Goal: Task Accomplishment & Management: Use online tool/utility

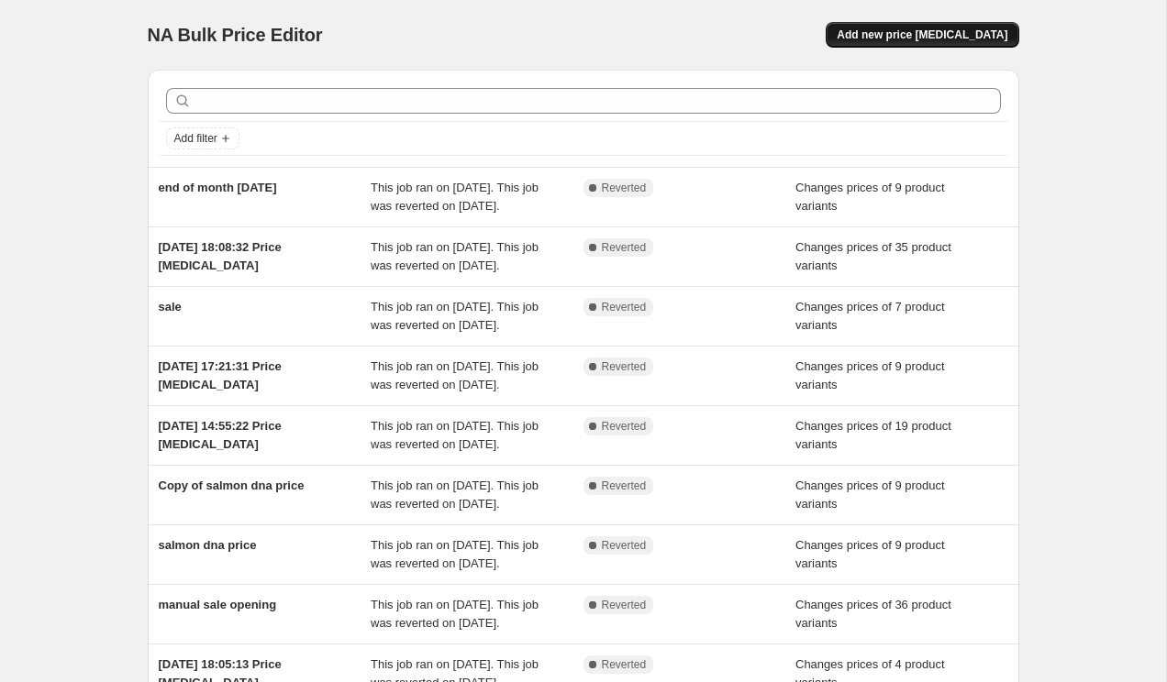
click at [899, 28] on span "Add new price [MEDICAL_DATA]" at bounding box center [921, 35] width 171 height 15
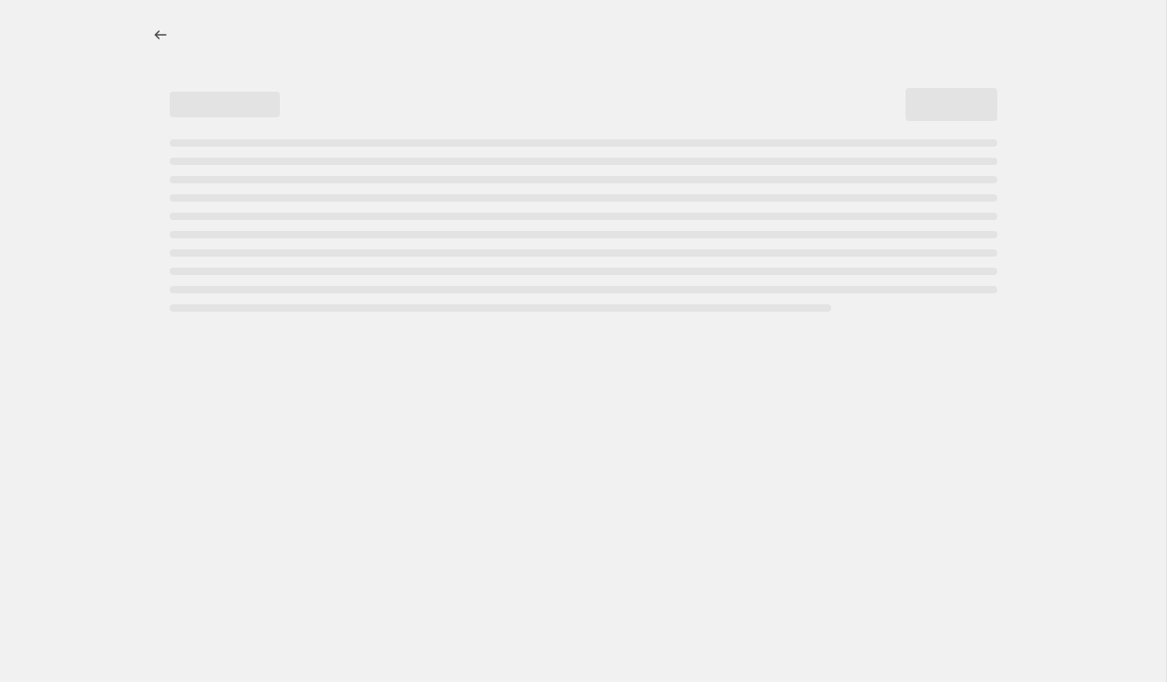
select select "percentage"
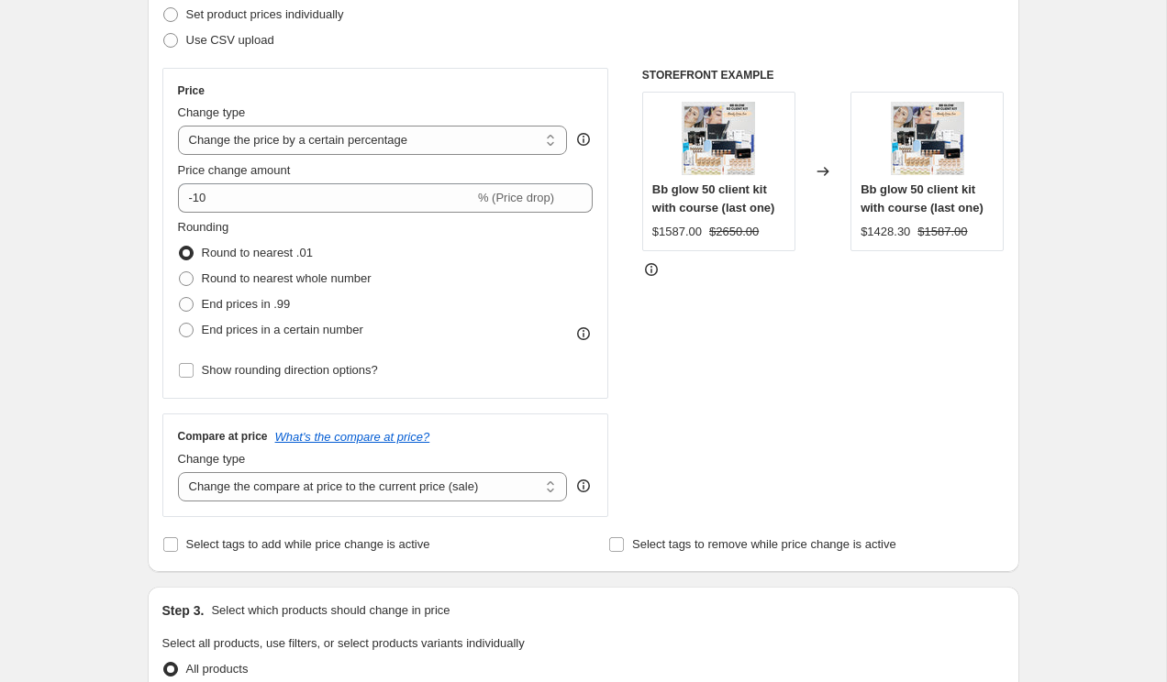
scroll to position [269, 0]
click at [351, 139] on select "Change the price to a certain amount Change the price by a certain amount Chang…" at bounding box center [373, 141] width 390 height 29
click at [178, 127] on select "Change the price to a certain amount Change the price by a certain amount Chang…" at bounding box center [373, 141] width 390 height 29
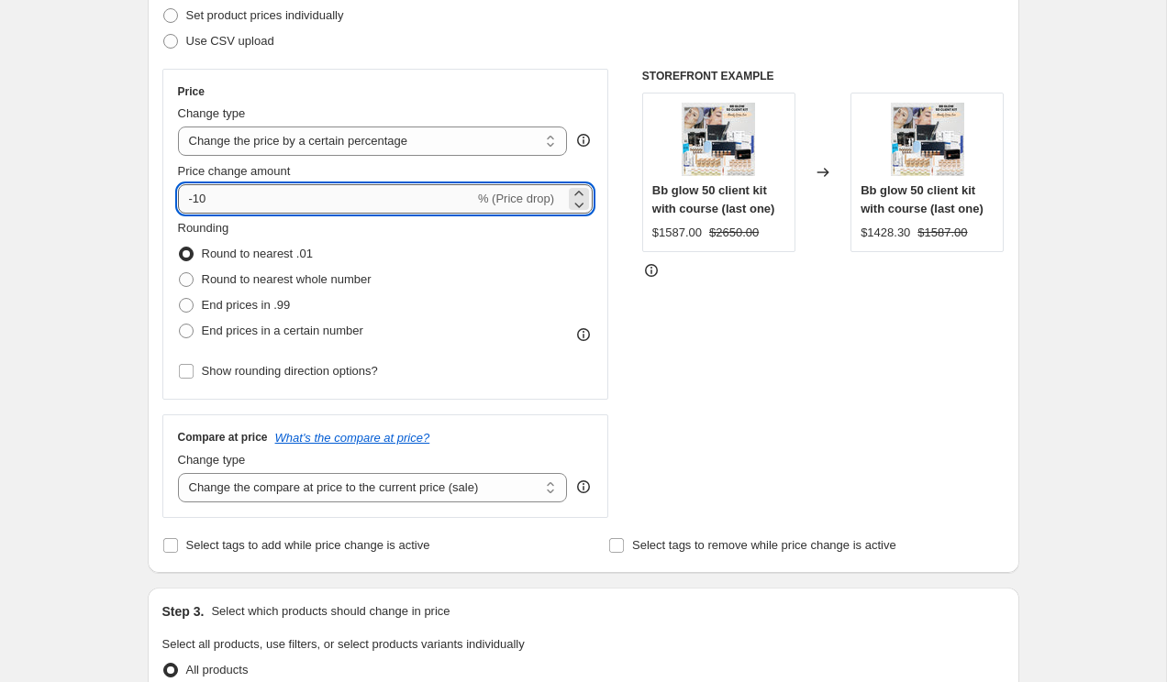
drag, startPoint x: 212, startPoint y: 197, endPoint x: 196, endPoint y: 195, distance: 15.7
click at [196, 195] on input "-10" at bounding box center [326, 198] width 296 height 29
type input "-30"
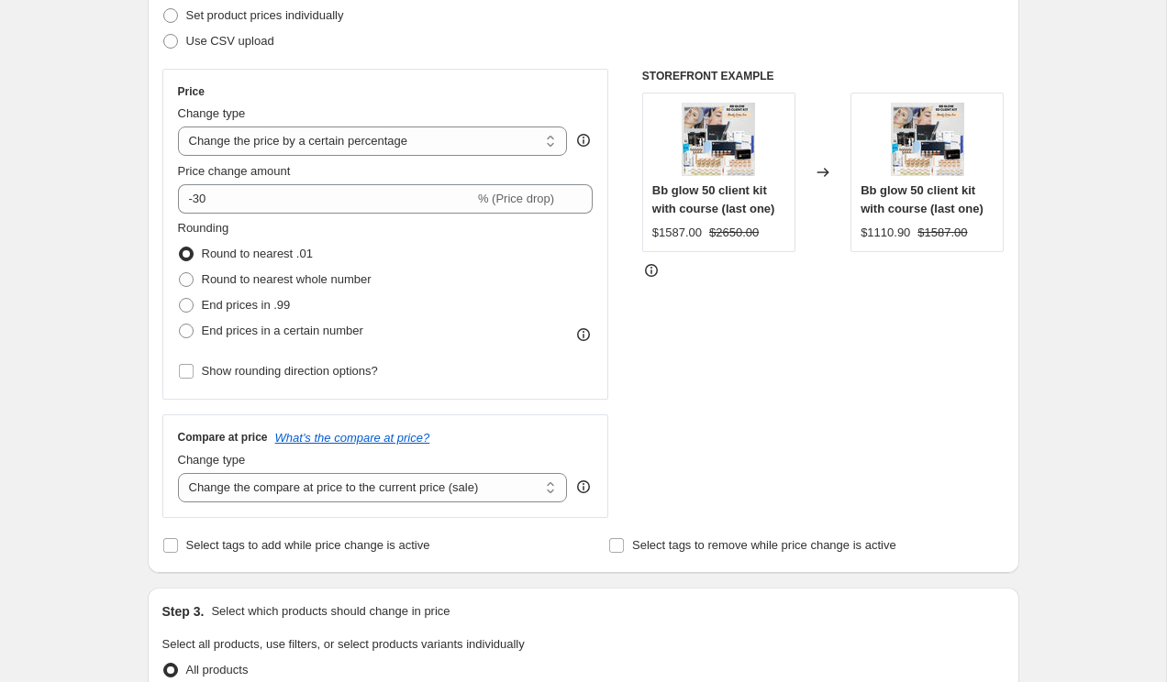
click at [660, 312] on div "STOREFRONT EXAMPLE Bb glow 50 client kit with course (last one) $1587.00 $2650.…" at bounding box center [823, 293] width 362 height 449
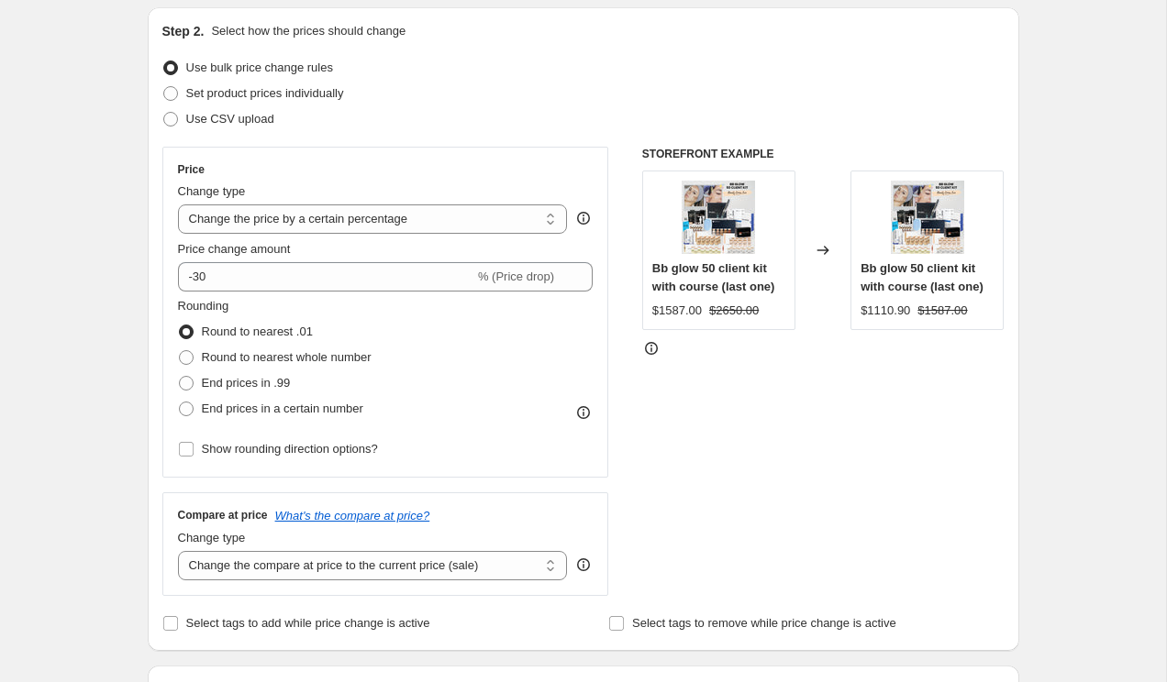
scroll to position [172, 0]
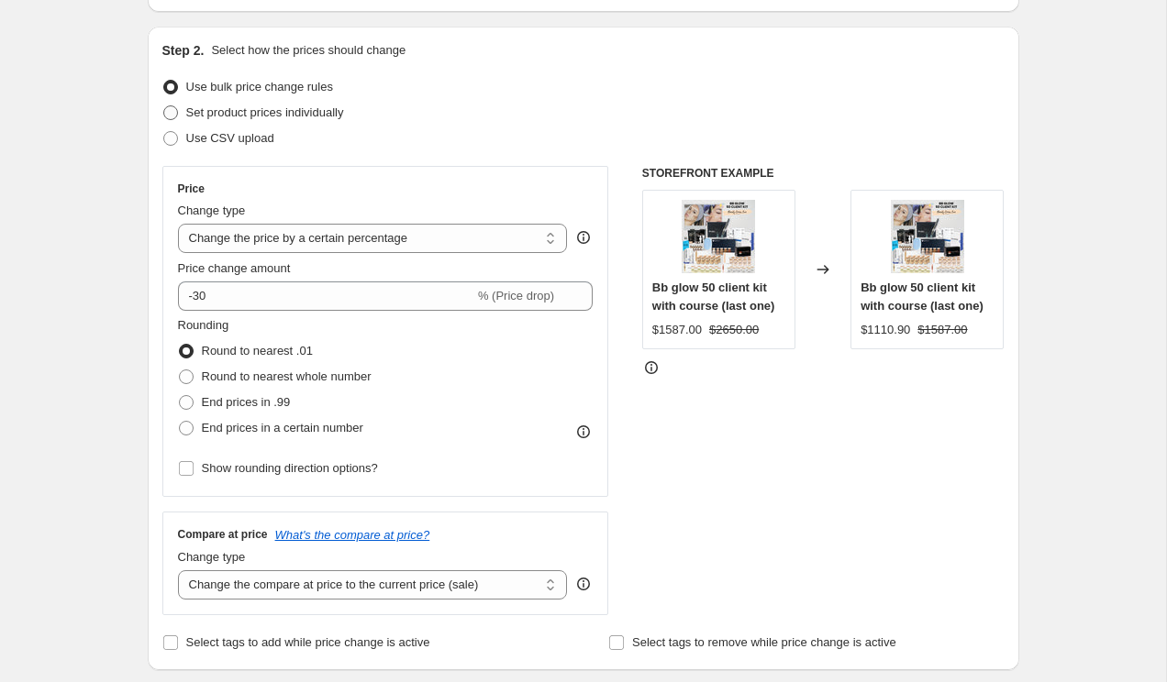
click at [175, 109] on span at bounding box center [170, 112] width 15 height 15
click at [164, 106] on input "Set product prices individually" at bounding box center [163, 105] width 1 height 1
radio input "true"
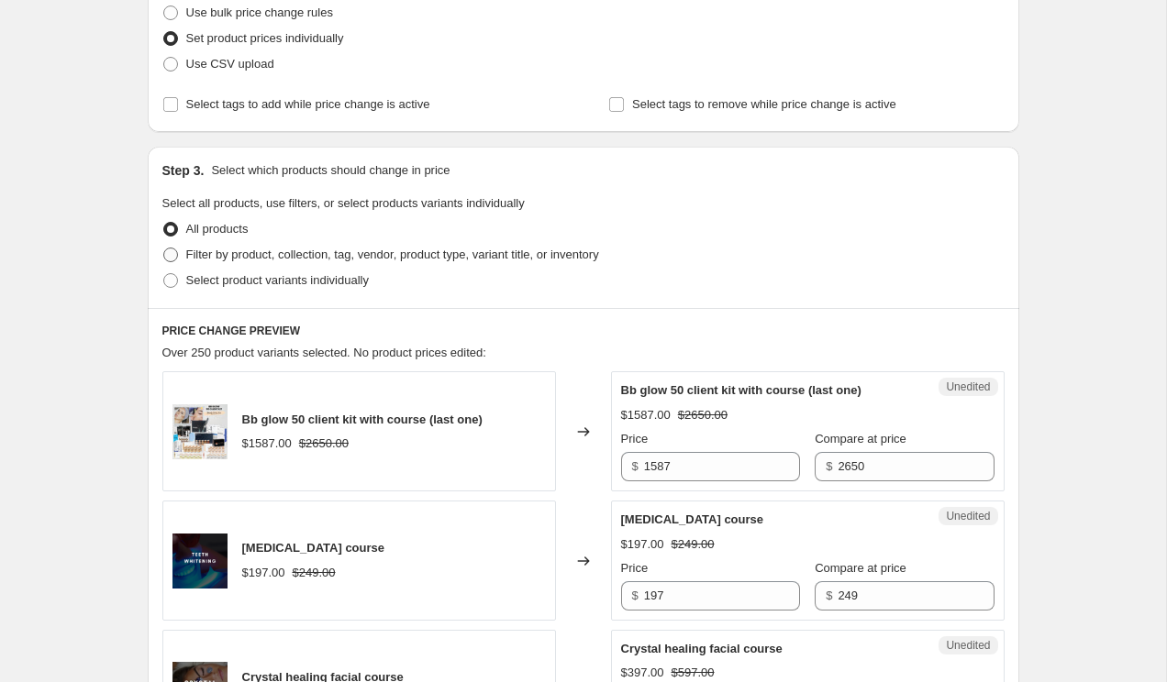
scroll to position [211, 0]
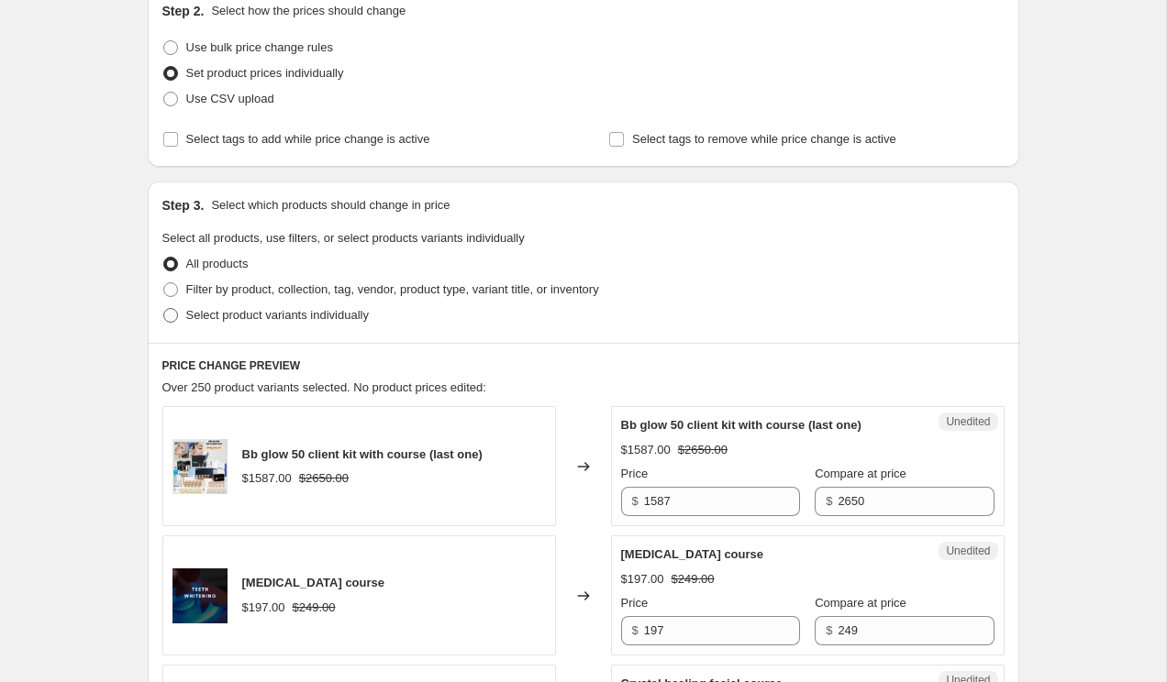
click at [271, 309] on span "Select product variants individually" at bounding box center [277, 315] width 183 height 14
click at [164, 309] on input "Select product variants individually" at bounding box center [163, 308] width 1 height 1
radio input "true"
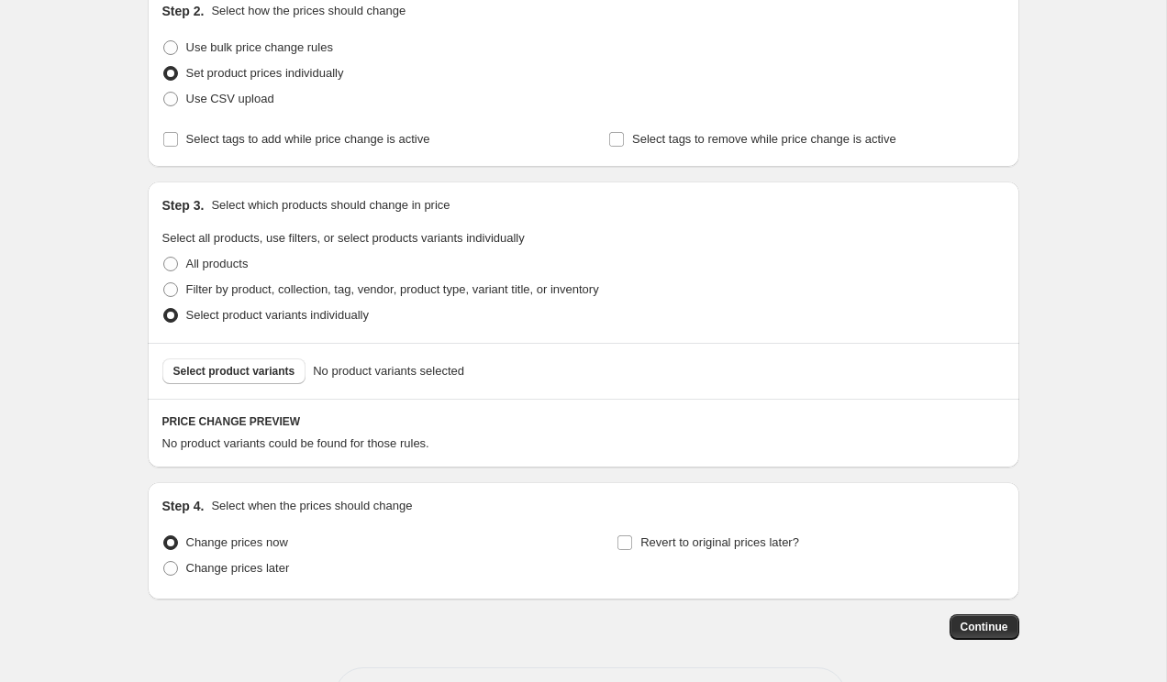
scroll to position [255, 0]
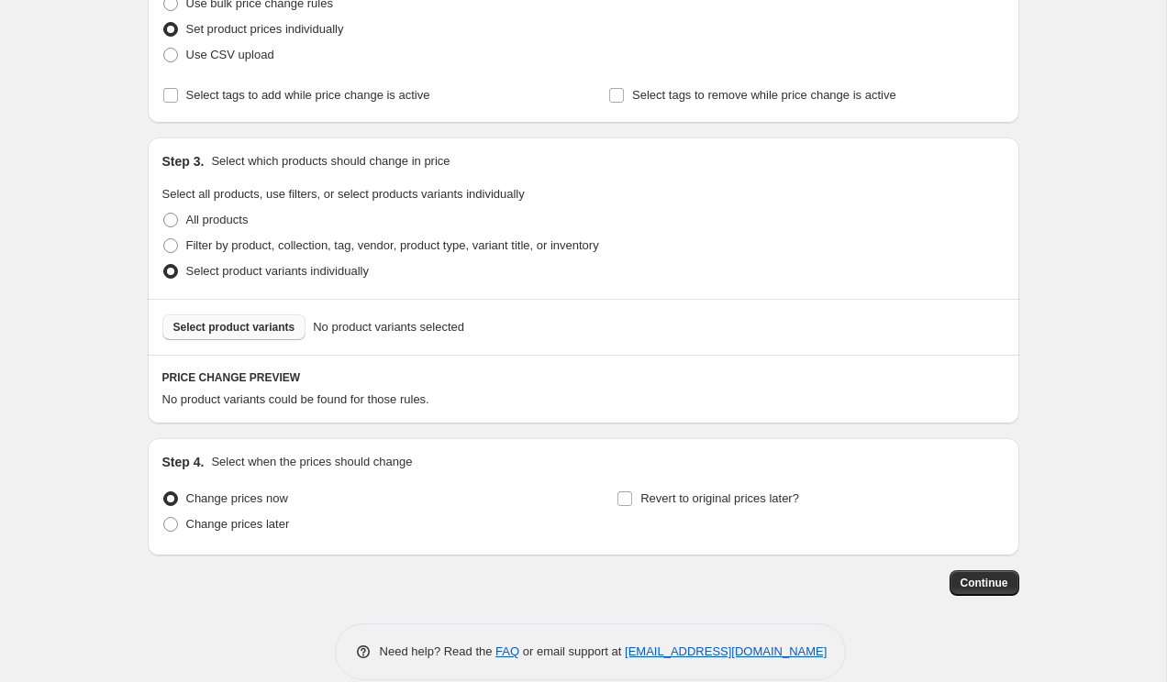
click at [295, 330] on button "Select product variants" at bounding box center [234, 328] width 144 height 26
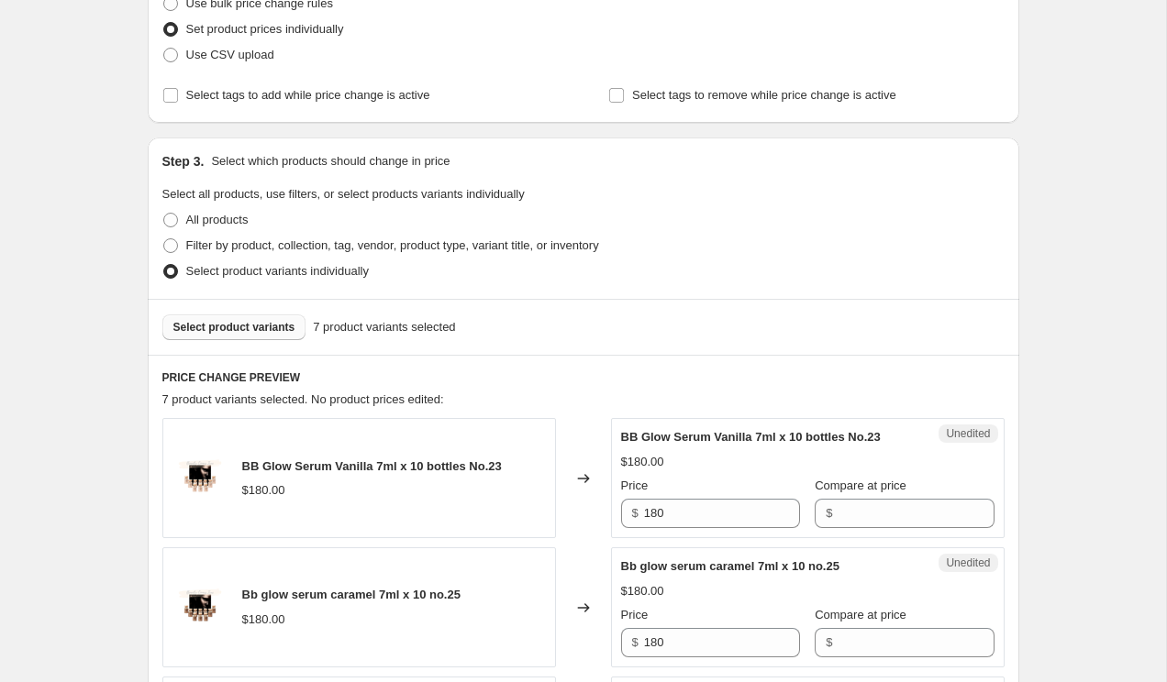
click at [249, 324] on span "Select product variants" at bounding box center [234, 327] width 122 height 15
click at [260, 324] on span "Select product variants" at bounding box center [234, 327] width 122 height 15
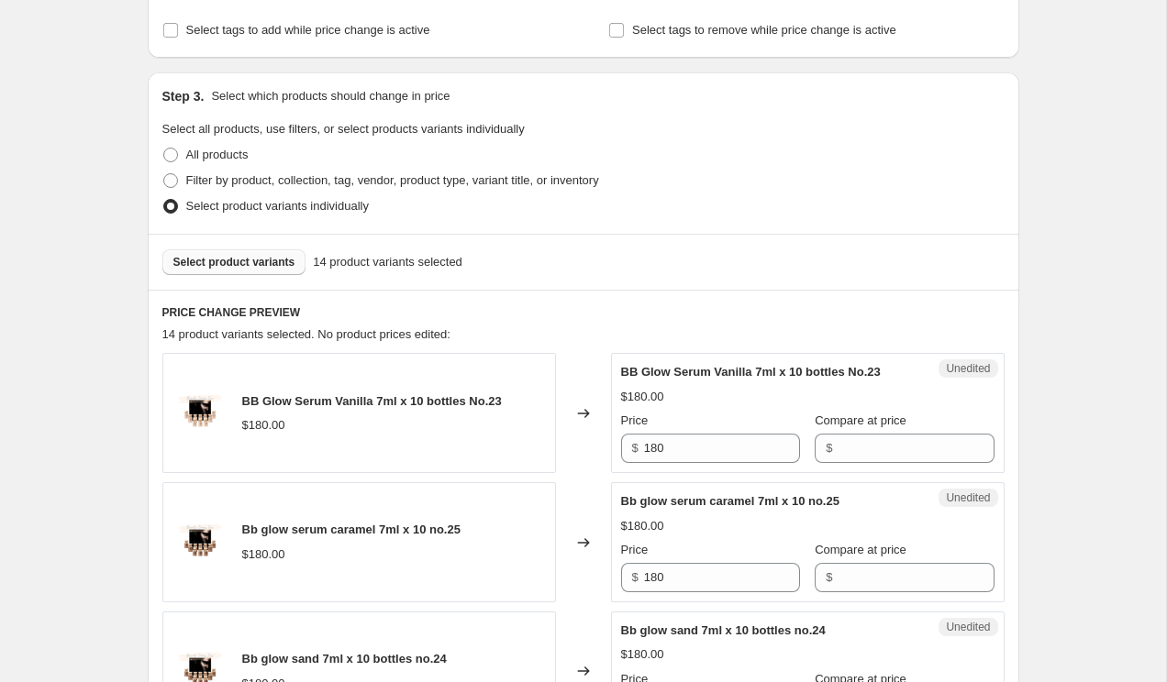
scroll to position [333, 0]
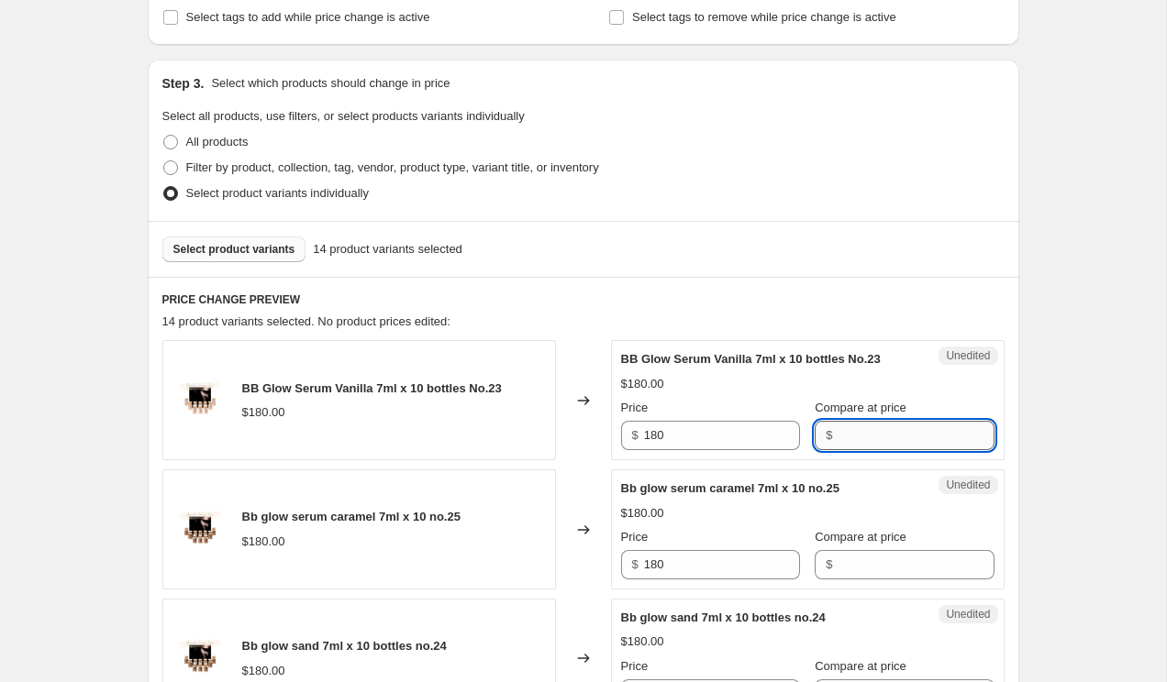
click at [855, 450] on input "Compare at price" at bounding box center [915, 435] width 156 height 29
type input "180"
click at [875, 567] on div "Compare at price $" at bounding box center [903, 553] width 179 height 51
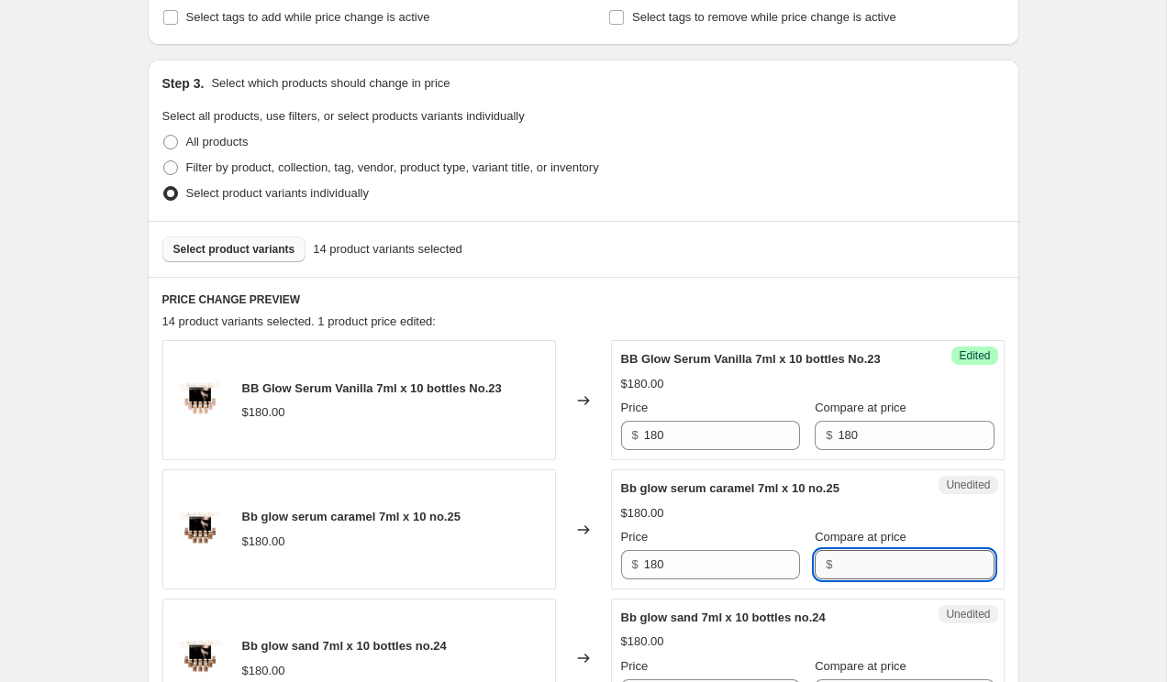
click at [858, 580] on input "Compare at price" at bounding box center [915, 564] width 156 height 29
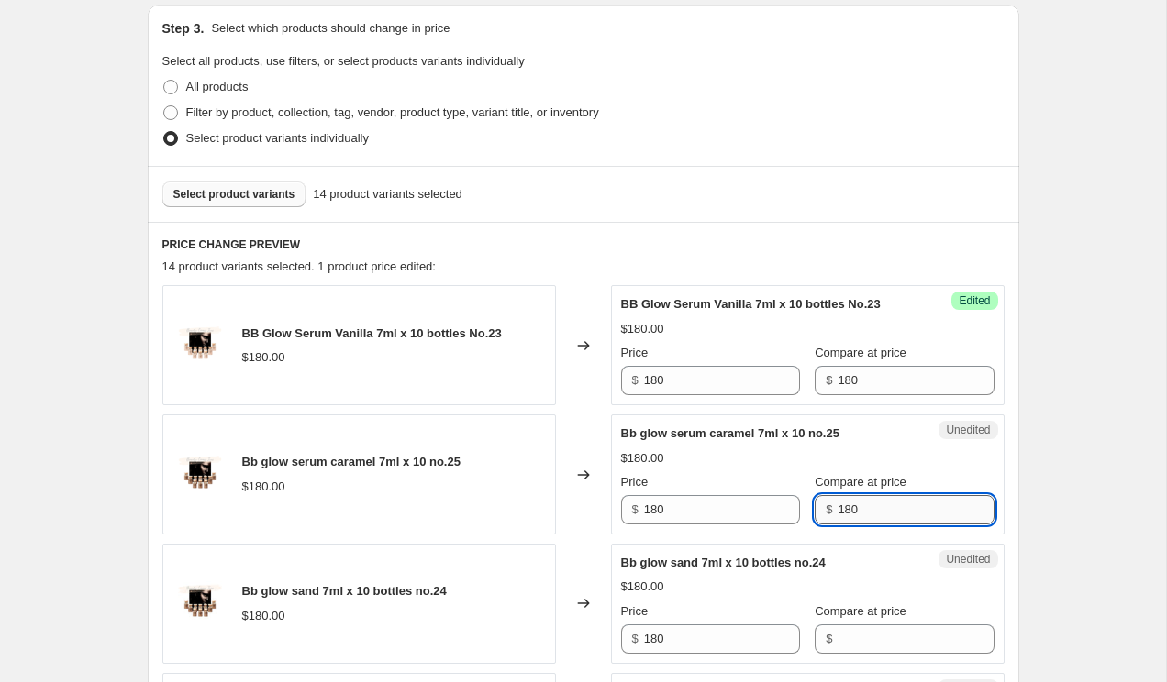
scroll to position [564, 0]
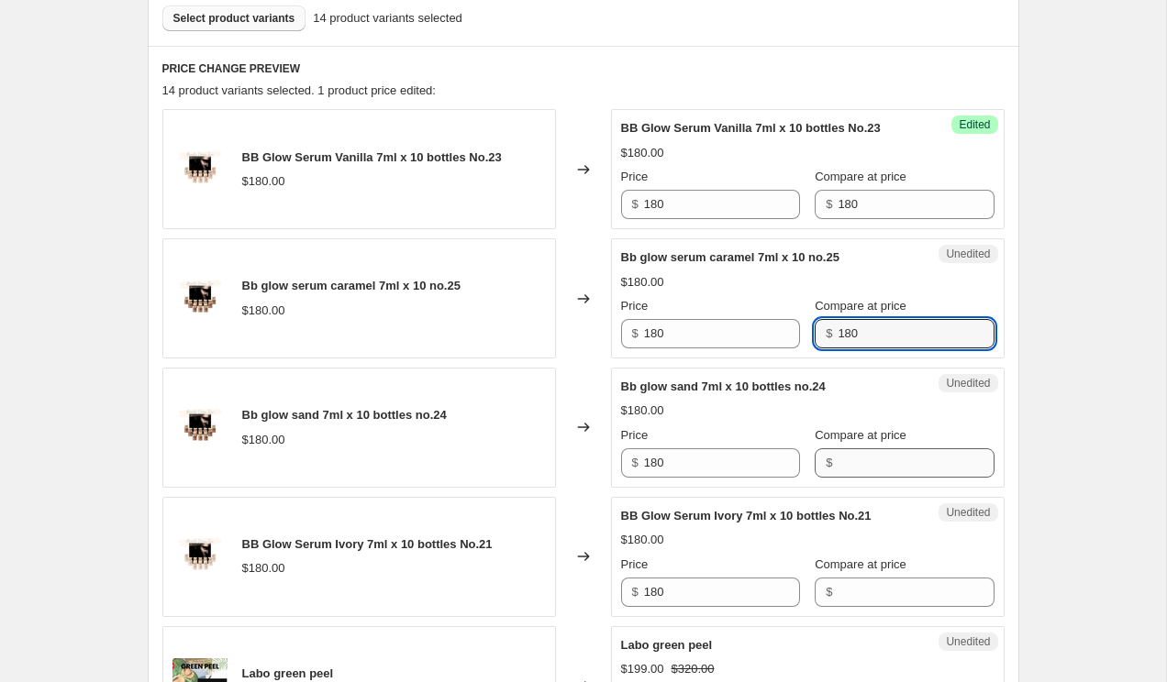
type input "180"
click at [874, 478] on input "Compare at price" at bounding box center [915, 462] width 156 height 29
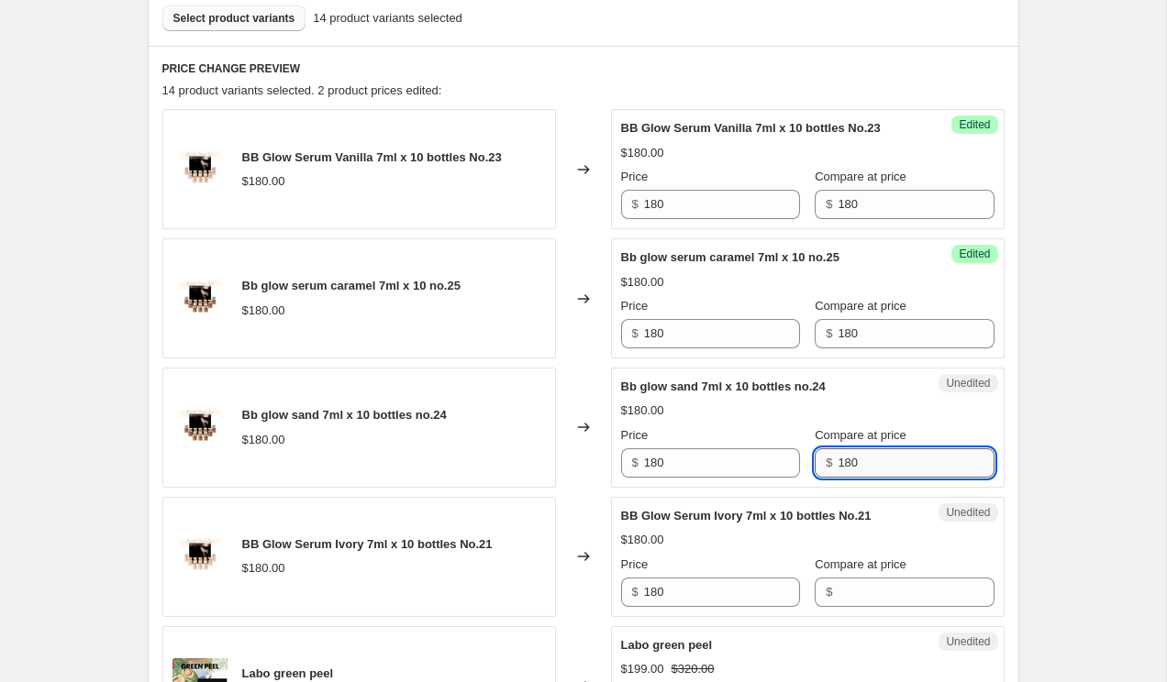
scroll to position [629, 0]
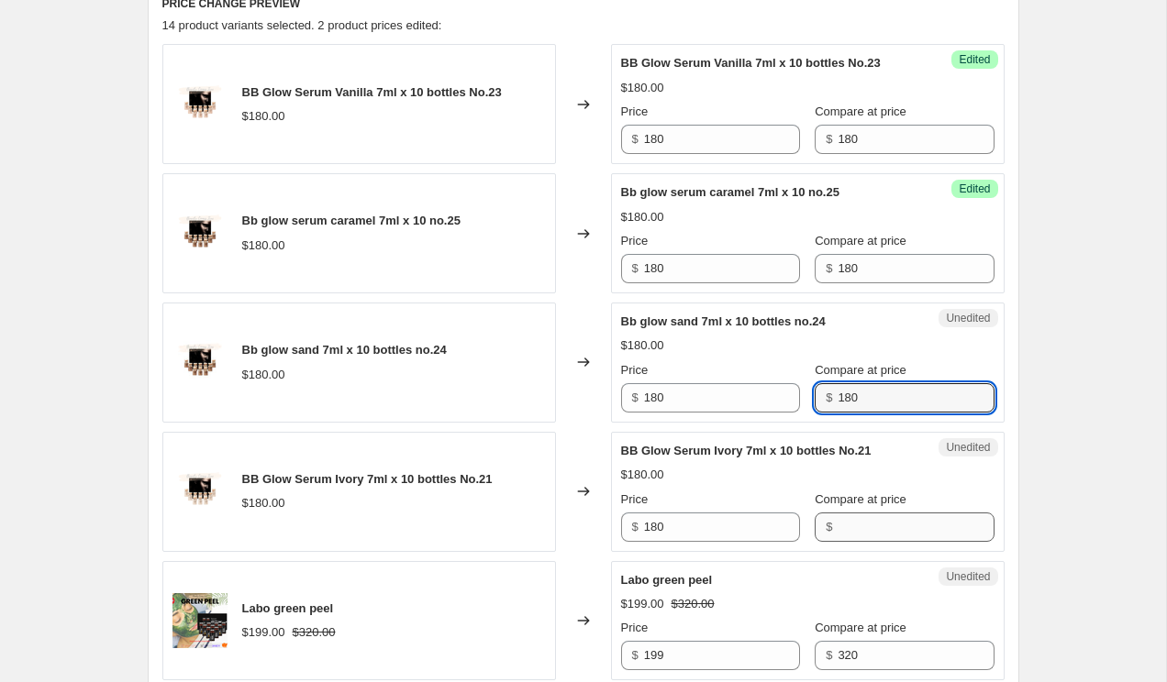
type input "180"
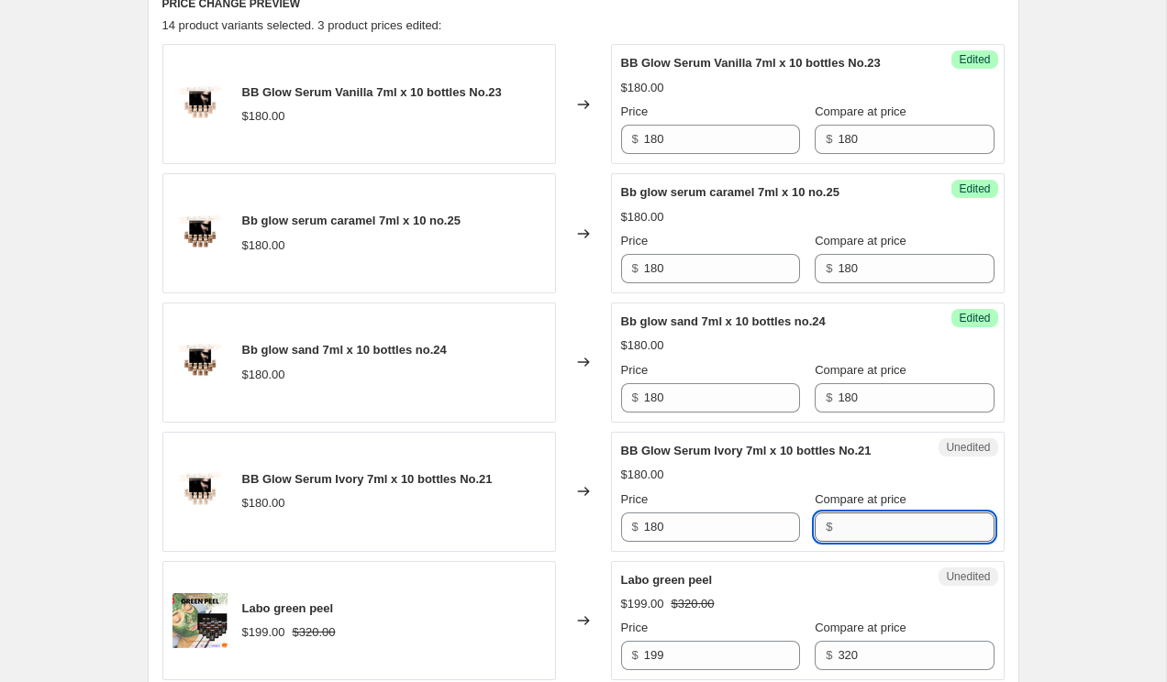
click at [845, 542] on input "Compare at price" at bounding box center [915, 527] width 156 height 29
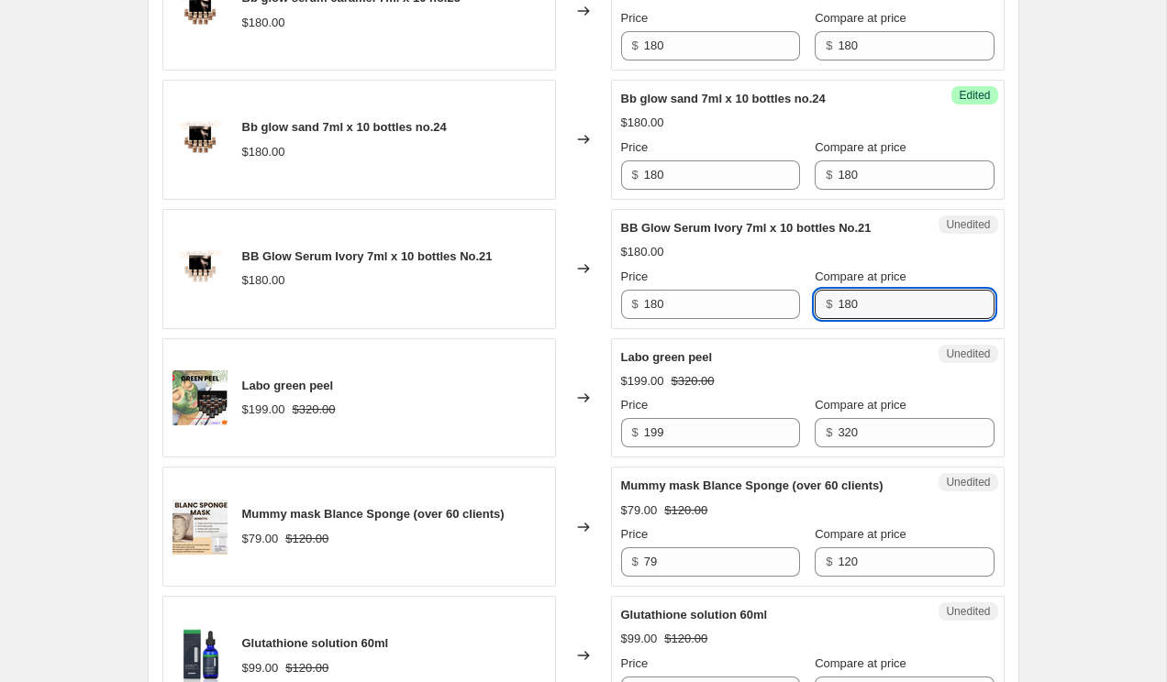
scroll to position [858, 0]
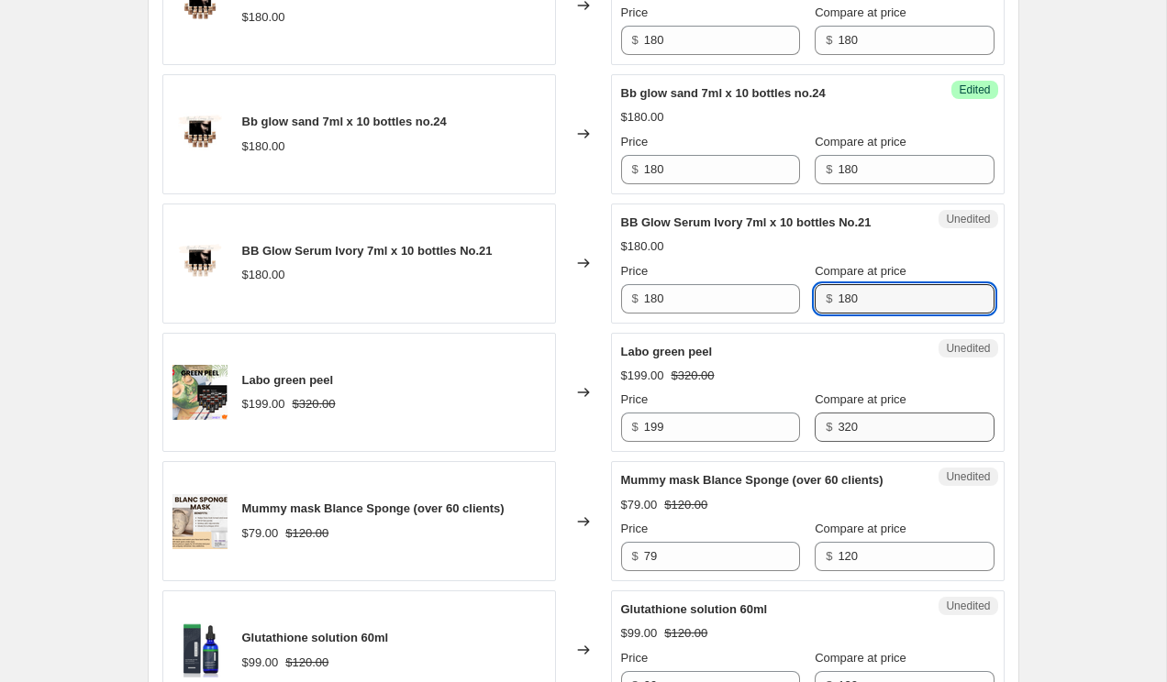
type input "180"
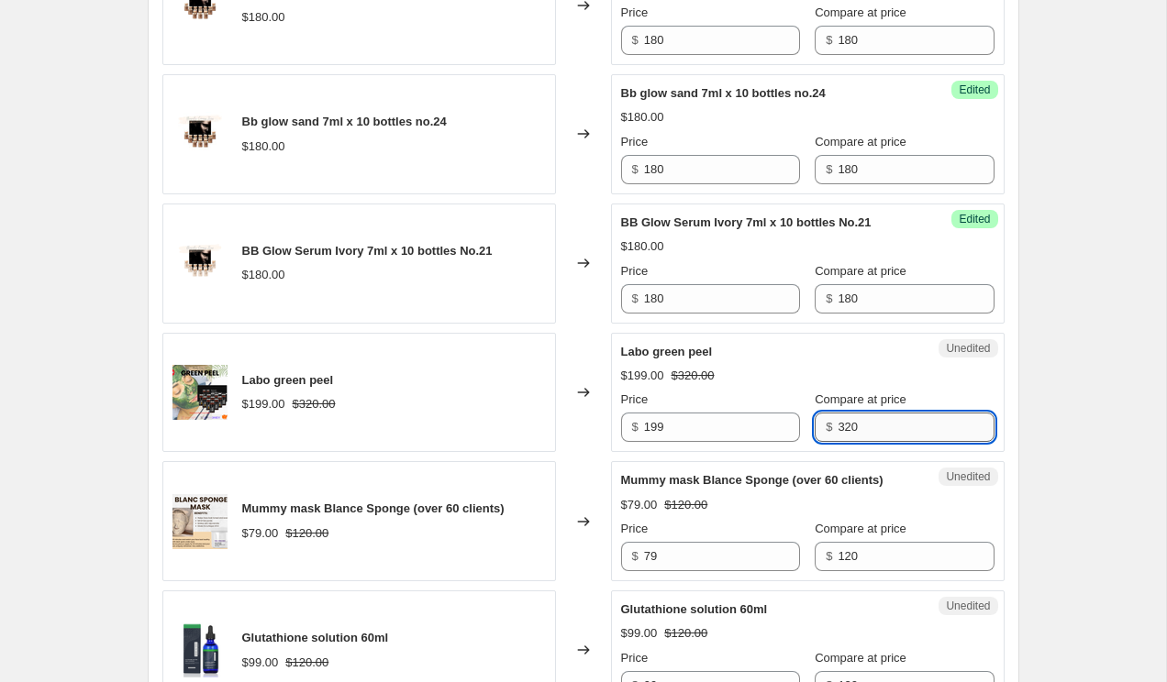
click at [847, 442] on input "320" at bounding box center [915, 427] width 156 height 29
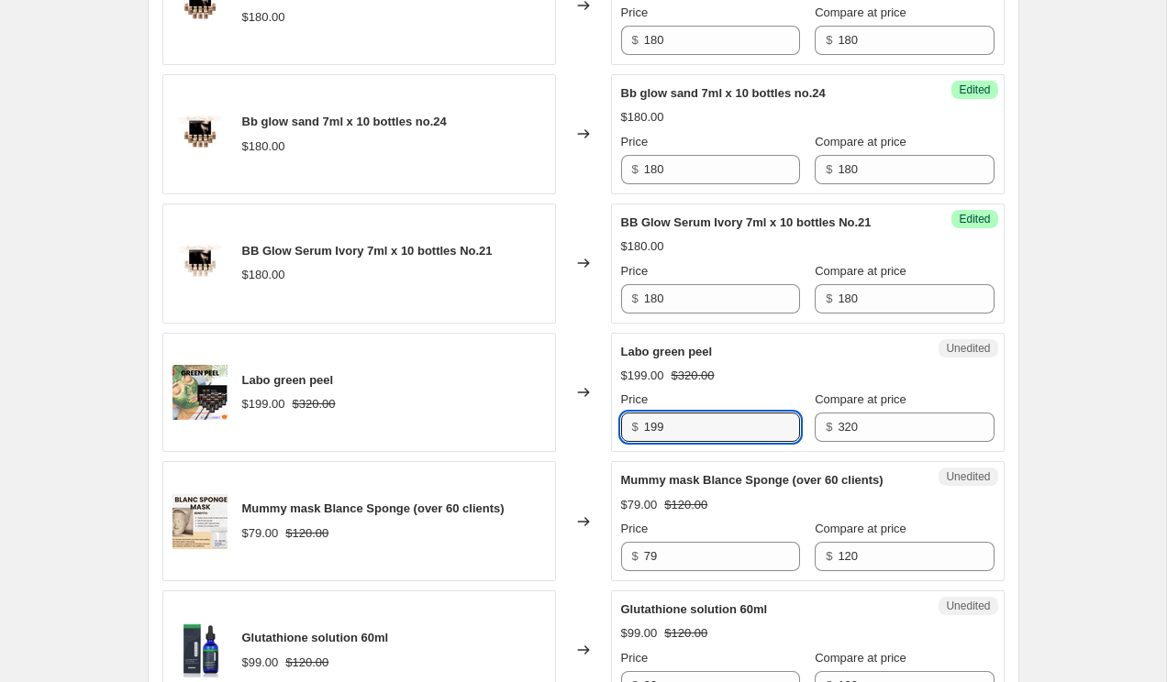
drag, startPoint x: 666, startPoint y: 446, endPoint x: 642, endPoint y: 446, distance: 23.8
click at [642, 442] on div "$ 199" at bounding box center [710, 427] width 179 height 29
type input "179"
click at [837, 571] on input "120" at bounding box center [915, 556] width 156 height 29
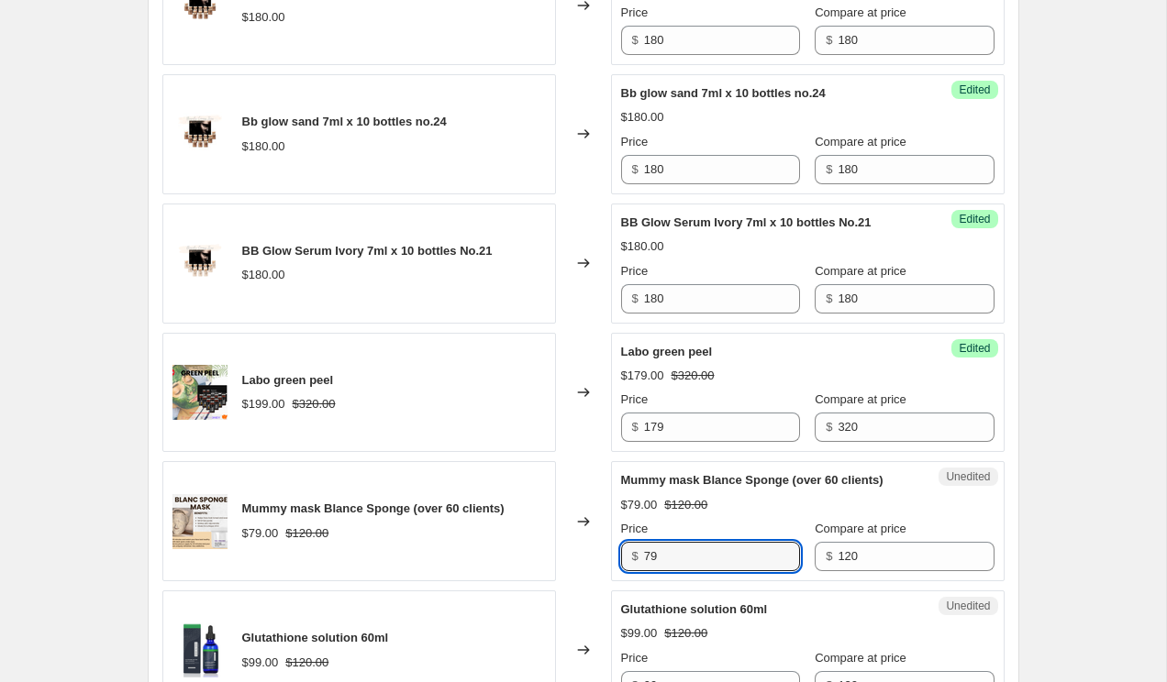
drag, startPoint x: 665, startPoint y: 595, endPoint x: 624, endPoint y: 595, distance: 41.3
click at [624, 571] on div "$ 79" at bounding box center [710, 556] width 179 height 29
click at [801, 554] on div "Mummy mask Blance Sponge (over 60 clients) $79.00 $120.00 Price $ 79 Compare at…" at bounding box center [807, 521] width 373 height 100
drag, startPoint x: 666, startPoint y: 589, endPoint x: 632, endPoint y: 590, distance: 33.9
click at [632, 571] on div "$ 79" at bounding box center [710, 556] width 179 height 29
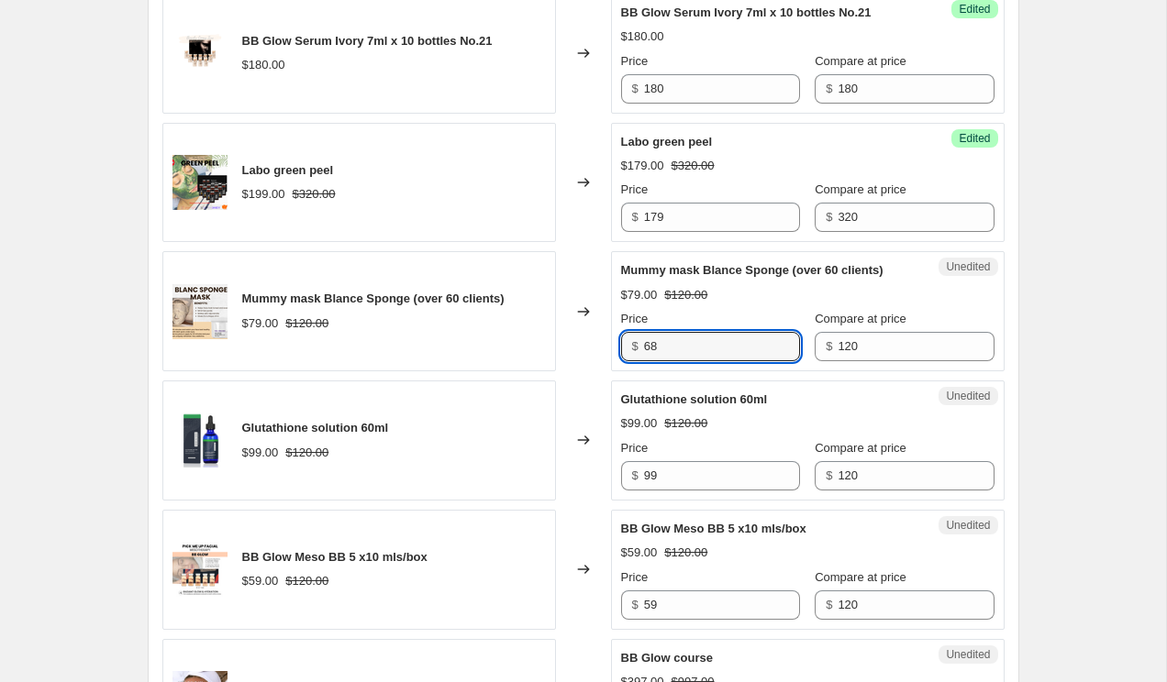
scroll to position [1107, 0]
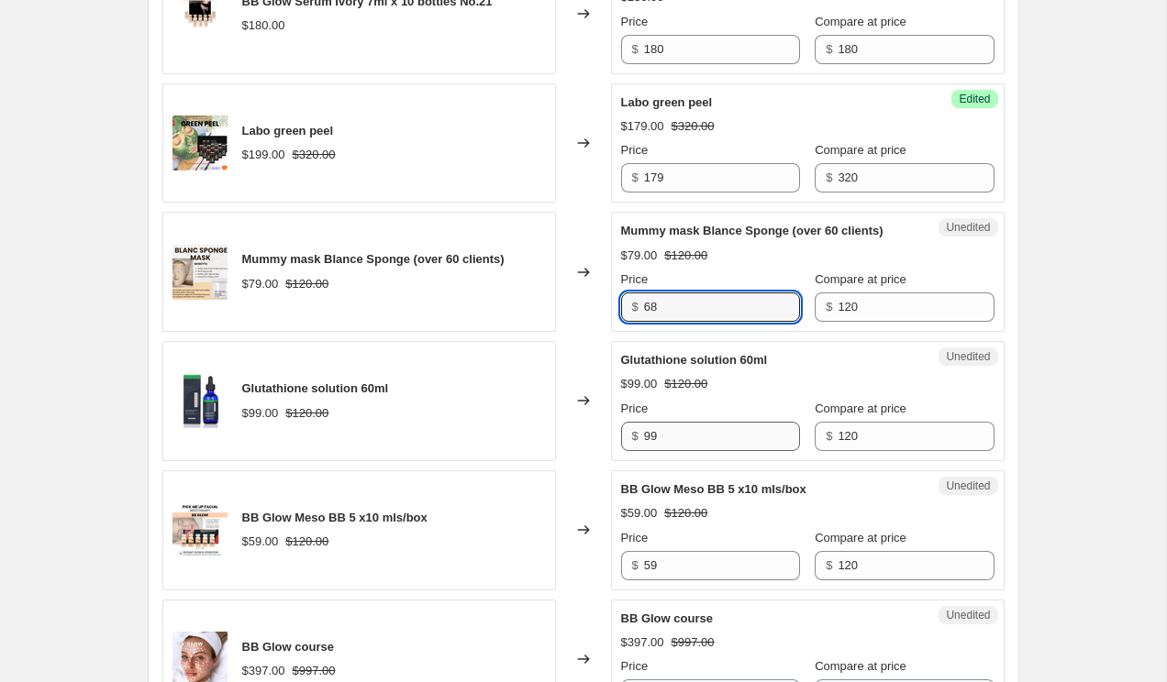
type input "68"
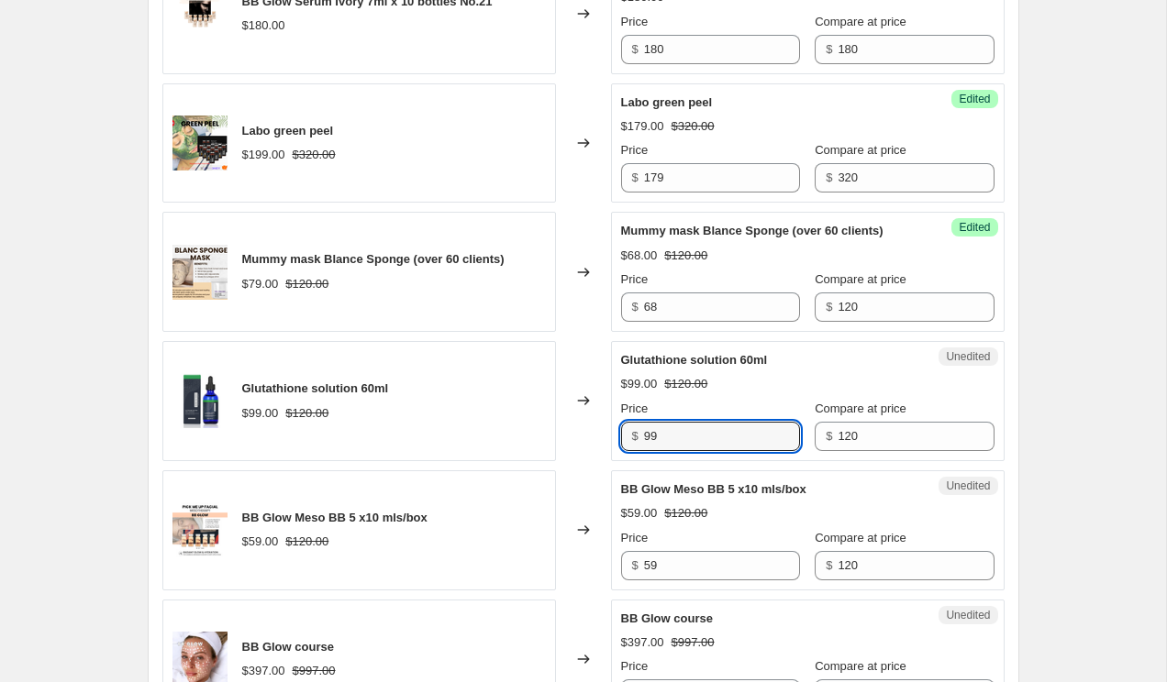
drag, startPoint x: 683, startPoint y: 480, endPoint x: 612, endPoint y: 464, distance: 73.2
click at [612, 461] on div "Unedited Glutathione solution 60ml $99.00 $120.00 Price $ 99 Compare at price $…" at bounding box center [807, 401] width 393 height 120
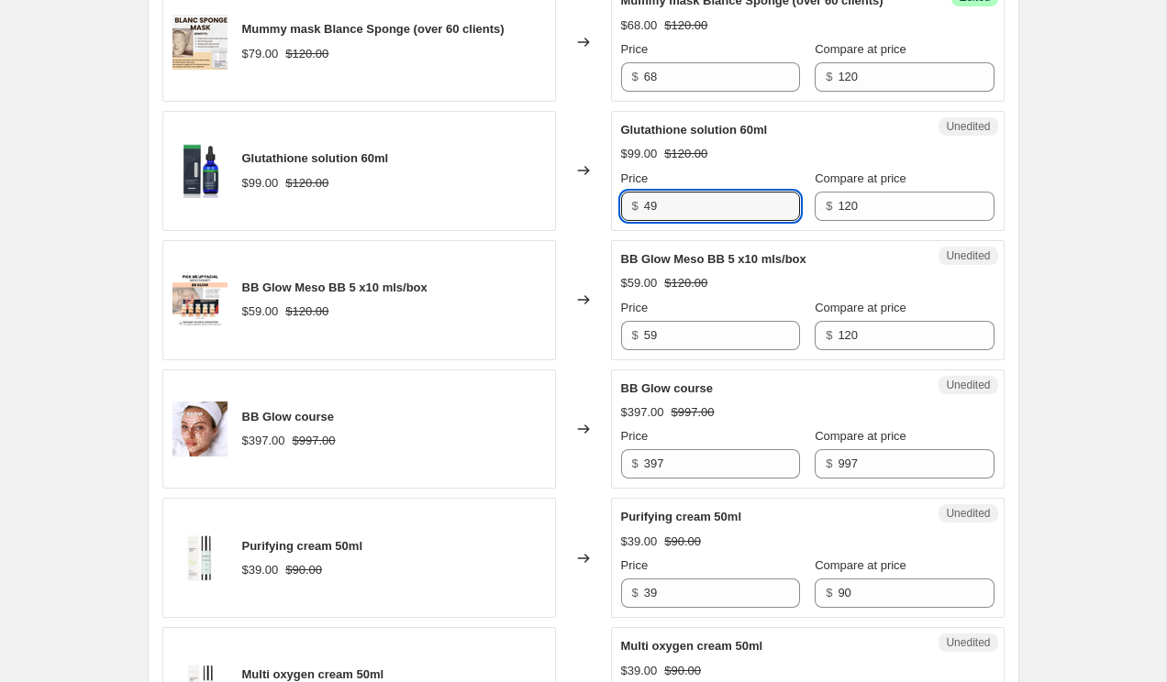
scroll to position [1350, 0]
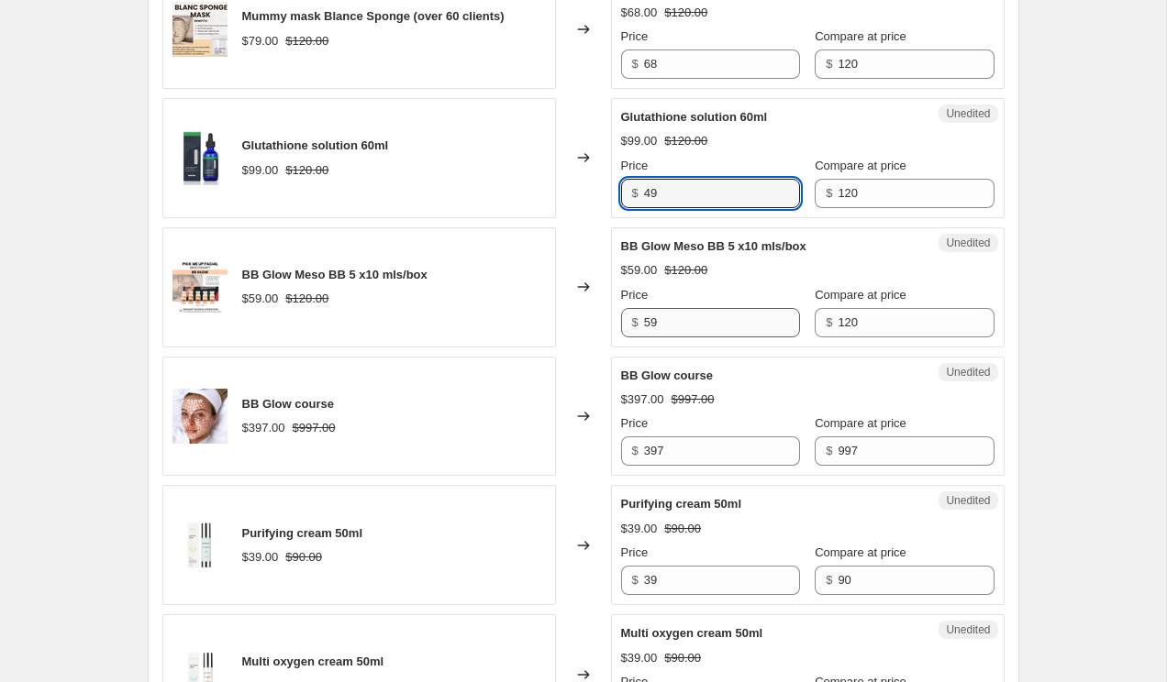
type input "49"
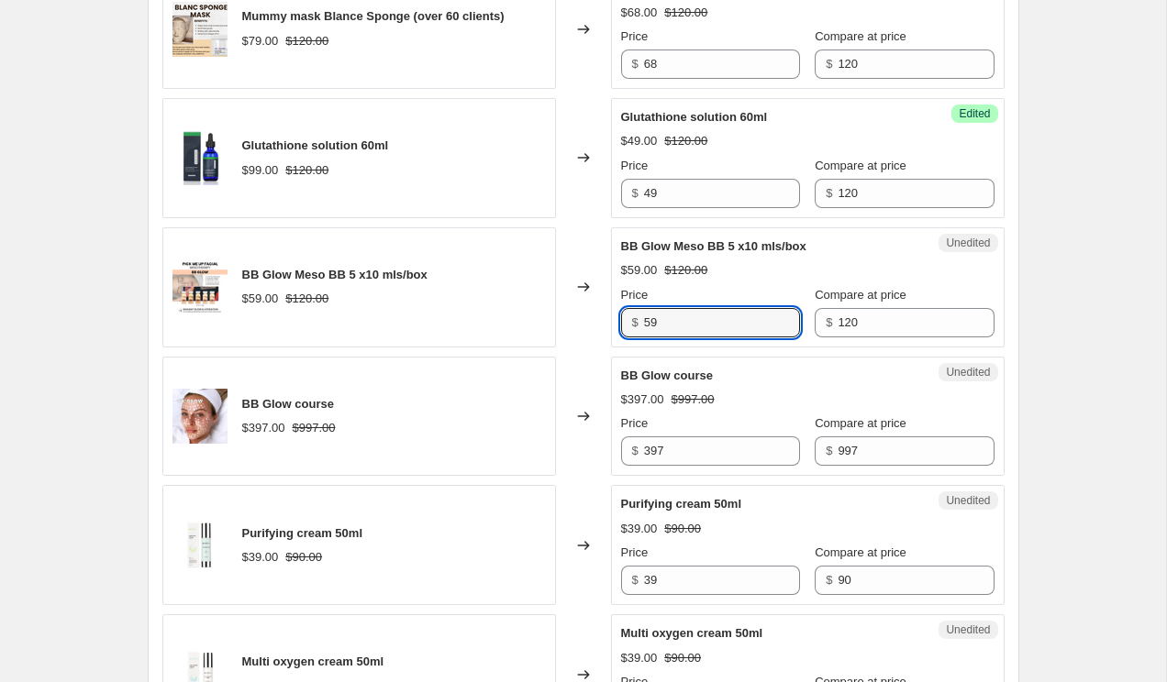
drag, startPoint x: 681, startPoint y: 357, endPoint x: 627, endPoint y: 362, distance: 54.4
click at [627, 338] on div "$ 59" at bounding box center [710, 322] width 179 height 29
type input "49"
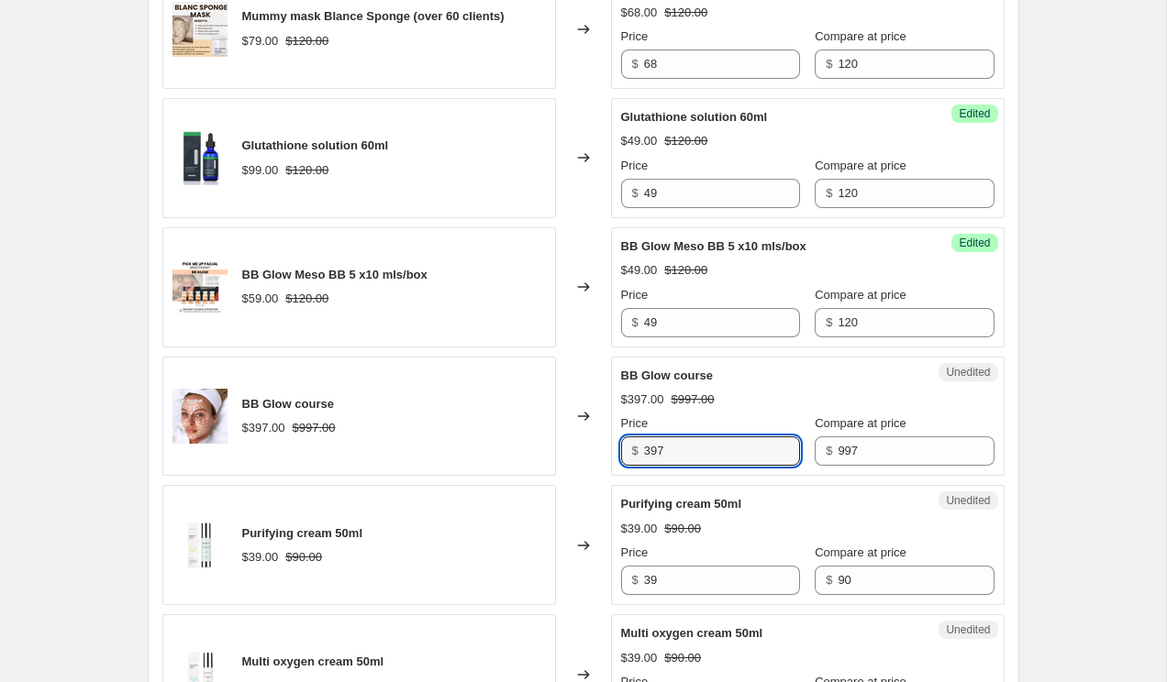
drag, startPoint x: 699, startPoint y: 492, endPoint x: 607, endPoint y: 491, distance: 91.7
click at [607, 477] on div "BB Glow course $397.00 $997.00 Changed to Unedited BB Glow course $397.00 $997.…" at bounding box center [583, 417] width 842 height 120
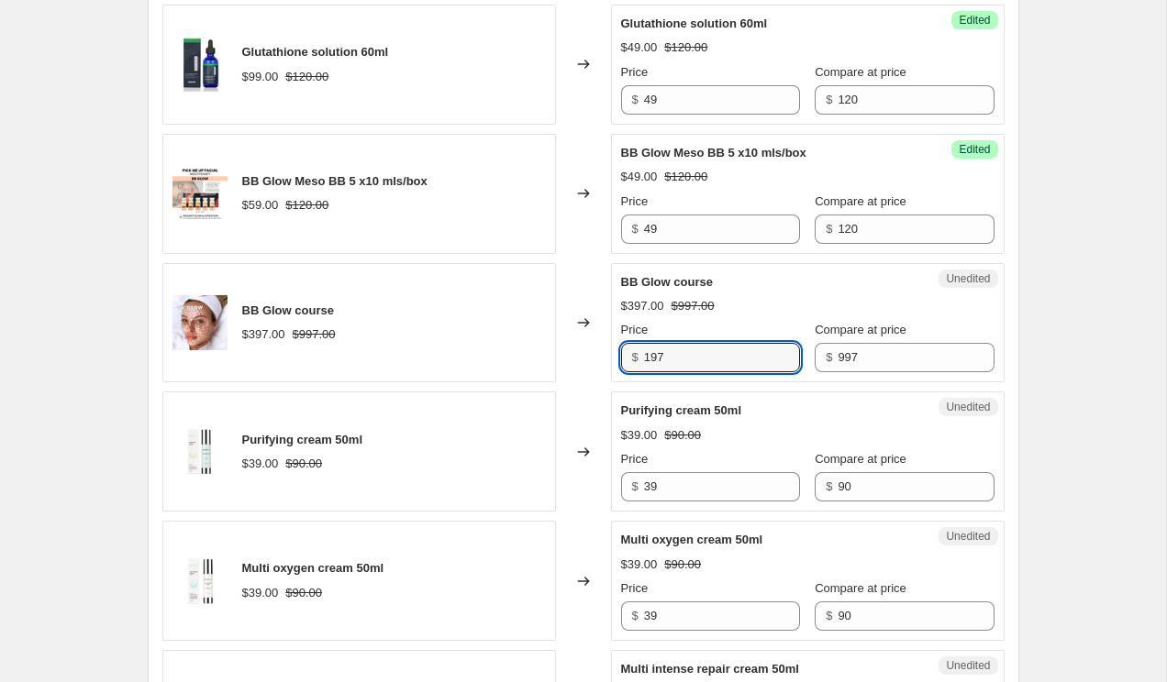
scroll to position [1531, 0]
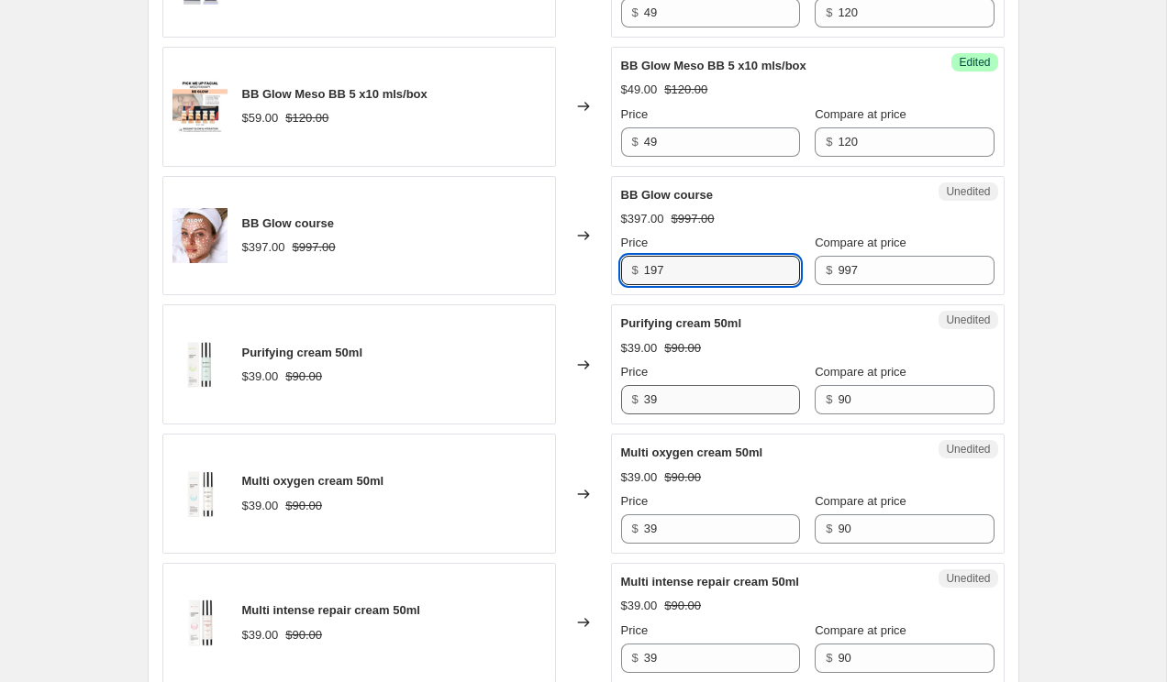
type input "197"
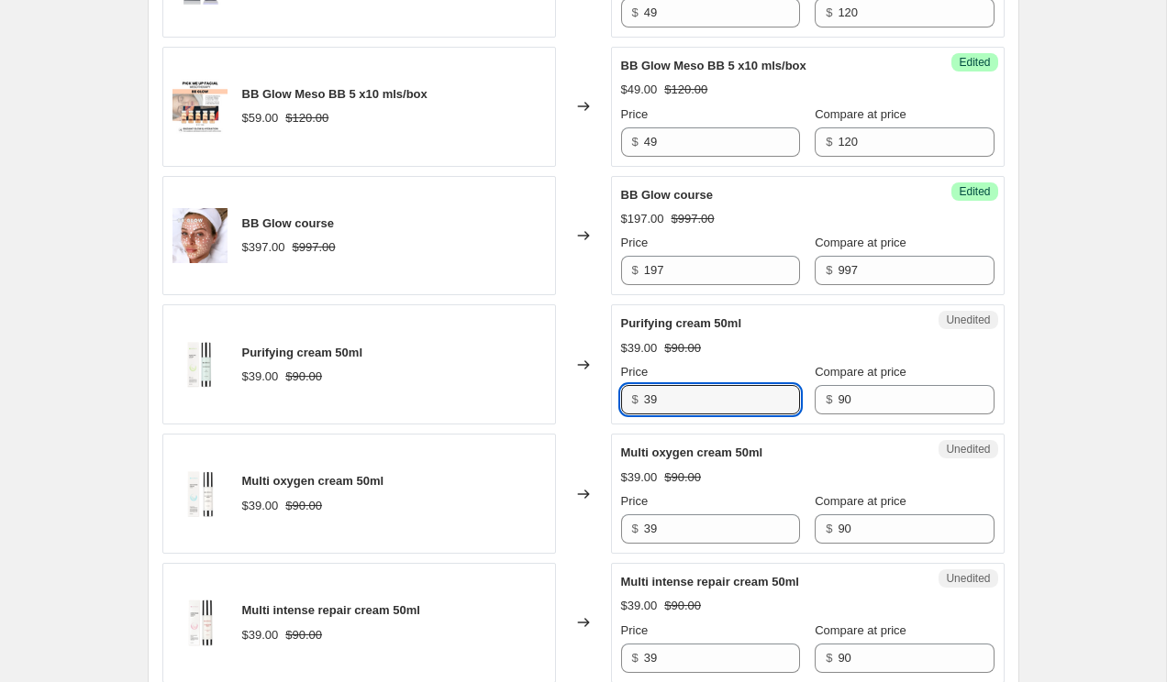
drag, startPoint x: 683, startPoint y: 439, endPoint x: 614, endPoint y: 438, distance: 68.8
click at [614, 425] on div "Unedited Purifying cream 50ml $39.00 $90.00 Price $ 39 Compare at price $ 90" at bounding box center [807, 364] width 393 height 120
drag, startPoint x: 670, startPoint y: 441, endPoint x: 599, endPoint y: 444, distance: 71.6
click at [600, 425] on div "Purifying cream 50ml $39.00 $90.00 Changed to Unedited Purifying cream 50ml $39…" at bounding box center [583, 364] width 842 height 120
type input "25"
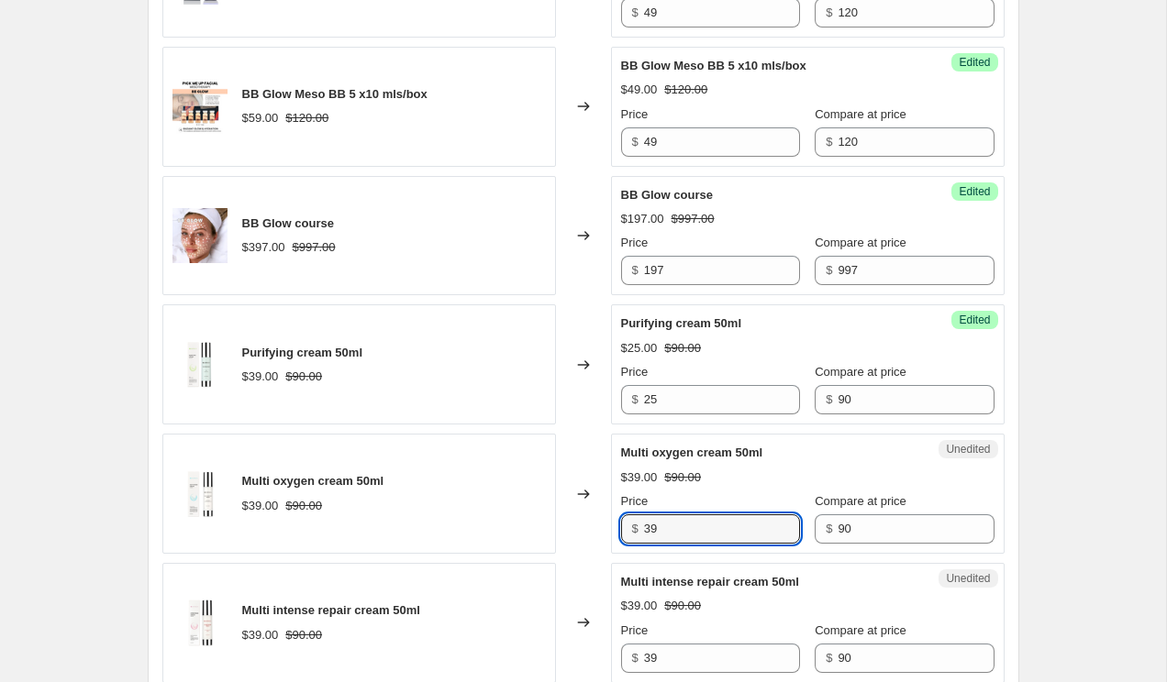
drag, startPoint x: 696, startPoint y: 571, endPoint x: 616, endPoint y: 562, distance: 80.3
click at [616, 554] on div "Unedited Multi oxygen cream 50ml $39.00 $90.00 Price $ 39 Compare at price $ 90" at bounding box center [807, 494] width 393 height 120
paste input "25"
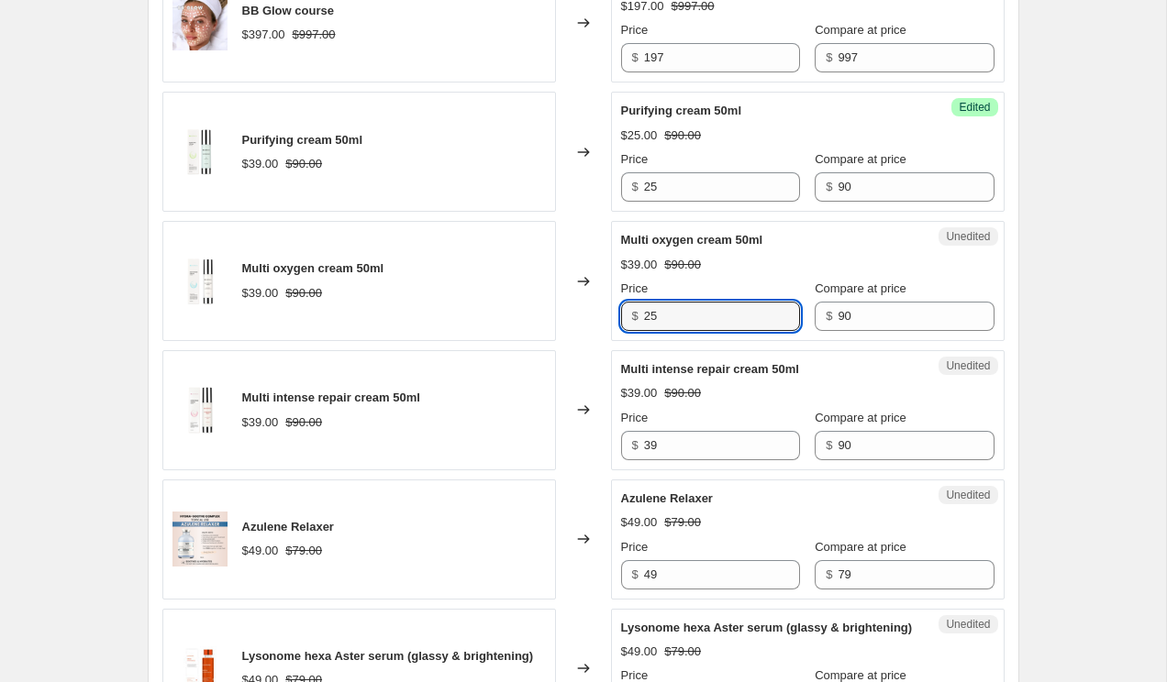
scroll to position [1765, 0]
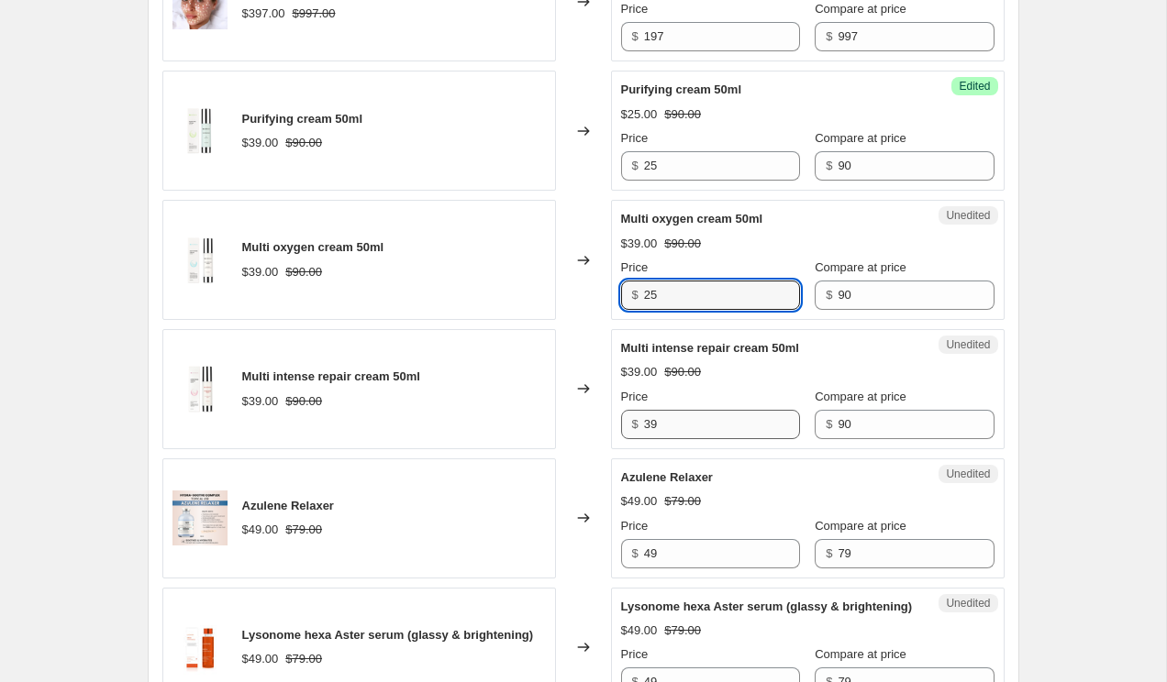
type input "25"
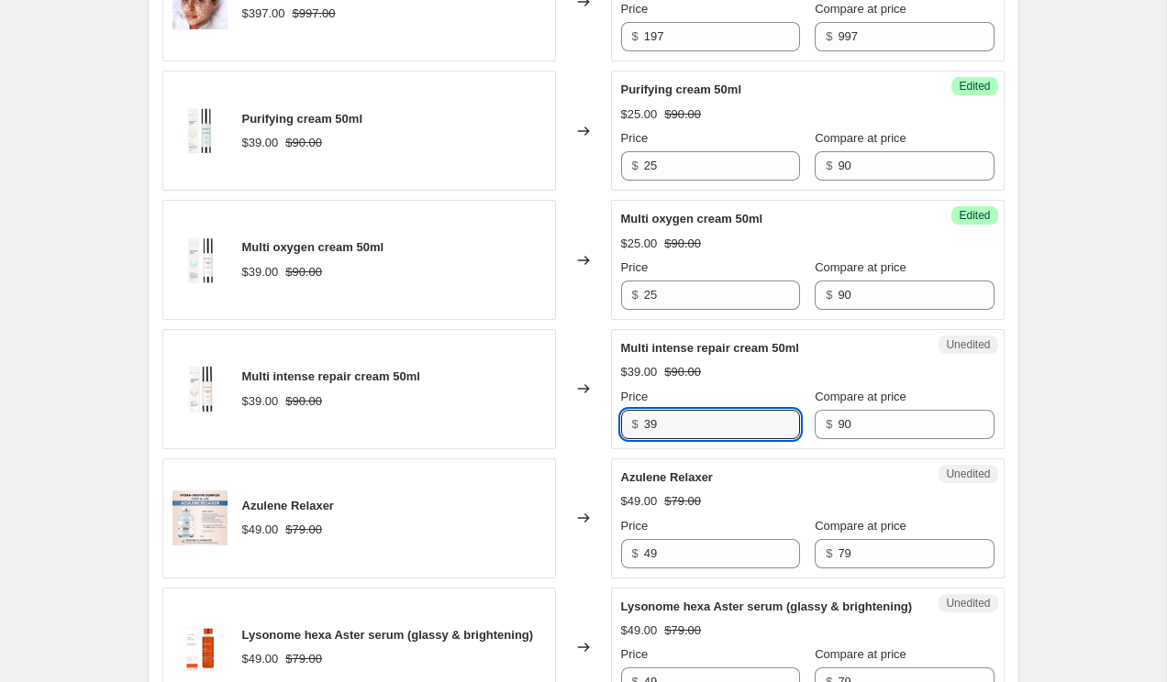
drag, startPoint x: 674, startPoint y: 459, endPoint x: 625, endPoint y: 459, distance: 49.5
click at [625, 439] on div "$ 39" at bounding box center [710, 424] width 179 height 29
paste input "25"
type input "25"
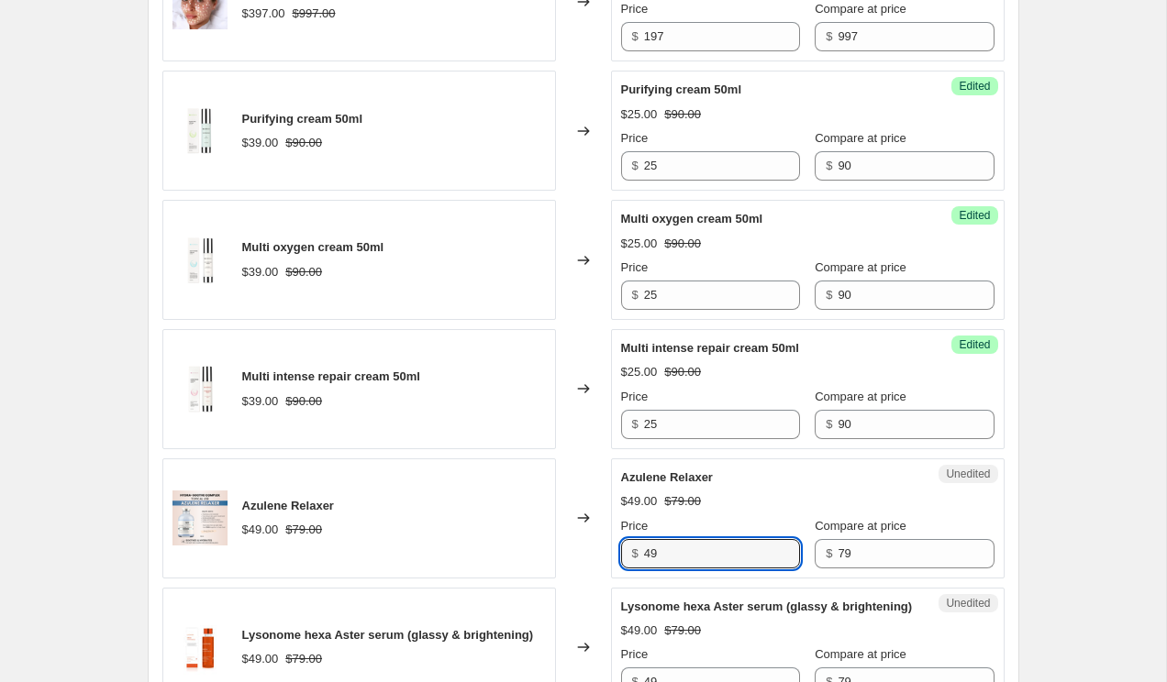
drag, startPoint x: 672, startPoint y: 589, endPoint x: 615, endPoint y: 589, distance: 56.9
click at [615, 579] on div "Unedited Azulene Relaxer $49.00 $79.00 Price $ 49 Compare at price $ 79" at bounding box center [807, 519] width 393 height 120
paste input "25"
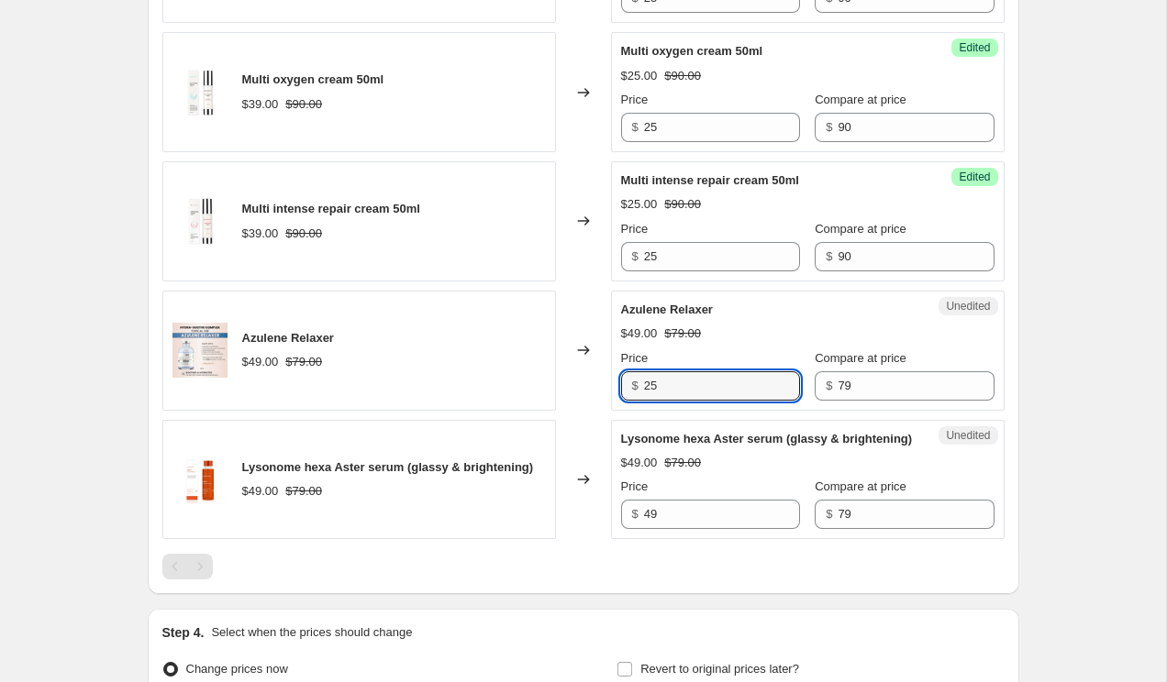
scroll to position [2081, 0]
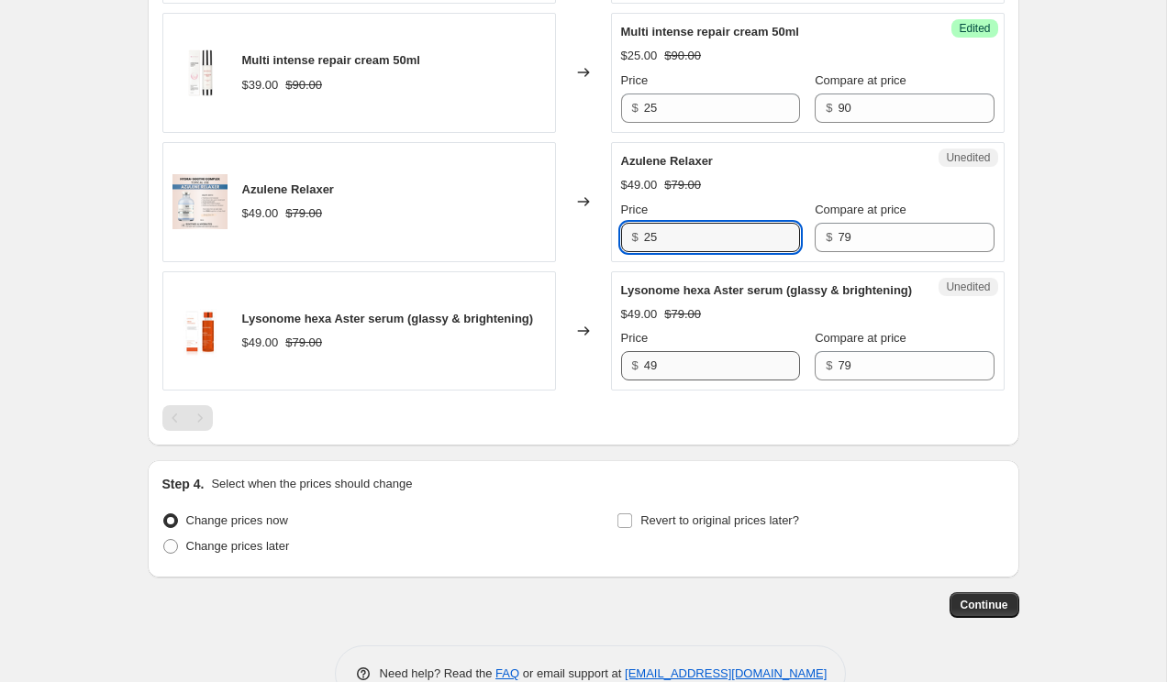
type input "25"
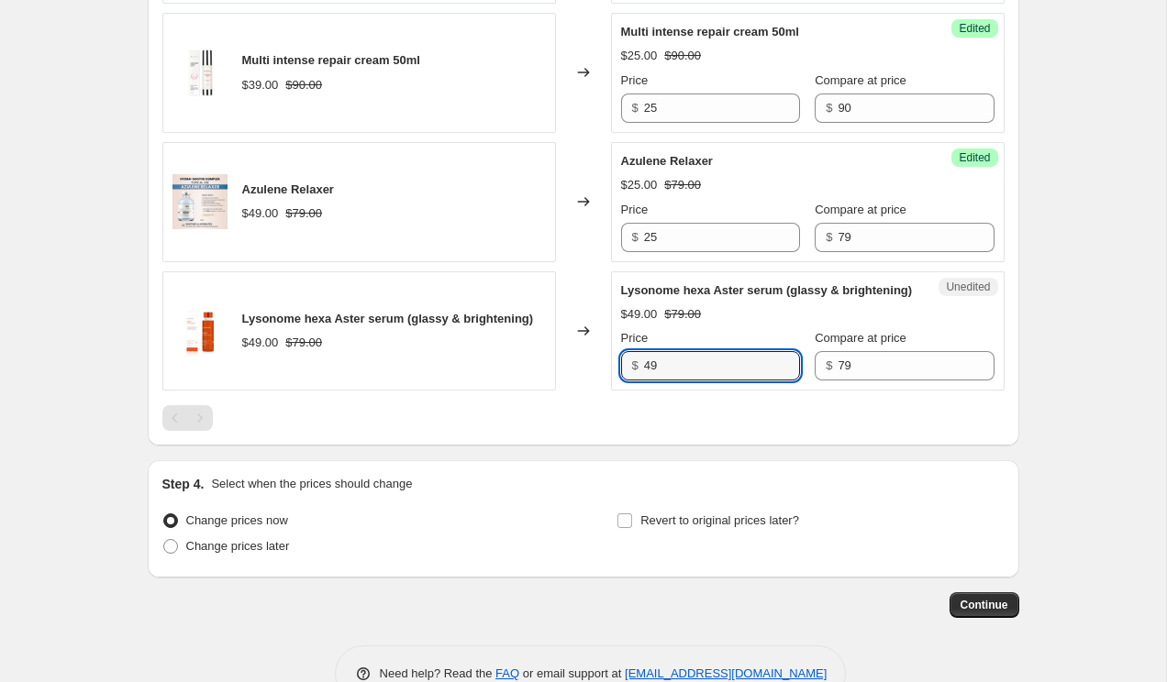
drag, startPoint x: 681, startPoint y: 420, endPoint x: 608, endPoint y: 417, distance: 72.5
click at [608, 392] on div "Lysonome hexa Aster serum (glassy & brightening) $49.00 $79.00 Changed to Unedi…" at bounding box center [583, 331] width 842 height 120
type input "2"
type input "35"
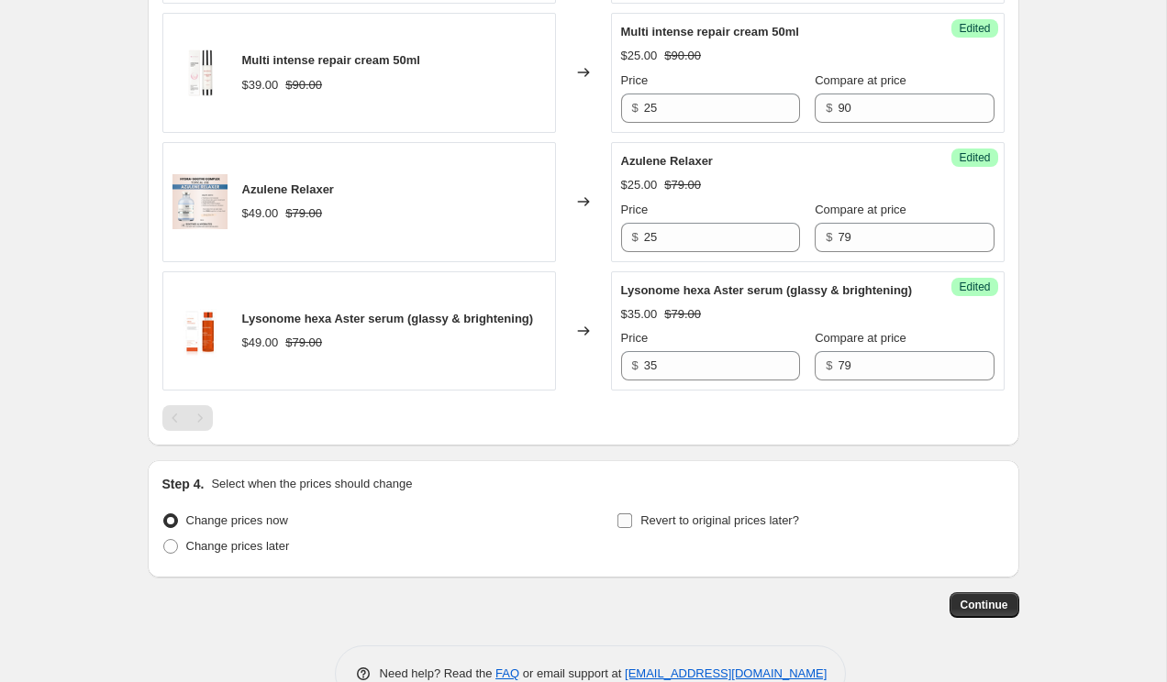
click at [631, 528] on input "Revert to original prices later?" at bounding box center [624, 521] width 15 height 15
checkbox input "true"
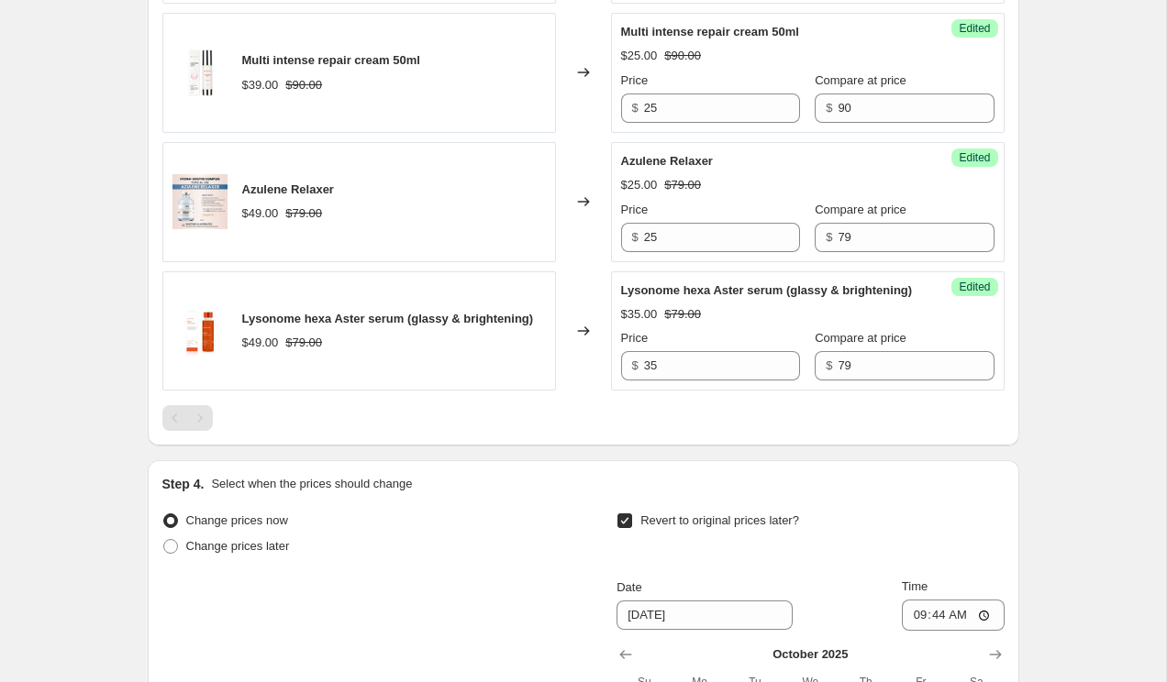
click at [205, 527] on span "Change prices now" at bounding box center [237, 521] width 102 height 14
click at [164, 515] on input "Change prices now" at bounding box center [163, 514] width 1 height 1
click at [205, 553] on span "Change prices later" at bounding box center [238, 546] width 104 height 14
click at [164, 540] on input "Change prices later" at bounding box center [163, 539] width 1 height 1
radio input "true"
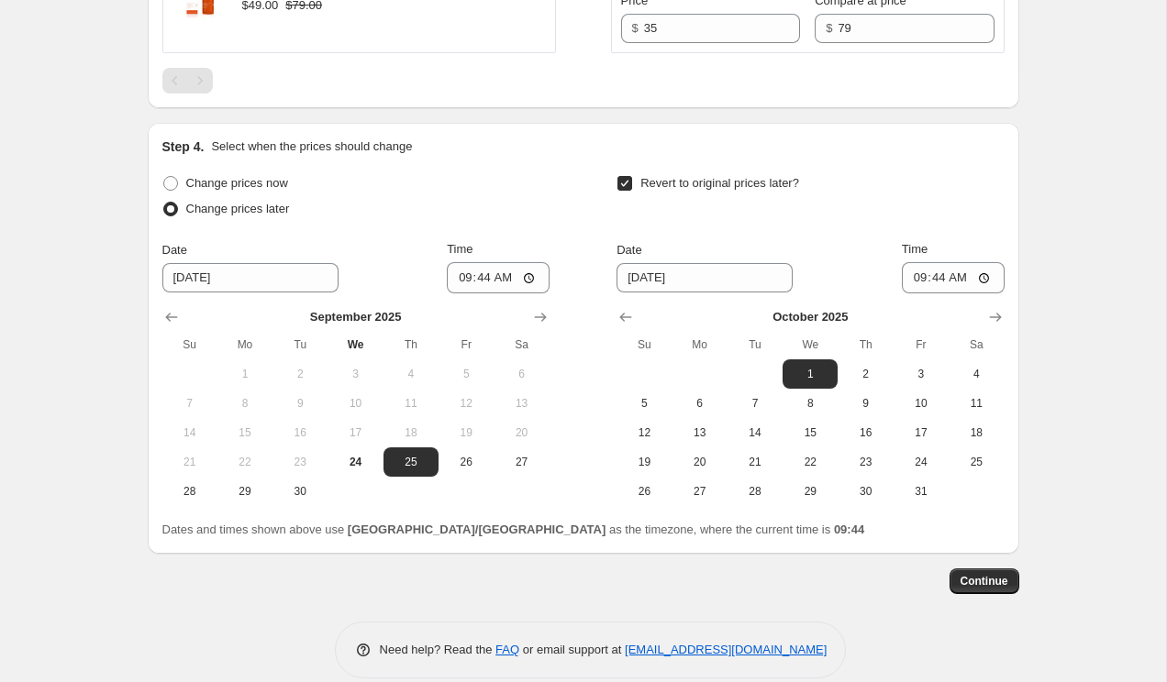
scroll to position [2497, 0]
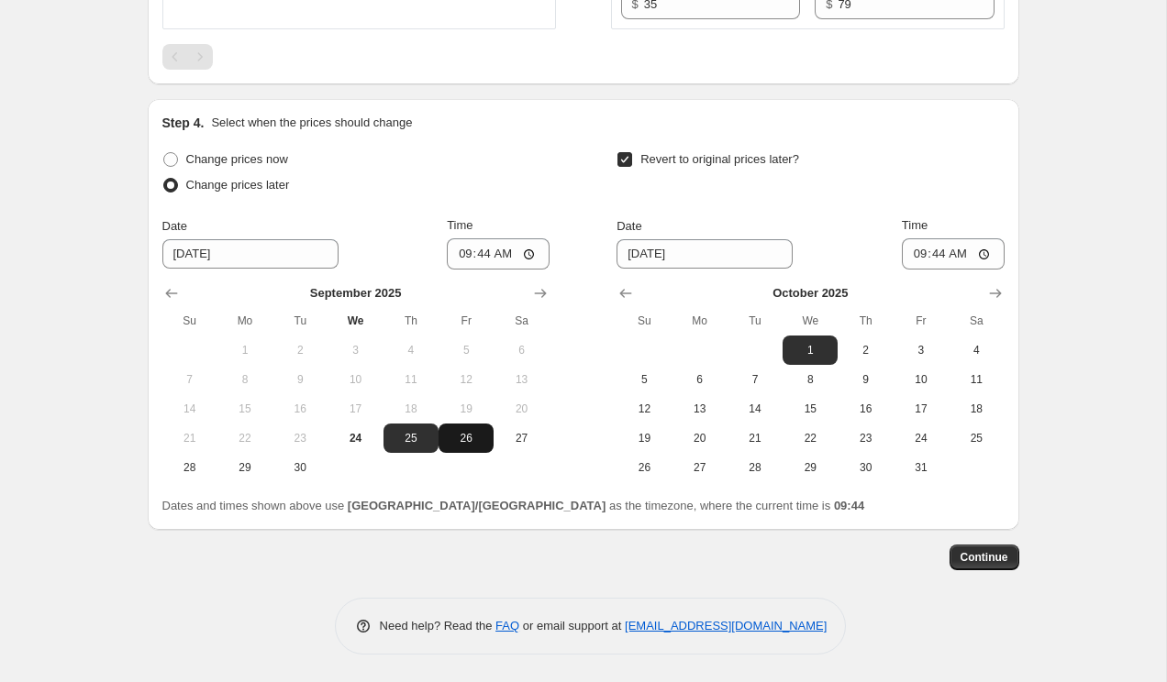
click at [461, 439] on span "26" at bounding box center [466, 438] width 40 height 15
click at [415, 437] on span "25" at bounding box center [411, 438] width 40 height 15
click at [956, 549] on button "Continue" at bounding box center [984, 558] width 70 height 26
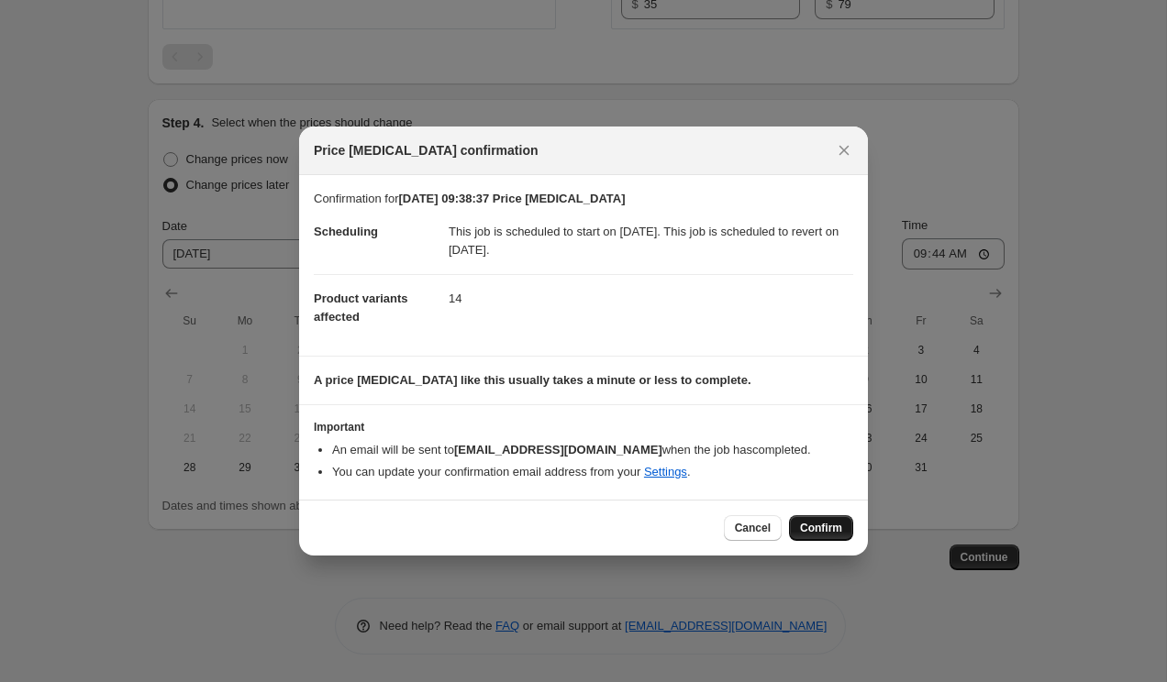
click at [827, 536] on span "Confirm" at bounding box center [821, 528] width 42 height 15
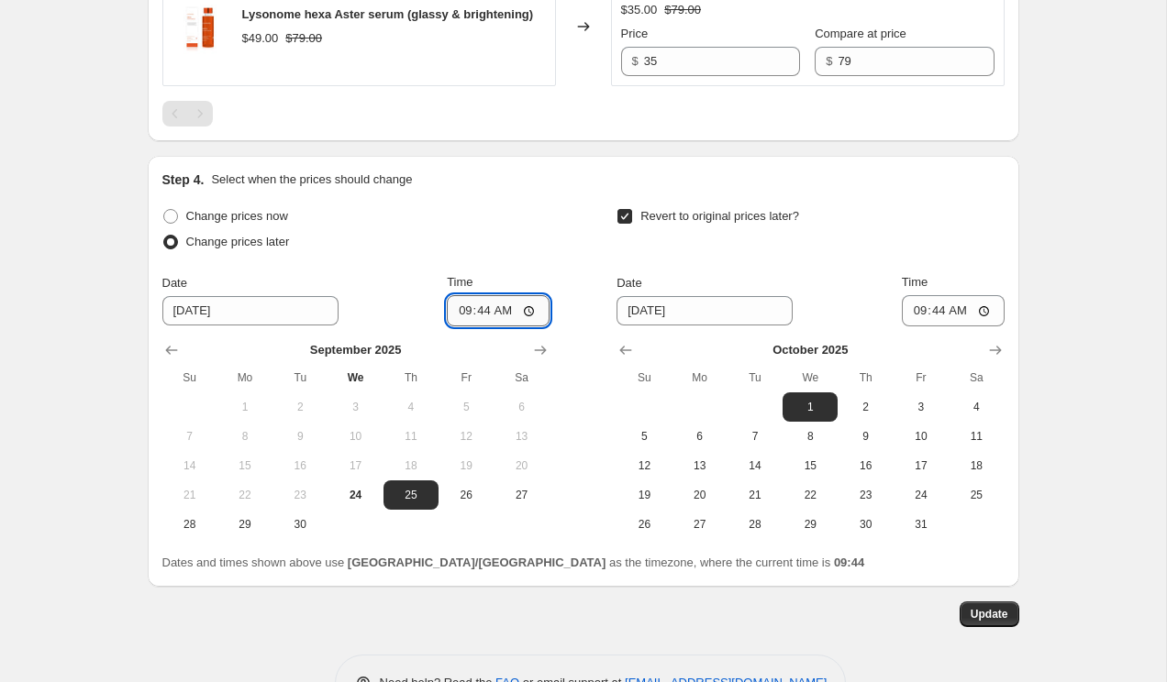
click at [483, 327] on input "09:44" at bounding box center [498, 310] width 103 height 31
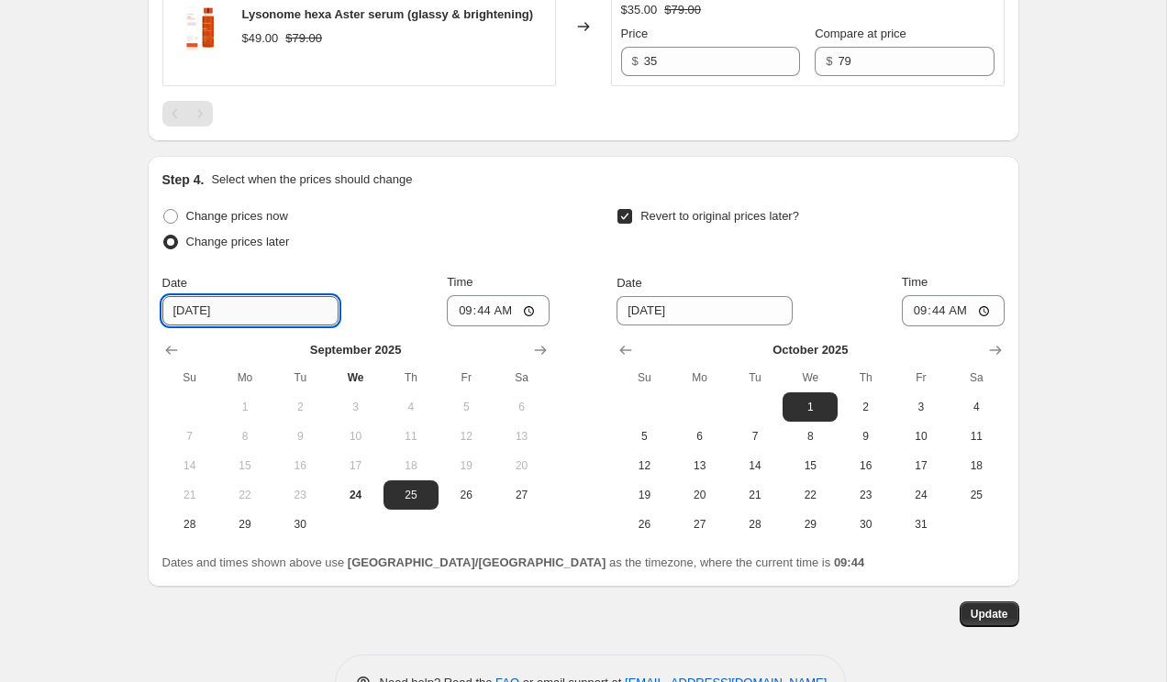
click at [223, 326] on input "[DATE]" at bounding box center [250, 310] width 176 height 29
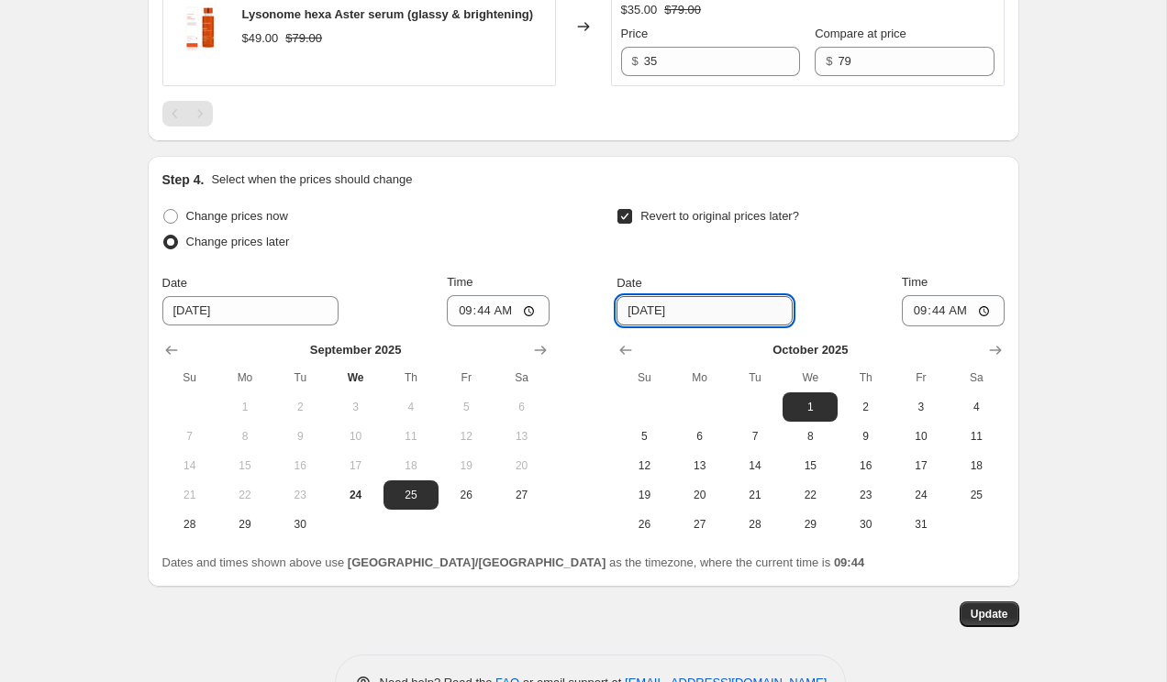
click at [649, 326] on input "[DATE]" at bounding box center [704, 310] width 176 height 29
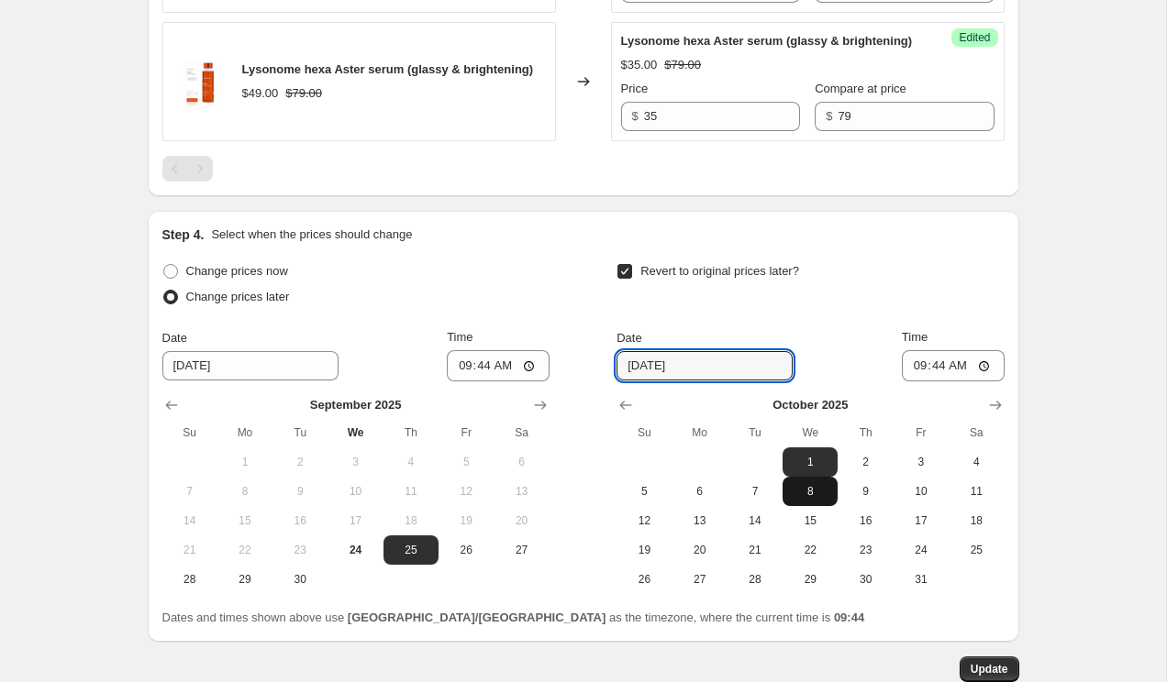
scroll to position [2430, 0]
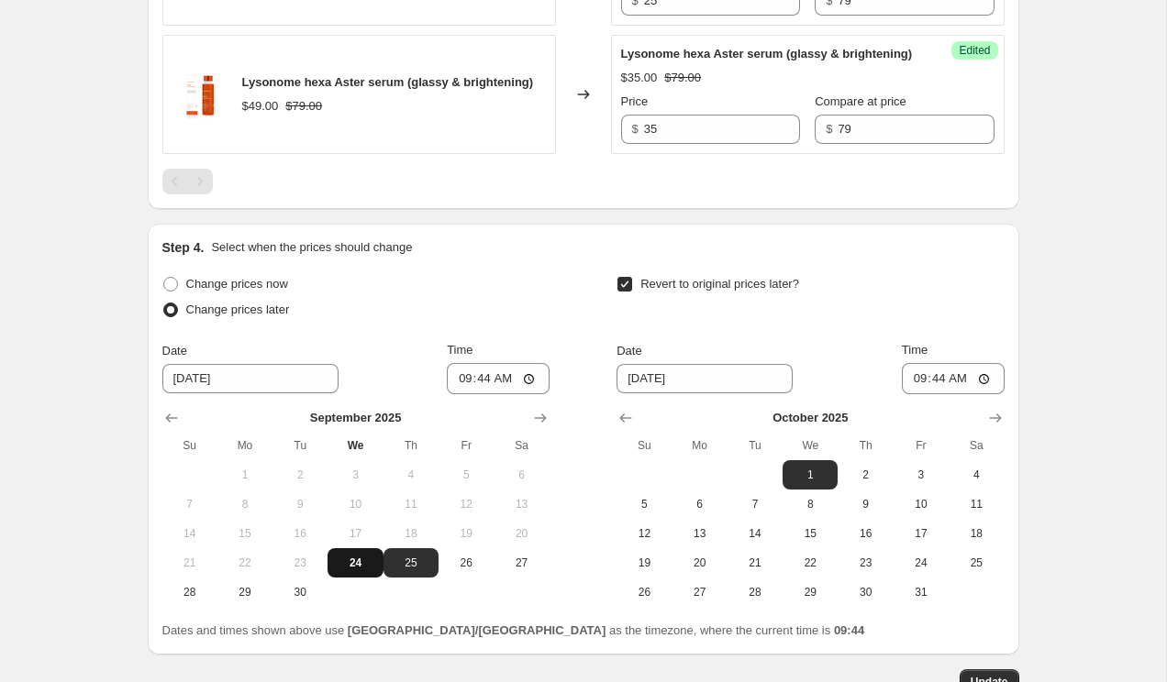
click at [366, 570] on span "24" at bounding box center [355, 563] width 40 height 15
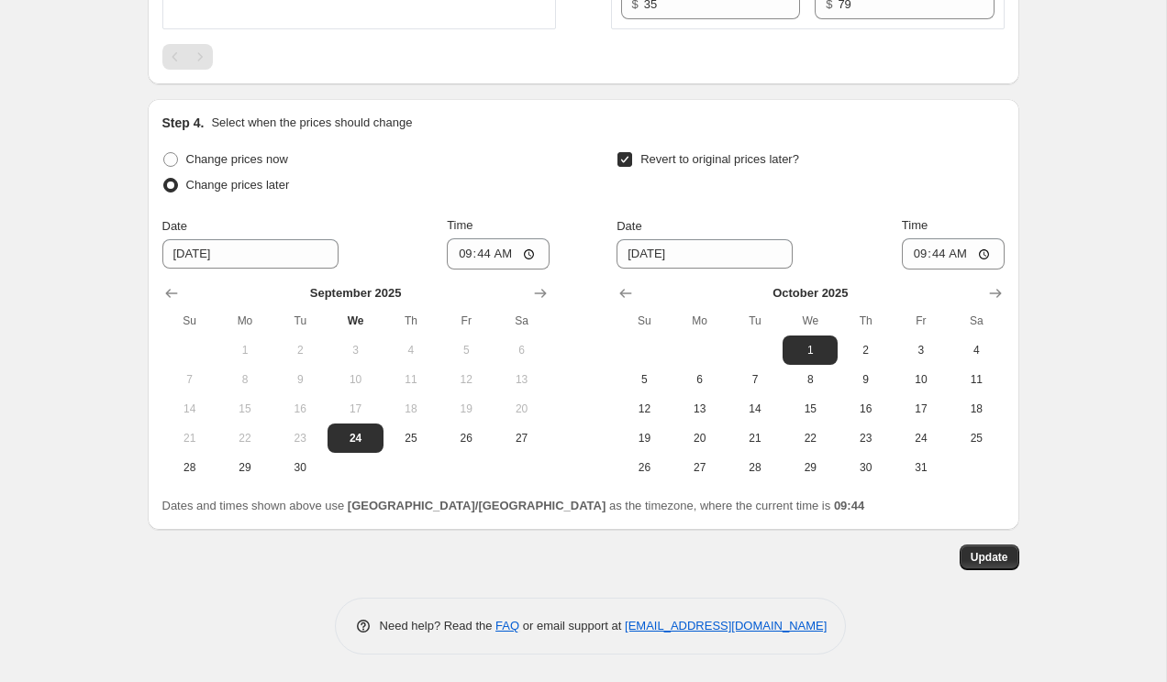
scroll to position [2609, 0]
click at [679, 247] on input "[DATE]" at bounding box center [704, 253] width 176 height 29
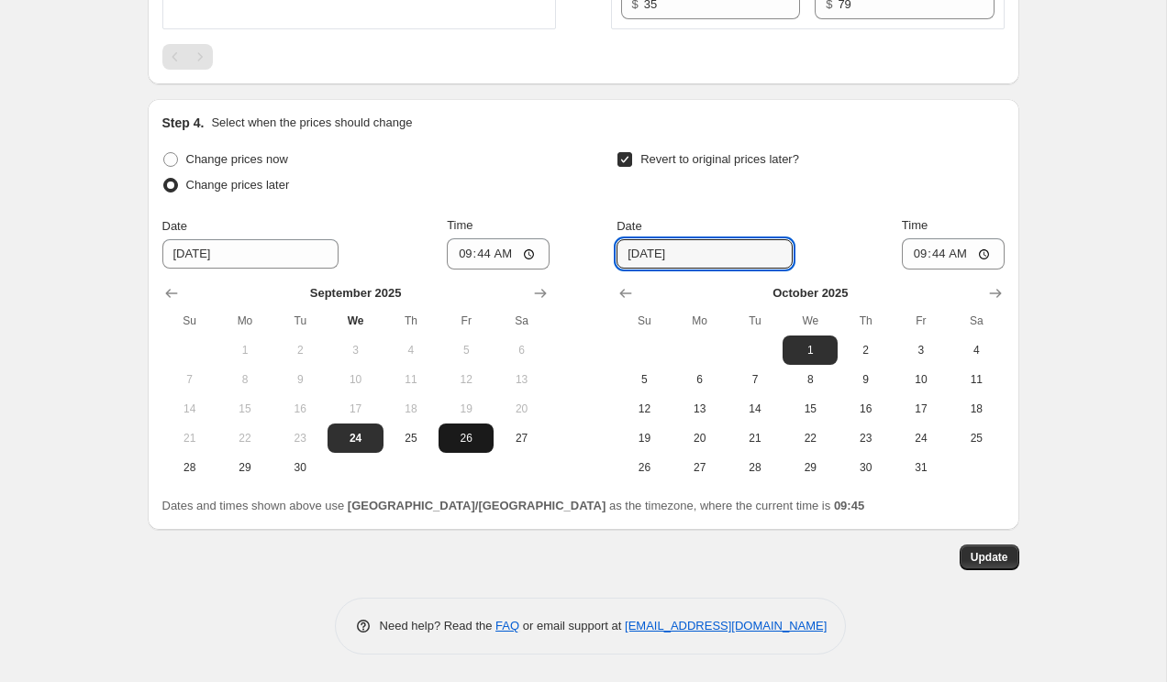
click at [452, 437] on span "26" at bounding box center [466, 438] width 40 height 15
type input "[DATE]"
click at [632, 252] on input "[DATE]" at bounding box center [704, 253] width 176 height 29
drag, startPoint x: 642, startPoint y: 253, endPoint x: 619, endPoint y: 253, distance: 22.9
click at [619, 253] on input "[DATE]" at bounding box center [704, 253] width 176 height 29
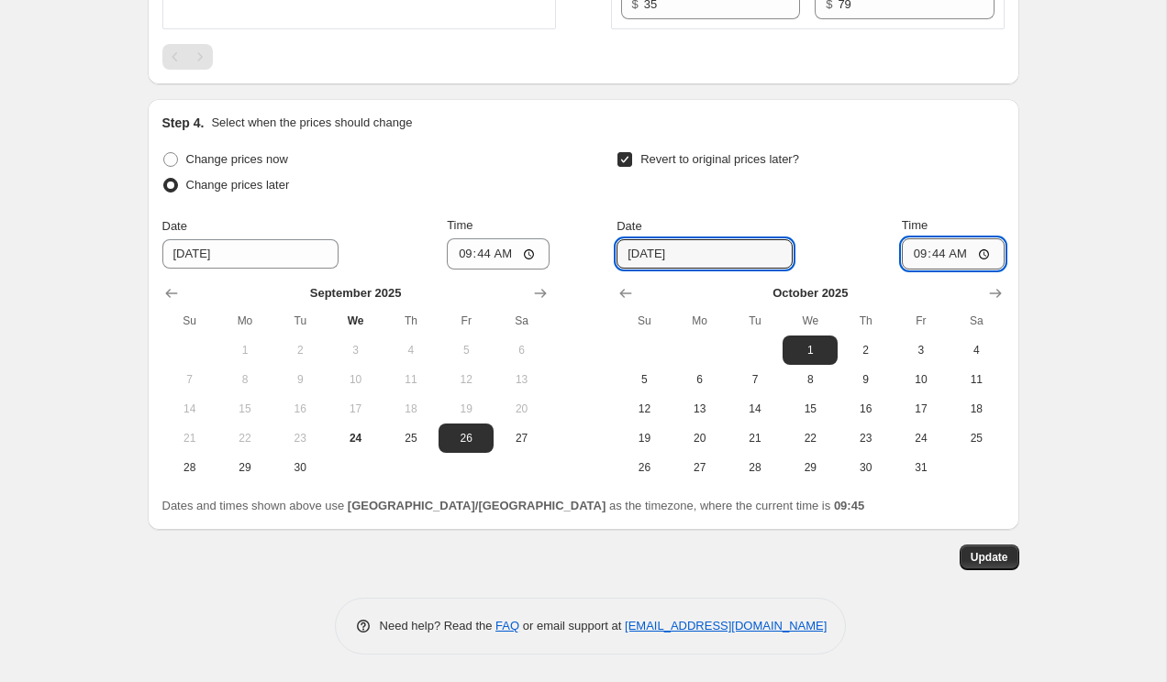
type input "[DATE]"
click at [915, 252] on input "09:44" at bounding box center [953, 253] width 103 height 31
type input "01:44"
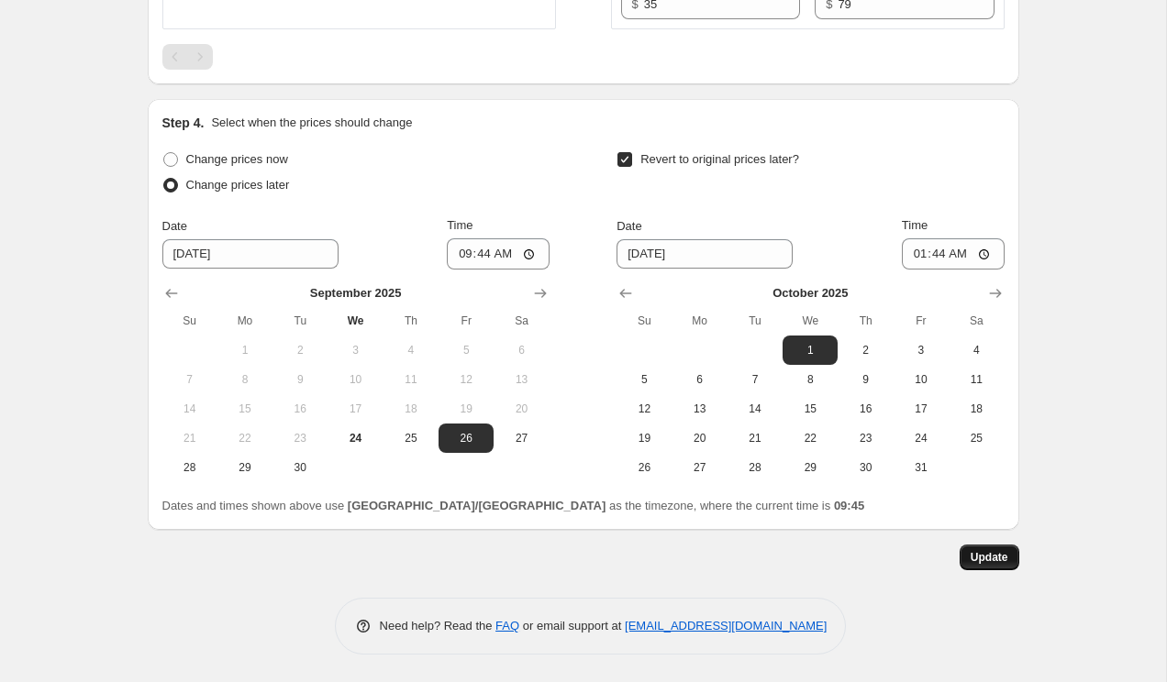
click at [993, 549] on button "Update" at bounding box center [989, 558] width 60 height 26
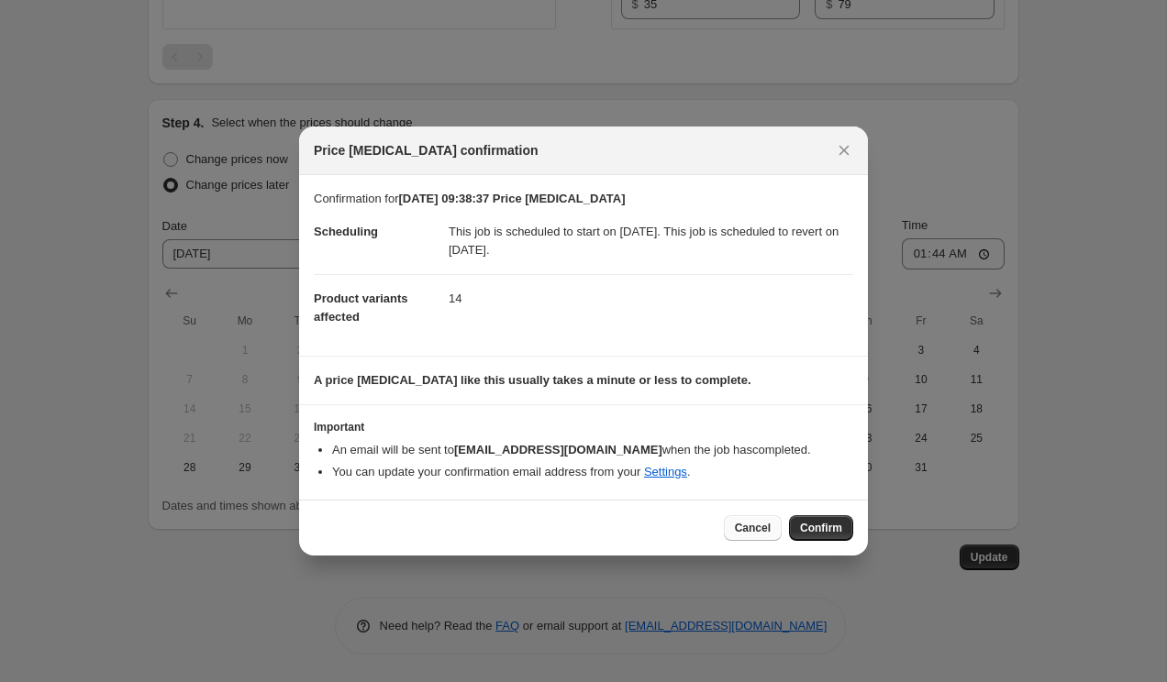
click at [767, 529] on button "Cancel" at bounding box center [753, 528] width 58 height 26
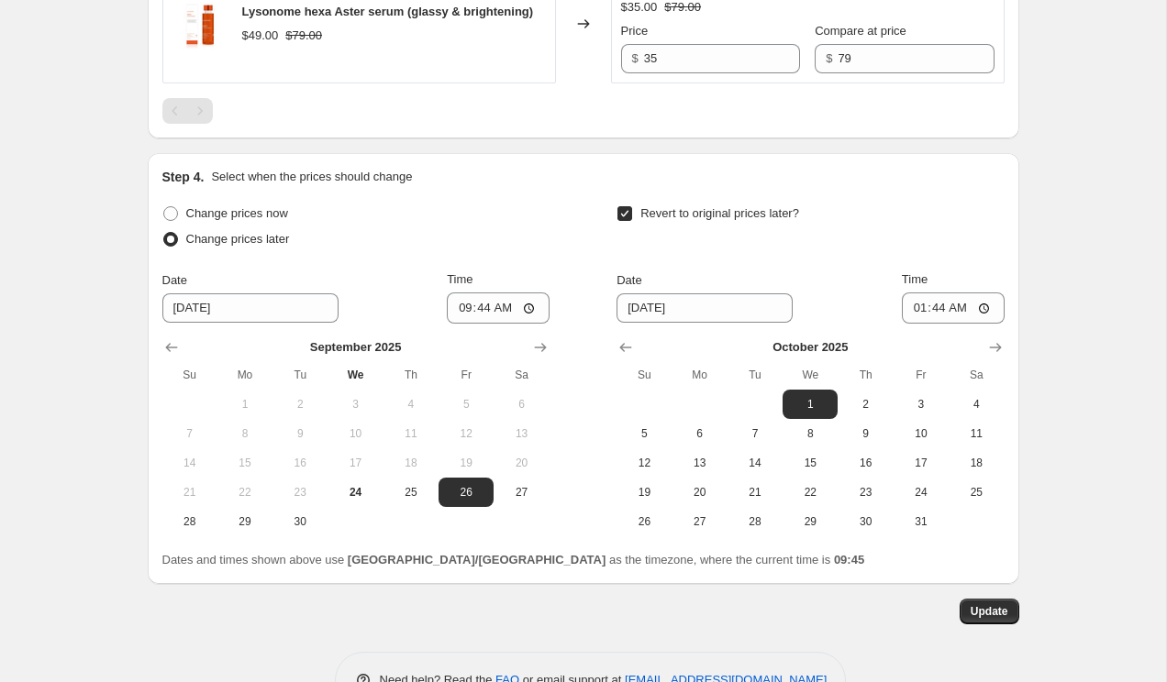
scroll to position [2609, 0]
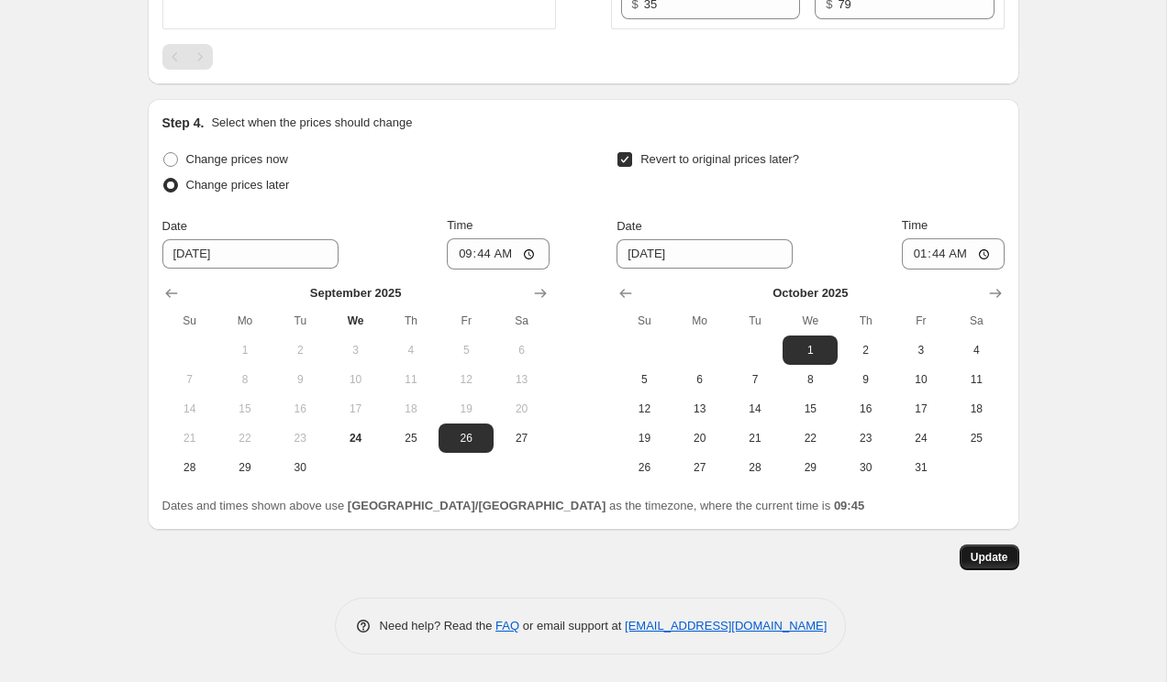
click at [1000, 566] on button "Update" at bounding box center [989, 558] width 60 height 26
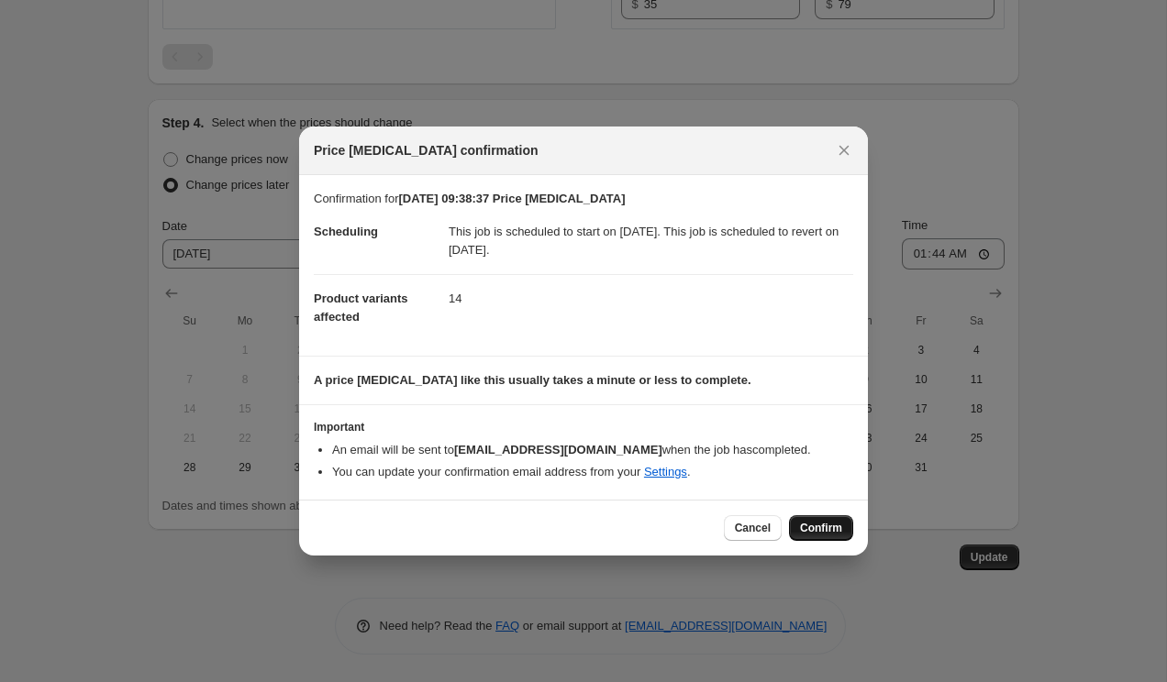
click at [839, 530] on span "Confirm" at bounding box center [821, 528] width 42 height 15
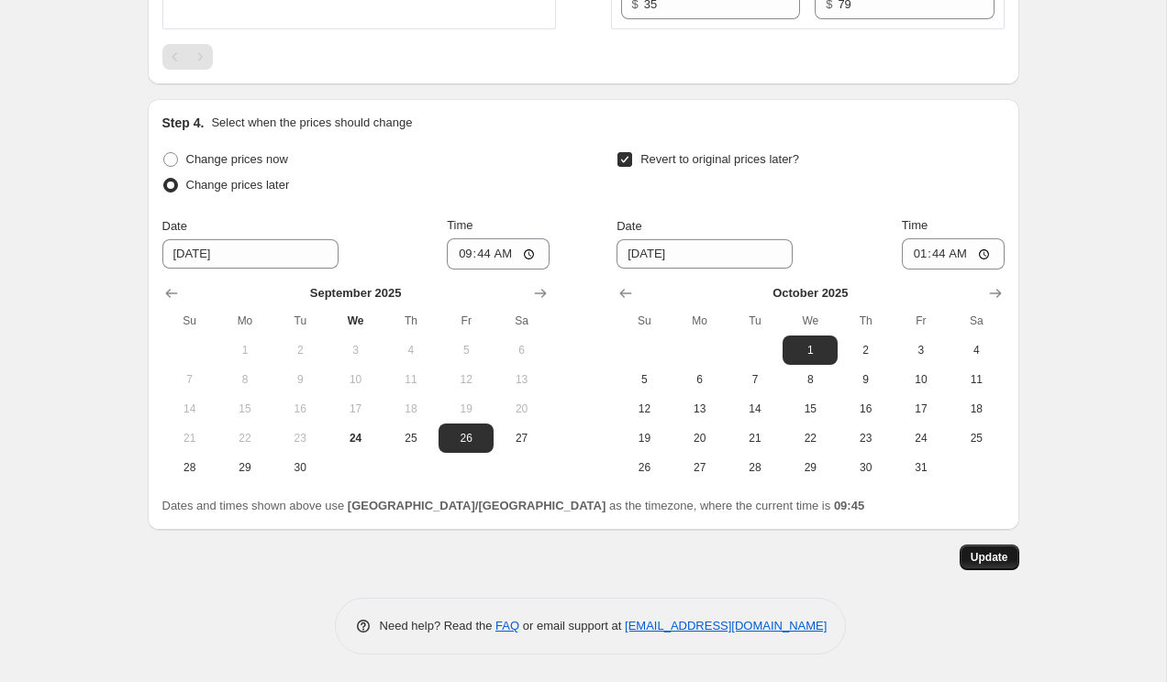
click at [972, 552] on span "Update" at bounding box center [989, 557] width 38 height 15
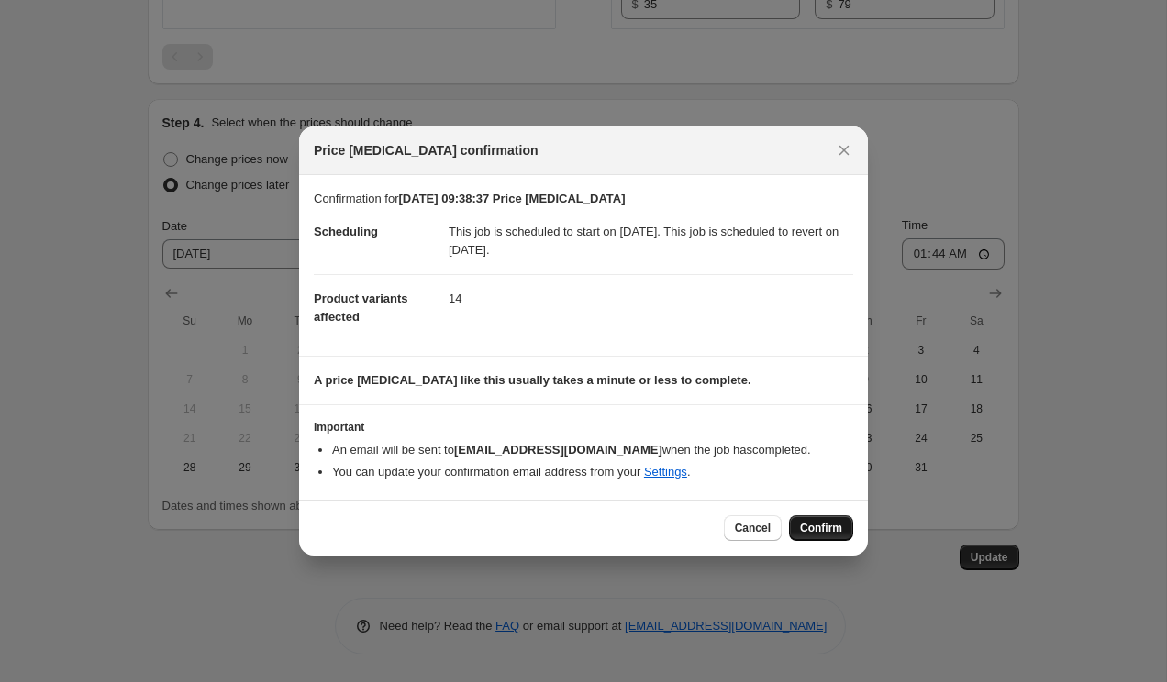
click at [814, 531] on span "Confirm" at bounding box center [821, 528] width 42 height 15
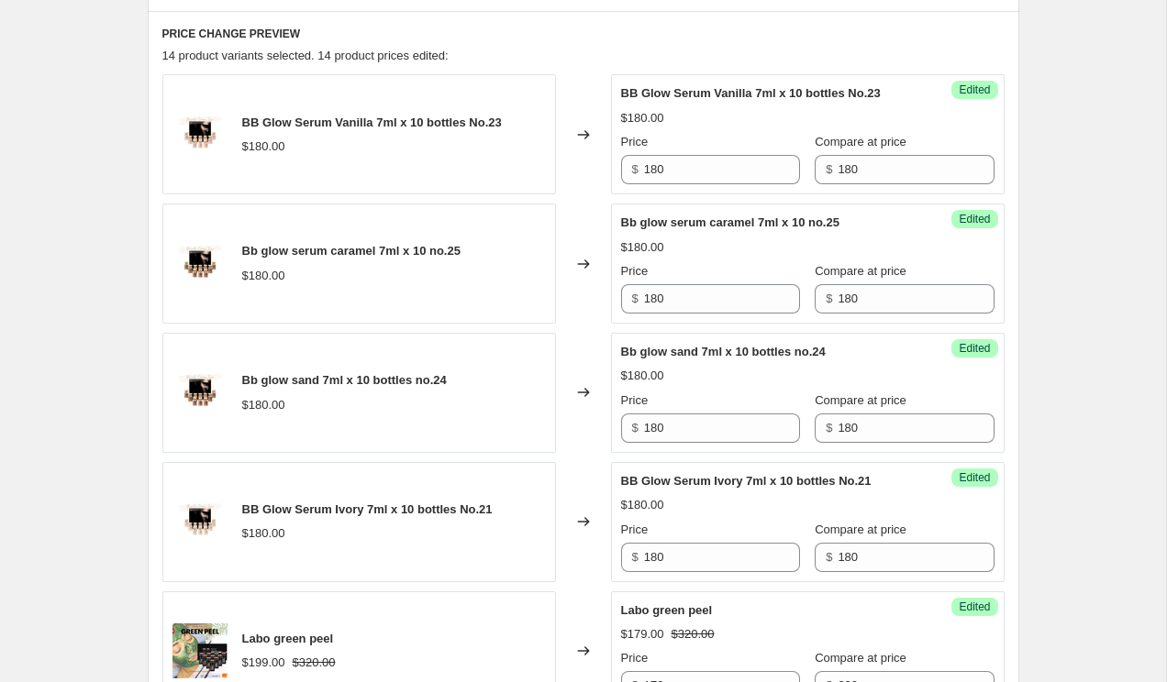
scroll to position [688, 0]
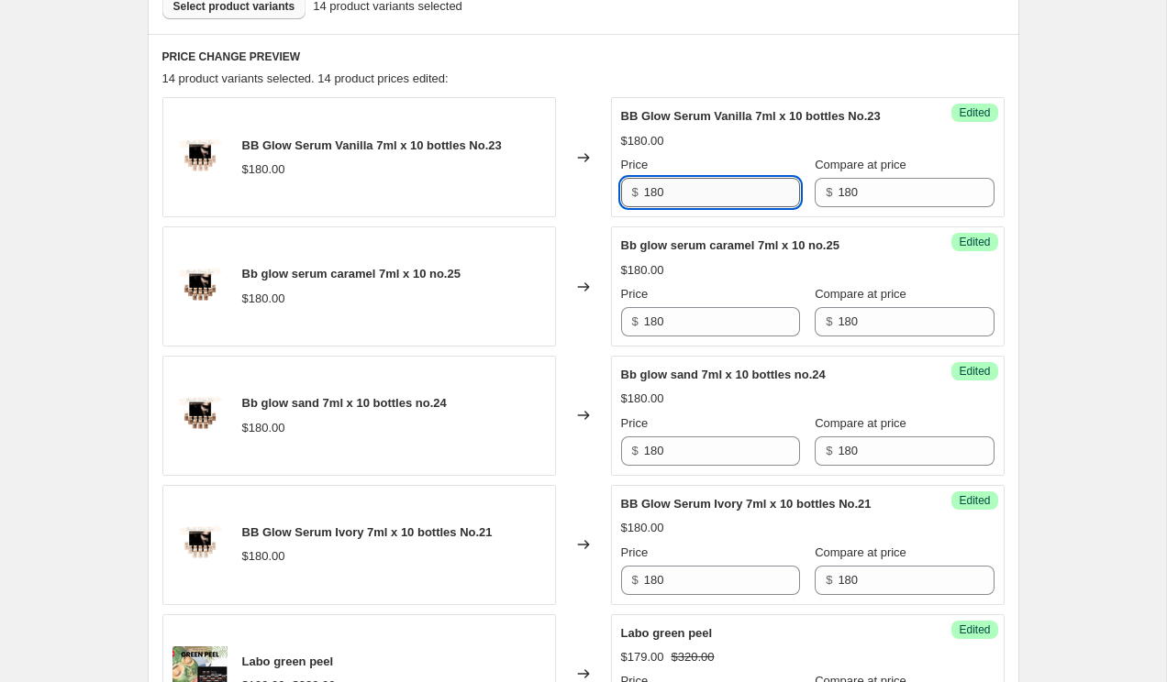
click at [675, 201] on input "180" at bounding box center [722, 192] width 156 height 29
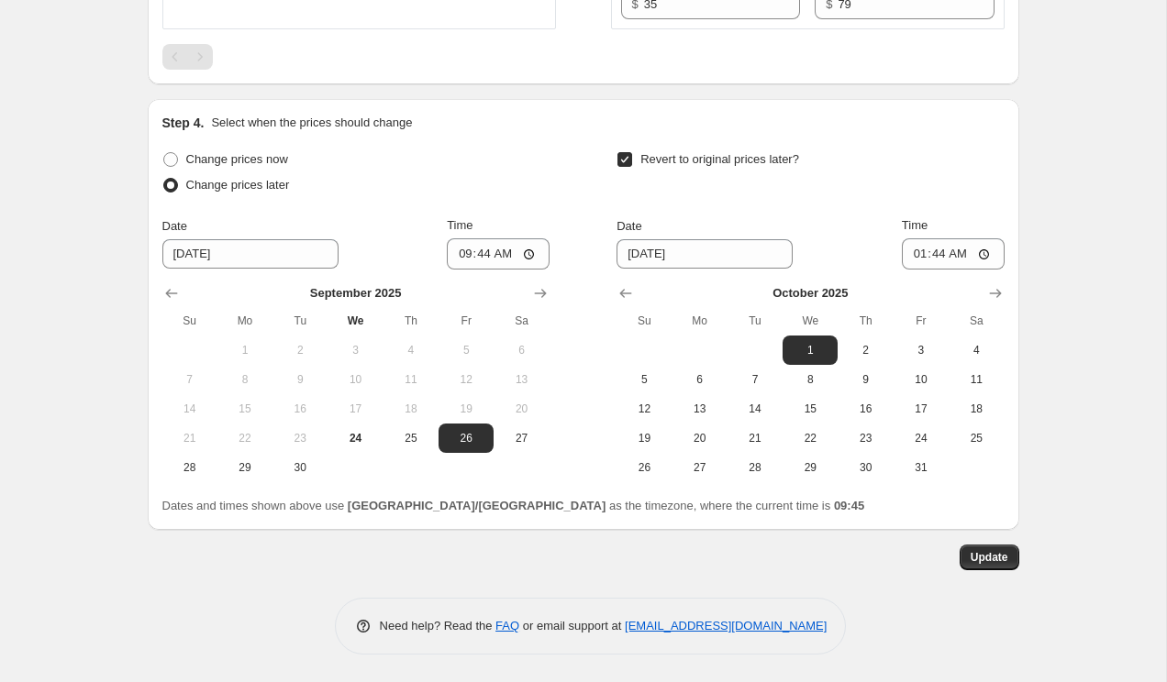
scroll to position [2609, 0]
click at [360, 431] on span "24" at bounding box center [355, 438] width 40 height 15
type input "[DATE]"
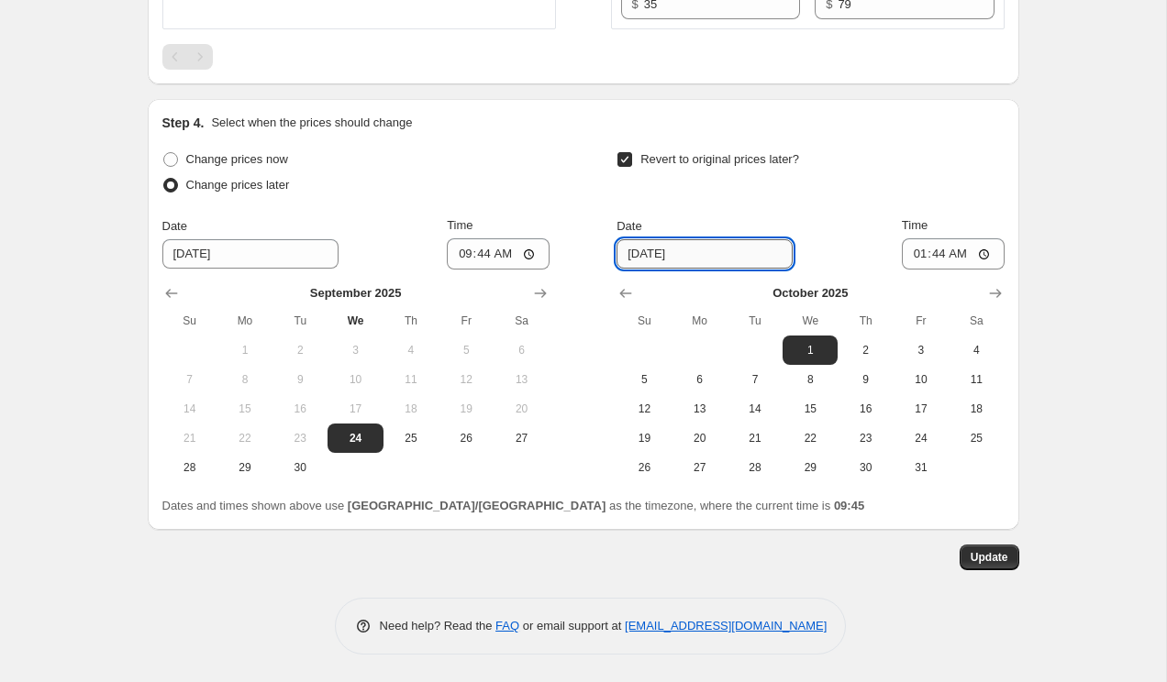
click at [670, 259] on input "[DATE]" at bounding box center [704, 253] width 176 height 29
click at [980, 550] on button "Update" at bounding box center [989, 558] width 60 height 26
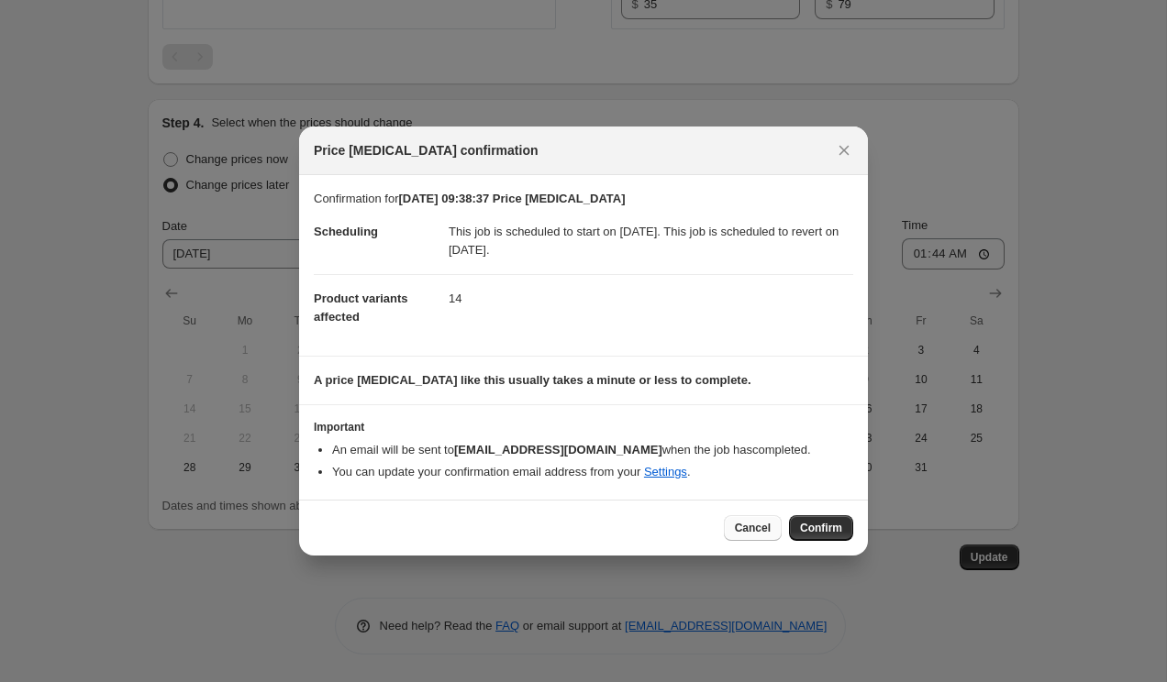
click at [769, 536] on span "Cancel" at bounding box center [753, 528] width 36 height 15
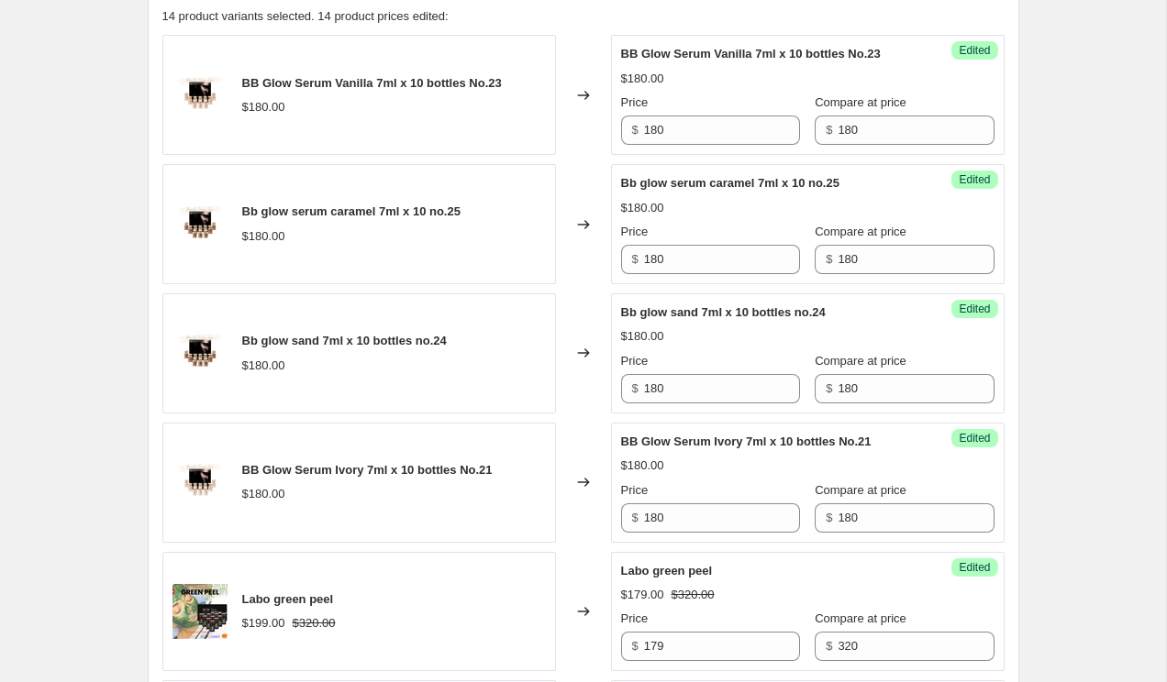
scroll to position [764, 0]
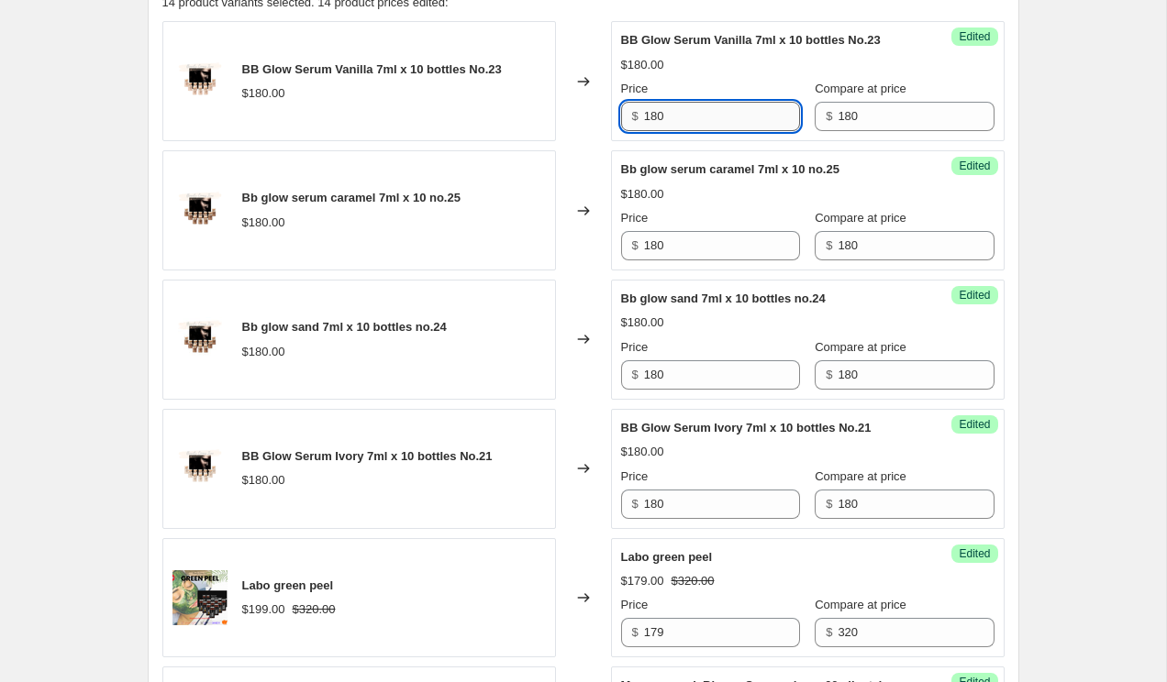
click at [671, 131] on input "180" at bounding box center [722, 116] width 156 height 29
drag, startPoint x: 664, startPoint y: 138, endPoint x: 625, endPoint y: 132, distance: 40.0
click at [625, 131] on div "$ 180" at bounding box center [710, 116] width 179 height 29
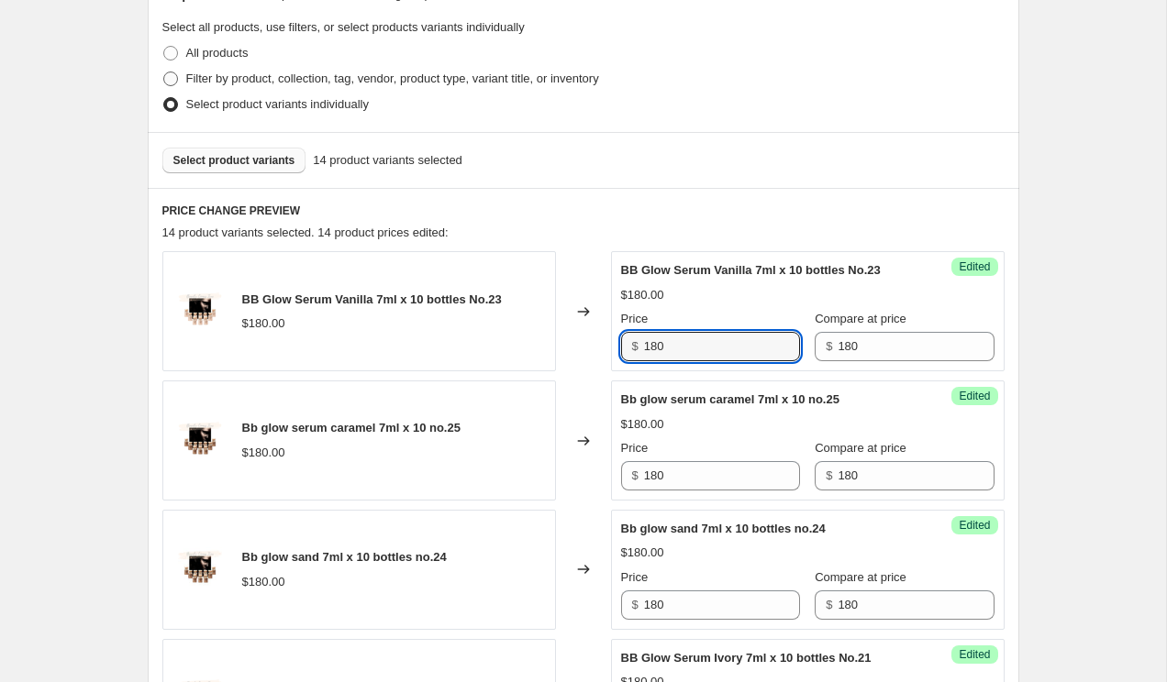
scroll to position [552, 0]
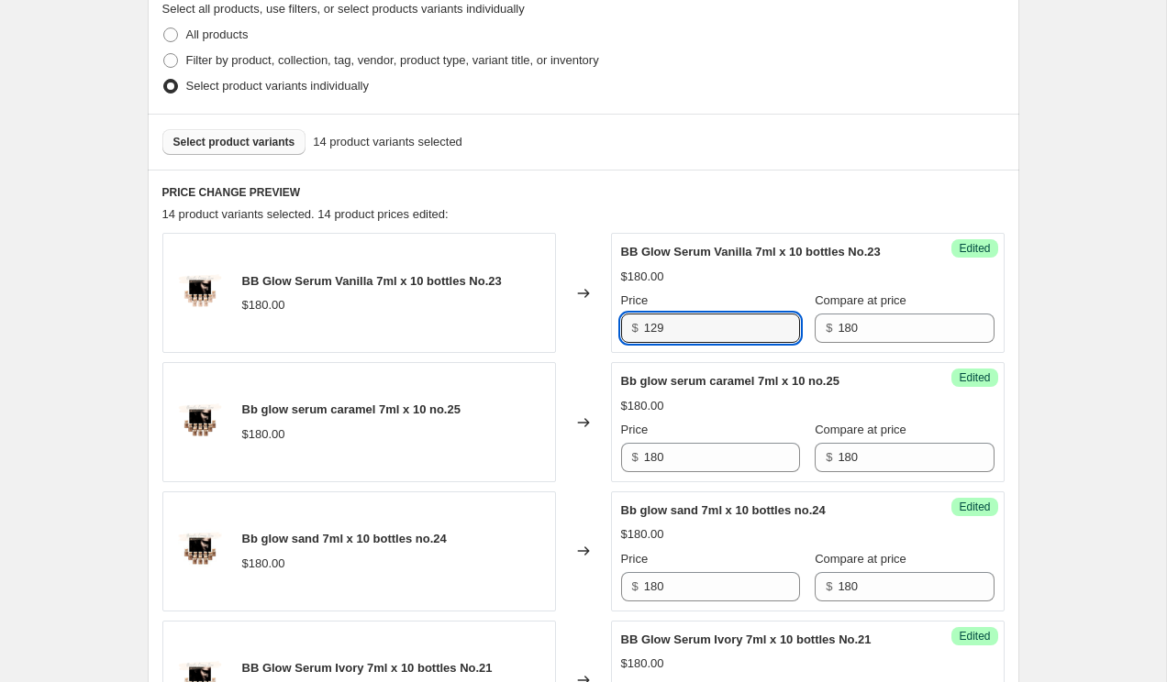
drag, startPoint x: 686, startPoint y: 338, endPoint x: 614, endPoint y: 338, distance: 71.5
click at [614, 338] on div "Success Edited BB Glow Serum Vanilla 7ml x 10 bottles No.23 $180.00 Price $ 129…" at bounding box center [807, 293] width 393 height 120
type input "129"
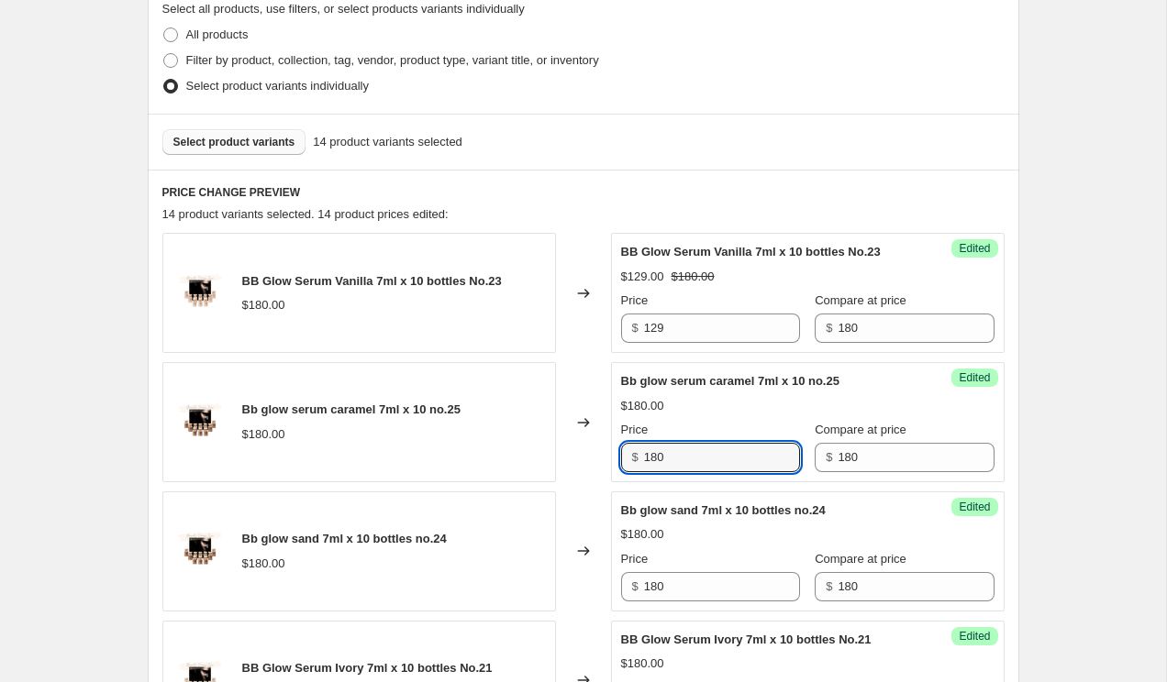
drag, startPoint x: 689, startPoint y: 480, endPoint x: 621, endPoint y: 478, distance: 67.9
click at [621, 472] on div "$ 180" at bounding box center [710, 457] width 179 height 29
paste input "29"
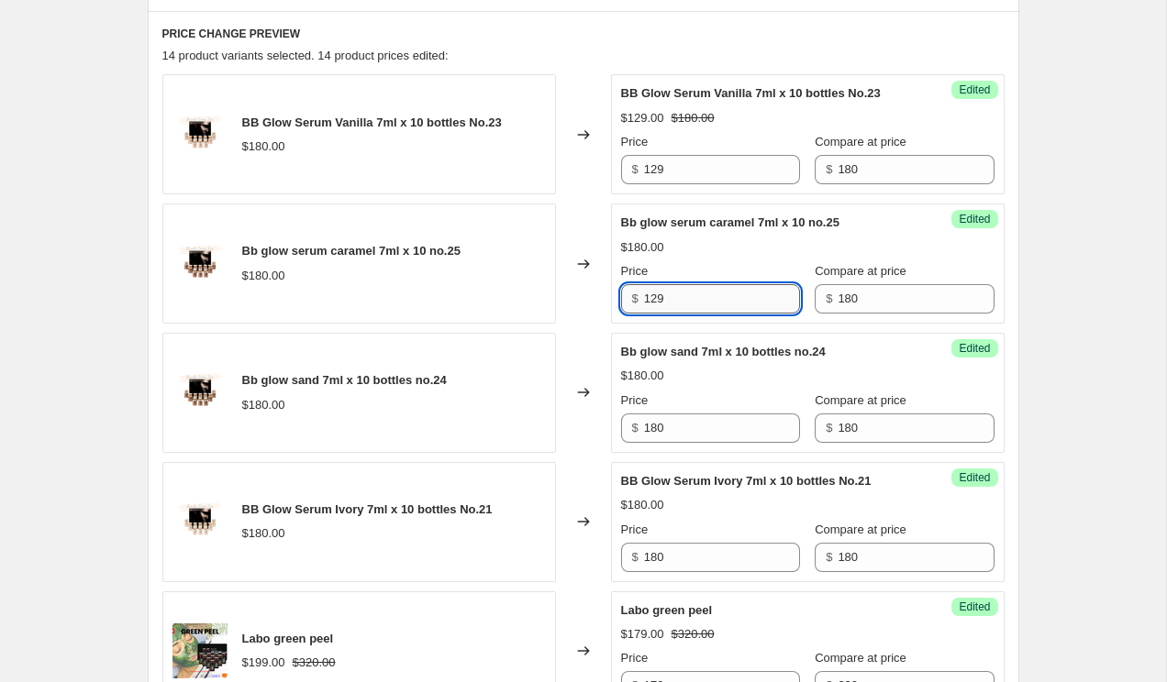
scroll to position [716, 0]
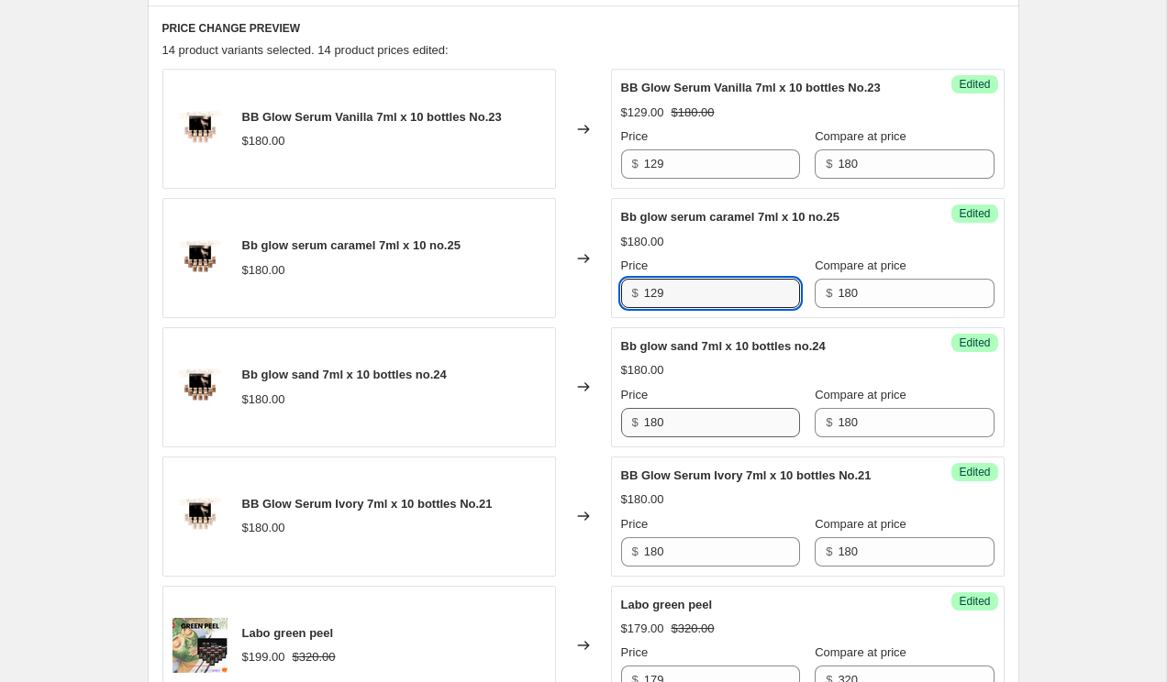
type input "129"
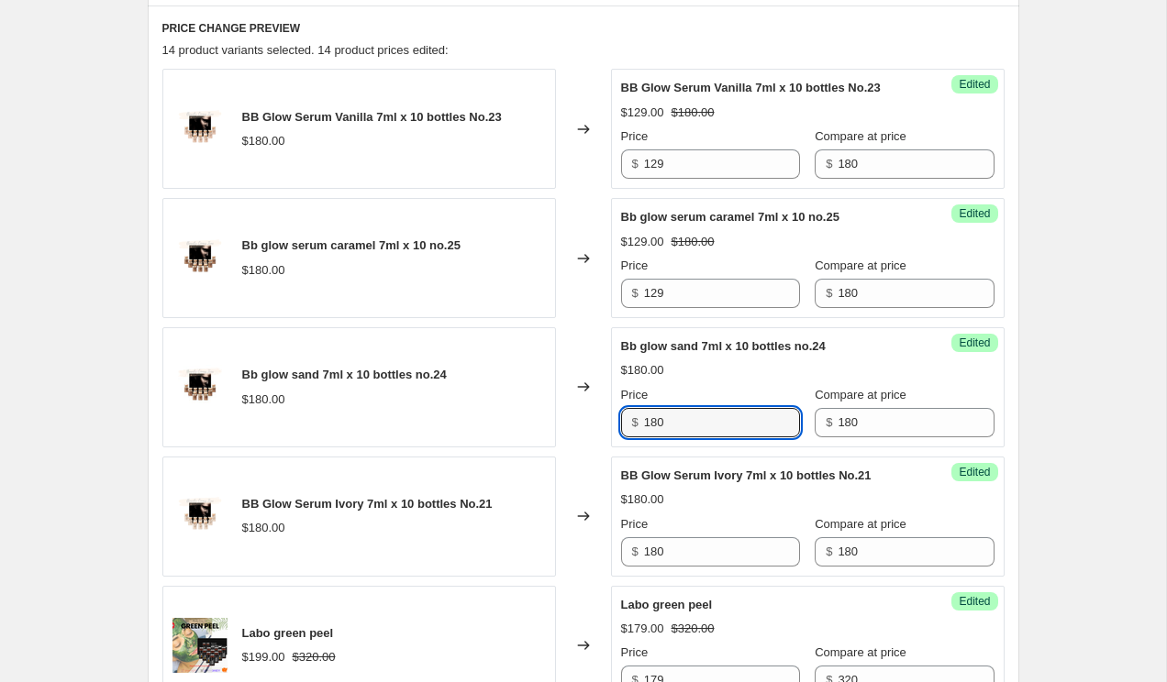
drag, startPoint x: 682, startPoint y: 449, endPoint x: 603, endPoint y: 448, distance: 78.9
click at [603, 448] on div "Bb glow sand 7ml x 10 bottles no.24 $180.00 Changed to Success Edited Bb glow s…" at bounding box center [583, 387] width 842 height 120
paste input "29"
type input "129"
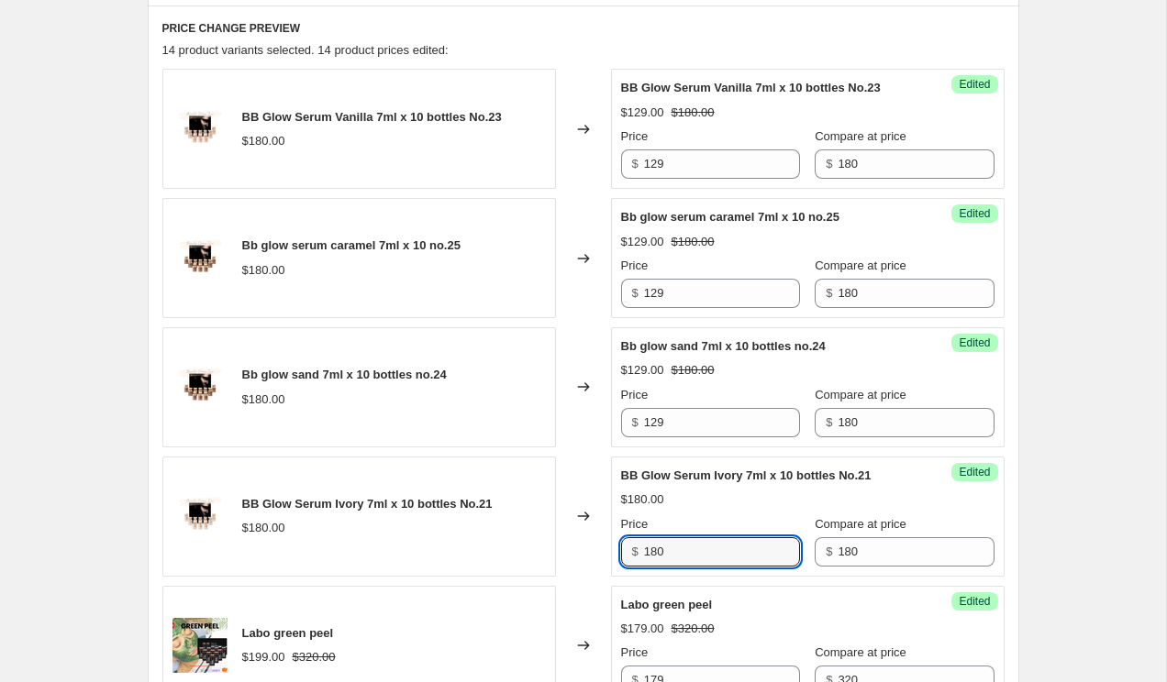
drag, startPoint x: 671, startPoint y: 565, endPoint x: 610, endPoint y: 557, distance: 62.0
click at [611, 557] on div "Success Edited BB Glow Serum Ivory 7ml x 10 bottles No.21 $180.00 Price $ 180 C…" at bounding box center [807, 517] width 393 height 120
paste input "29"
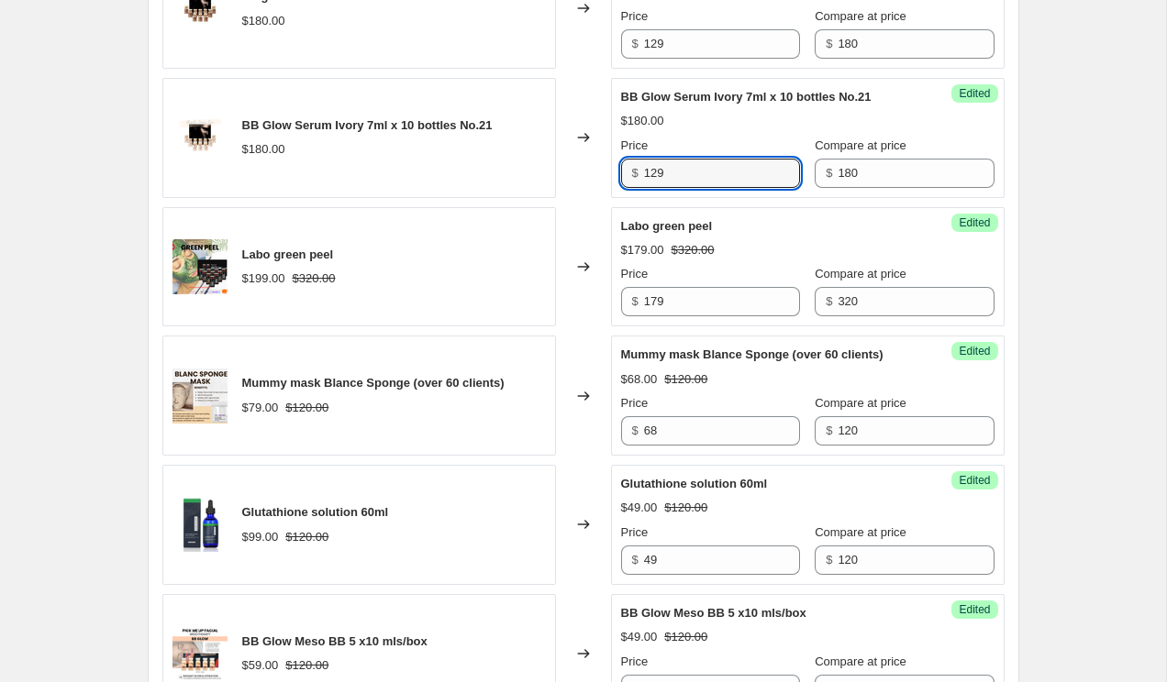
scroll to position [1124, 0]
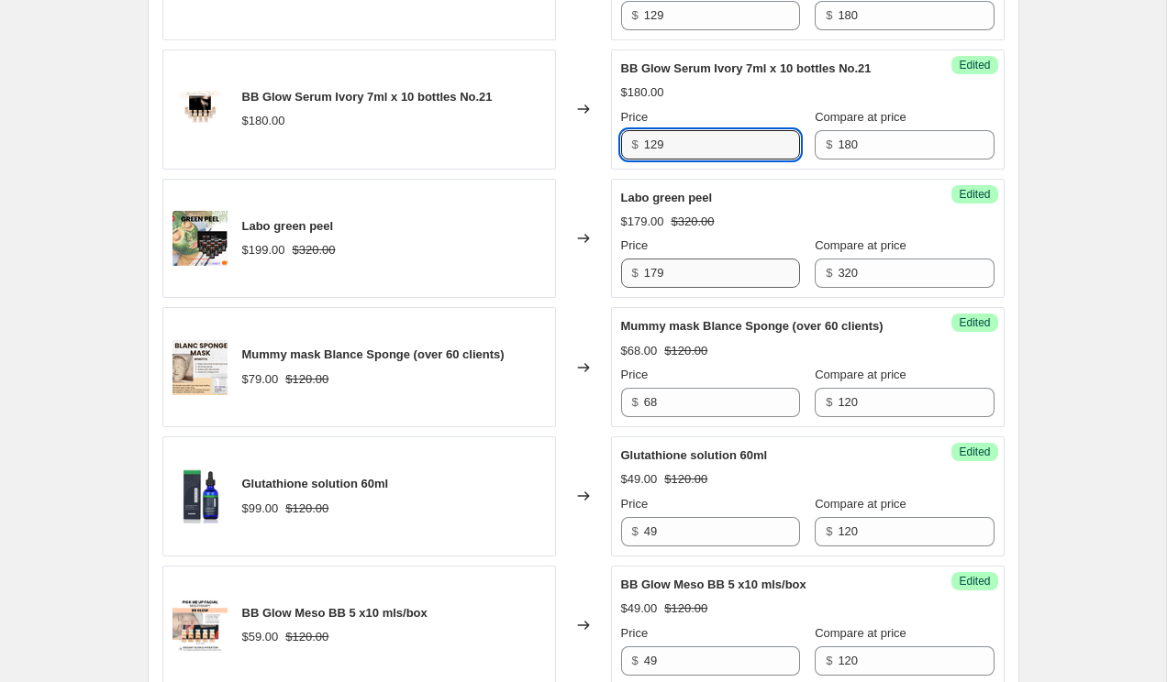
type input "129"
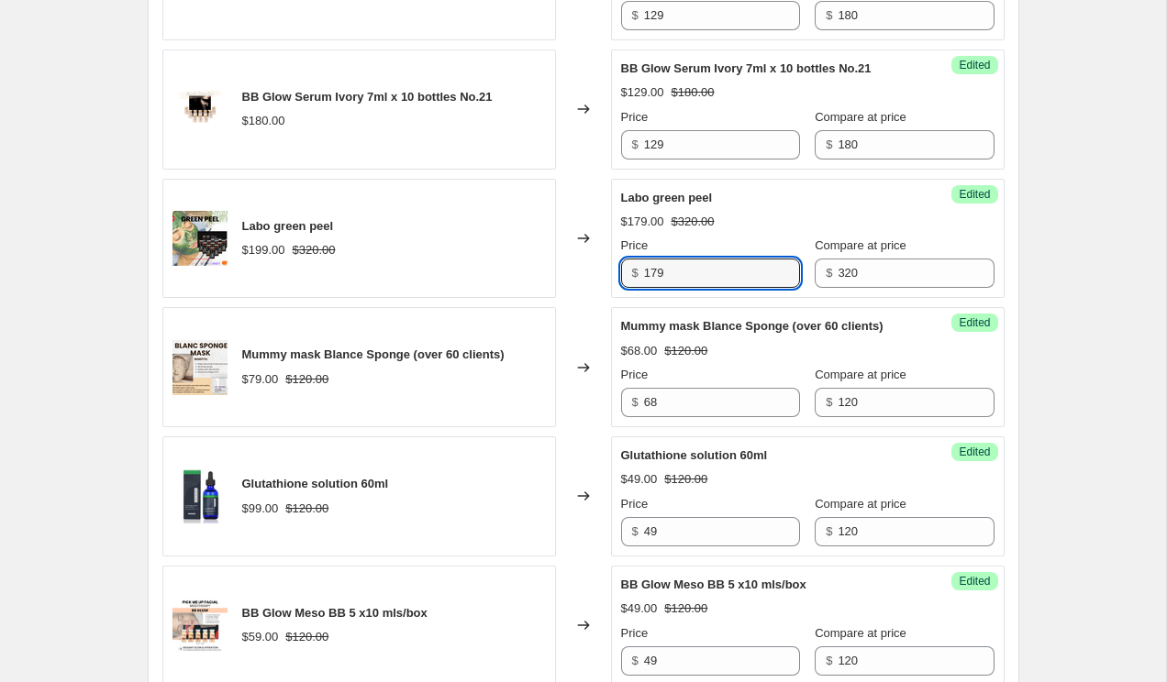
drag, startPoint x: 690, startPoint y: 294, endPoint x: 600, endPoint y: 294, distance: 89.9
click at [600, 294] on div "Labo green peel $199.00 $320.00 Changed to Success Edited Labo green peel $179.…" at bounding box center [583, 239] width 842 height 120
type input "149"
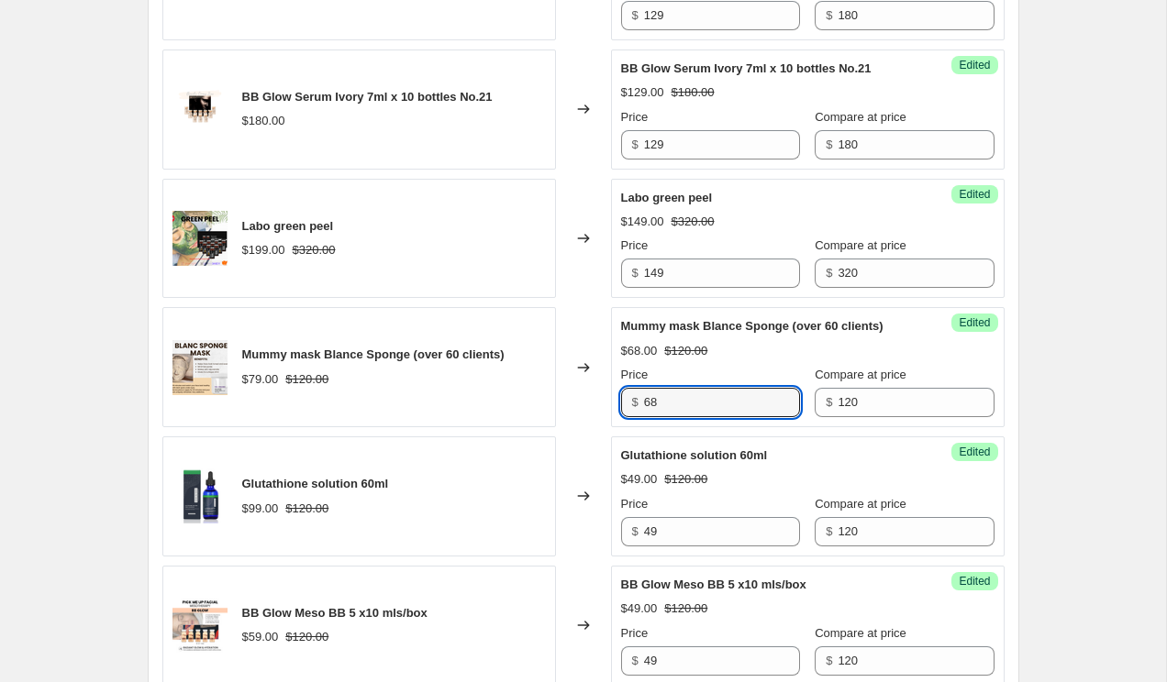
drag, startPoint x: 676, startPoint y: 438, endPoint x: 626, endPoint y: 437, distance: 49.6
click at [626, 417] on div "$ 68" at bounding box center [710, 402] width 179 height 29
type input "4"
type input "5"
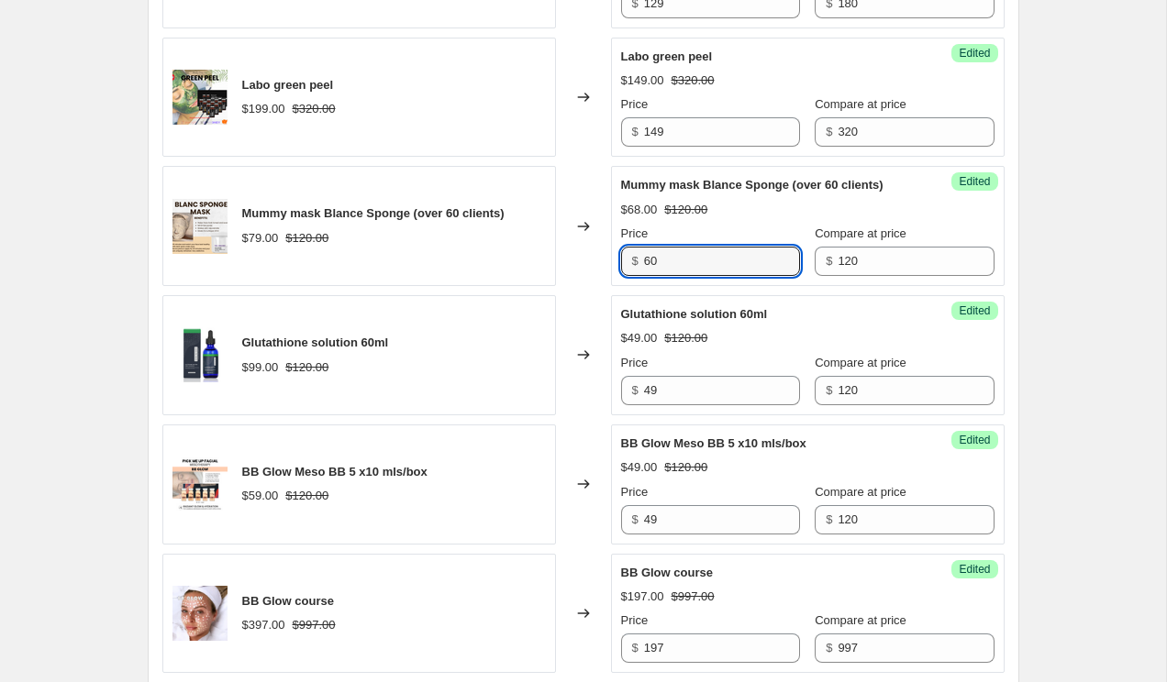
scroll to position [1275, 0]
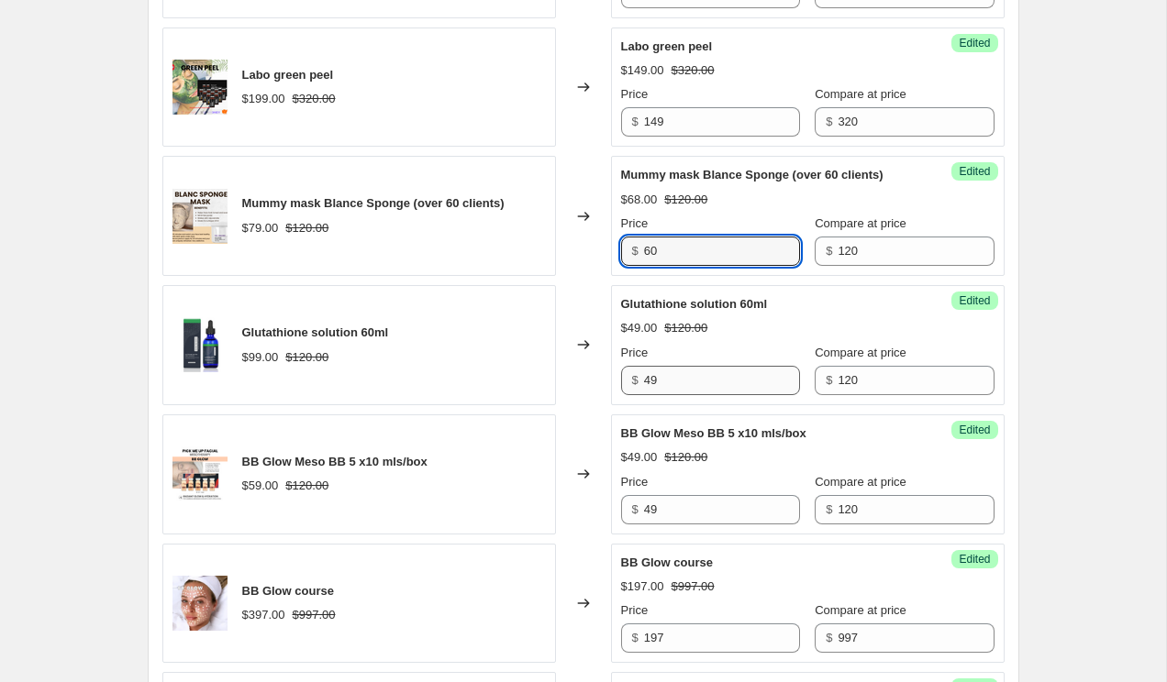
type input "60"
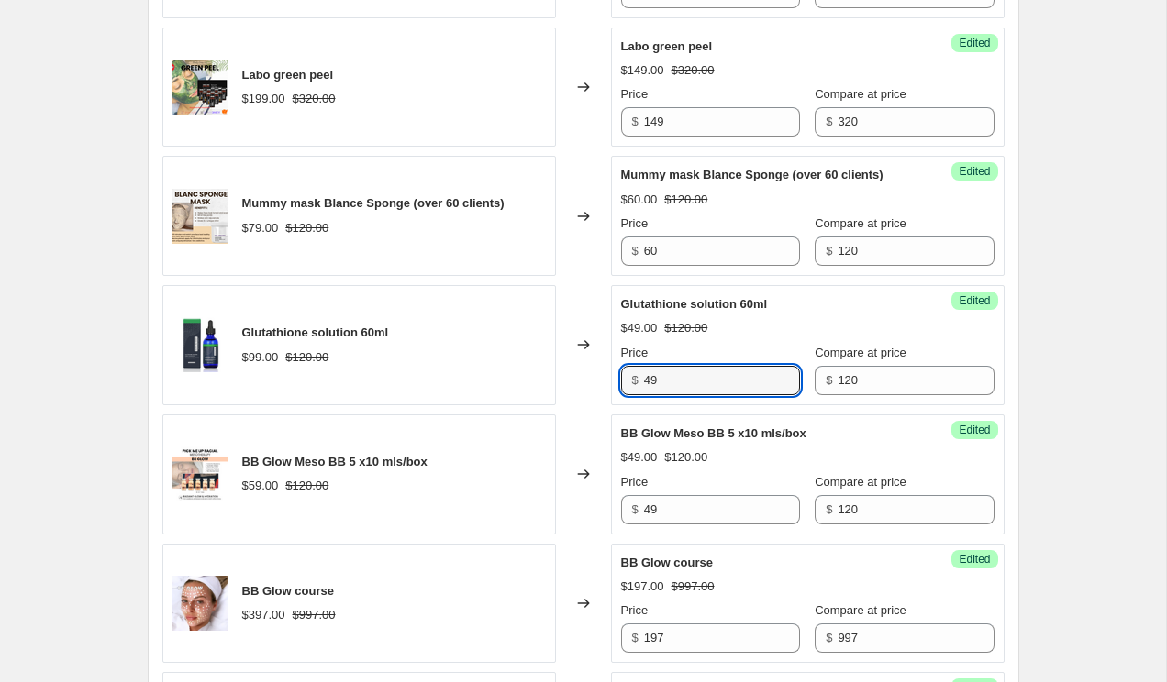
drag, startPoint x: 671, startPoint y: 423, endPoint x: 624, endPoint y: 423, distance: 47.7
click at [624, 395] on div "$ 49" at bounding box center [710, 380] width 179 height 29
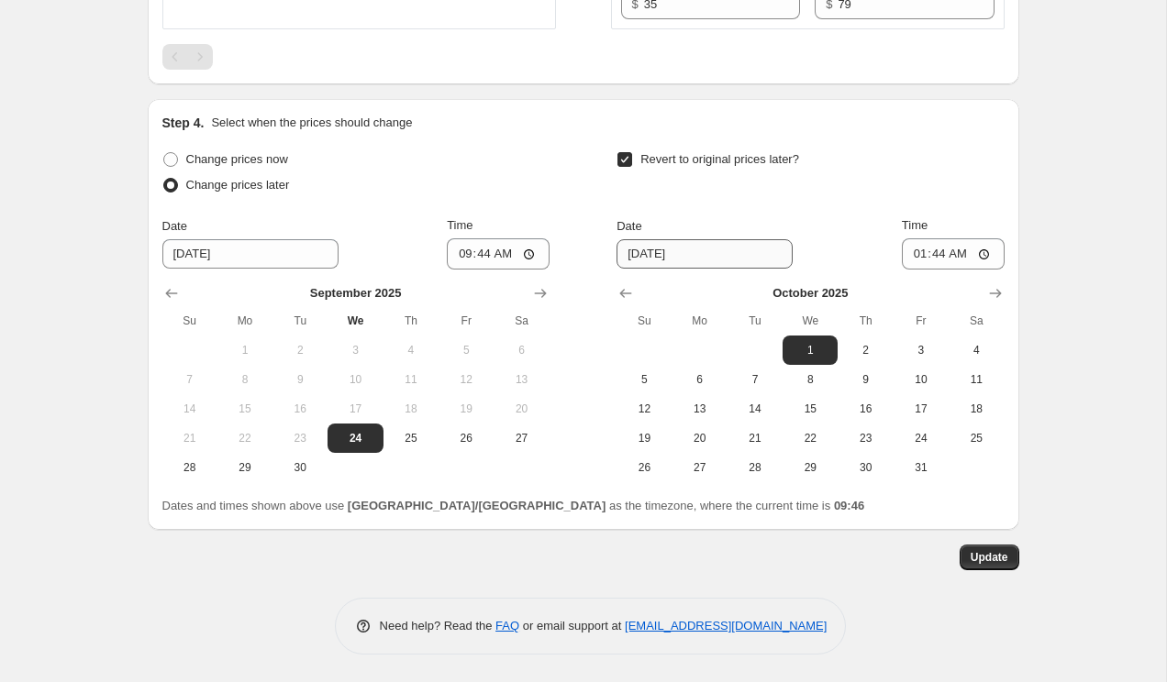
scroll to position [2546, 0]
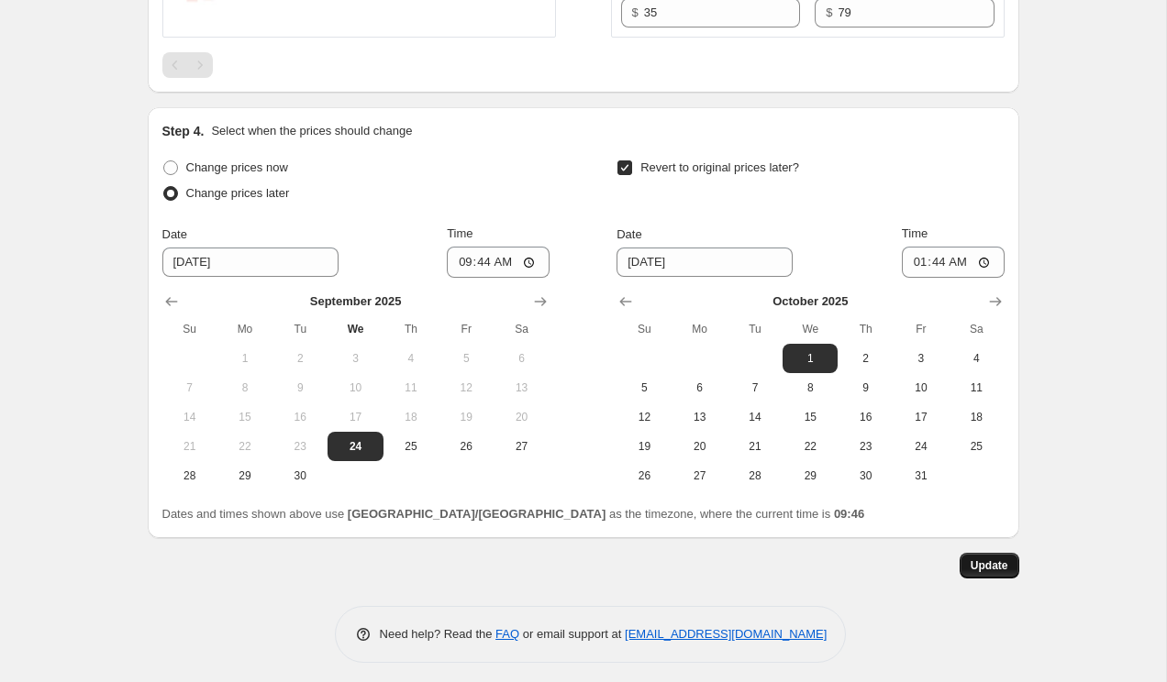
click at [981, 573] on span "Update" at bounding box center [989, 566] width 38 height 15
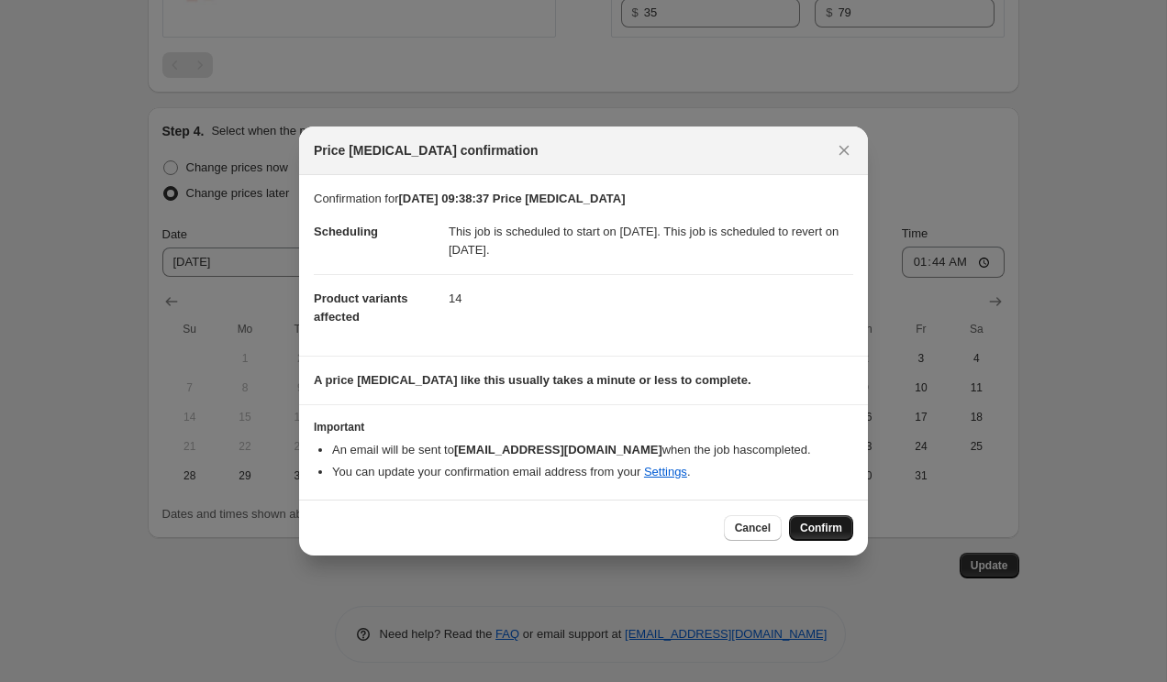
click at [825, 530] on span "Confirm" at bounding box center [821, 528] width 42 height 15
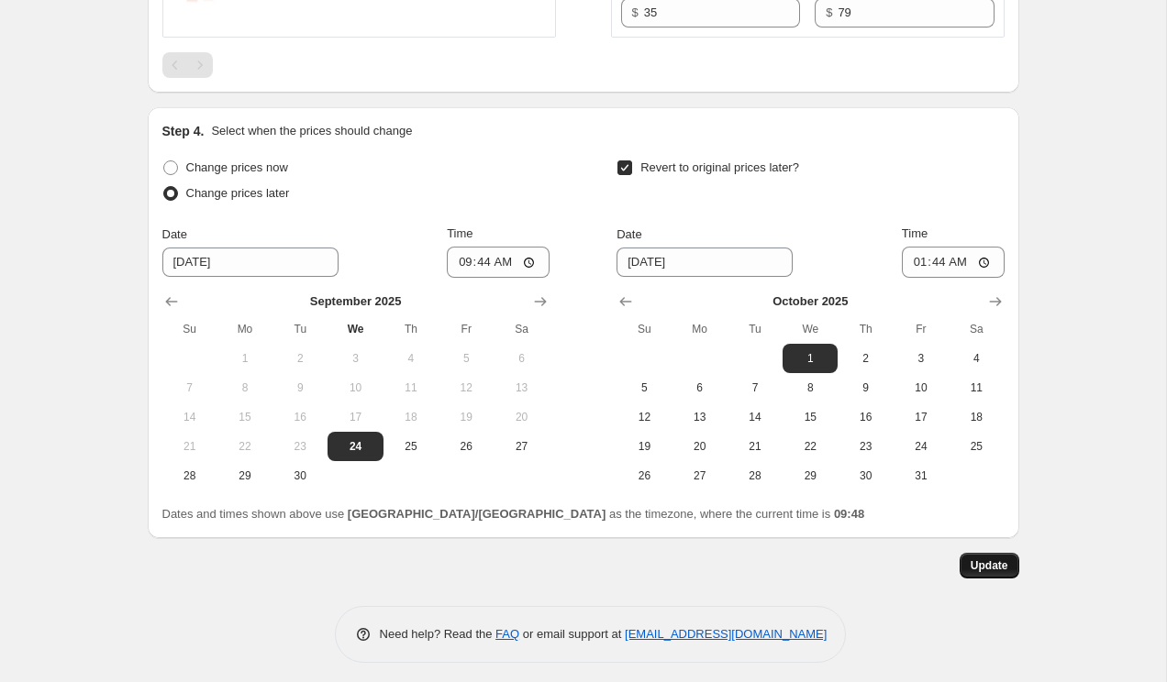
click at [1002, 573] on span "Update" at bounding box center [989, 566] width 38 height 15
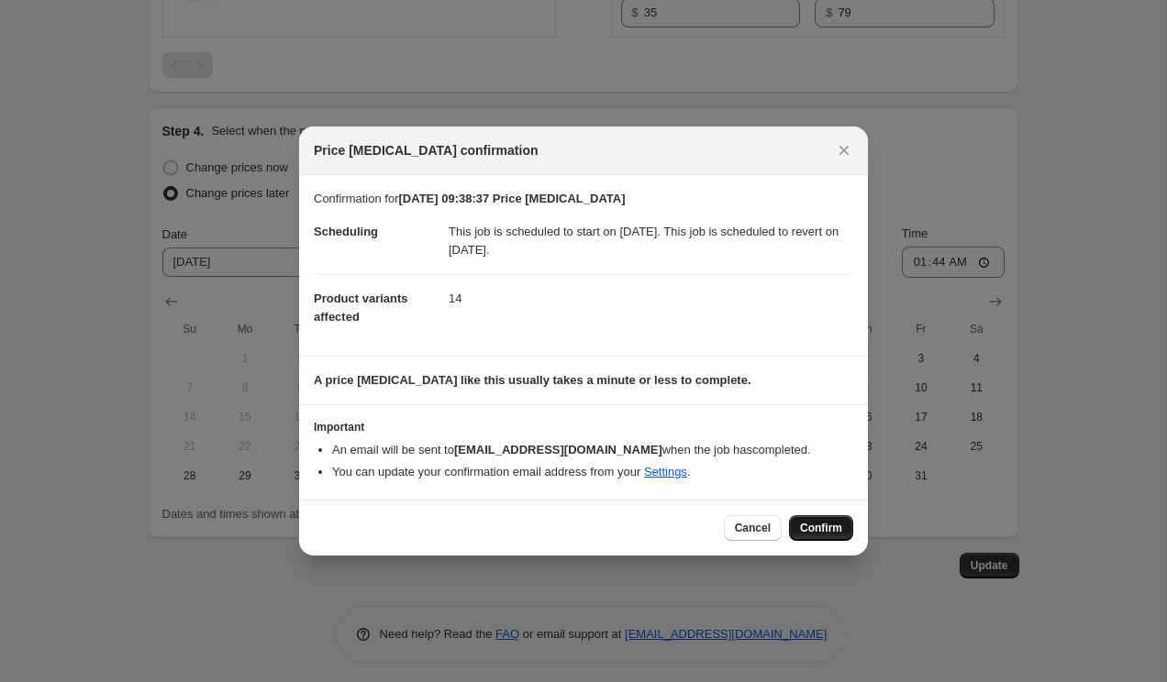
click at [807, 536] on span "Confirm" at bounding box center [821, 528] width 42 height 15
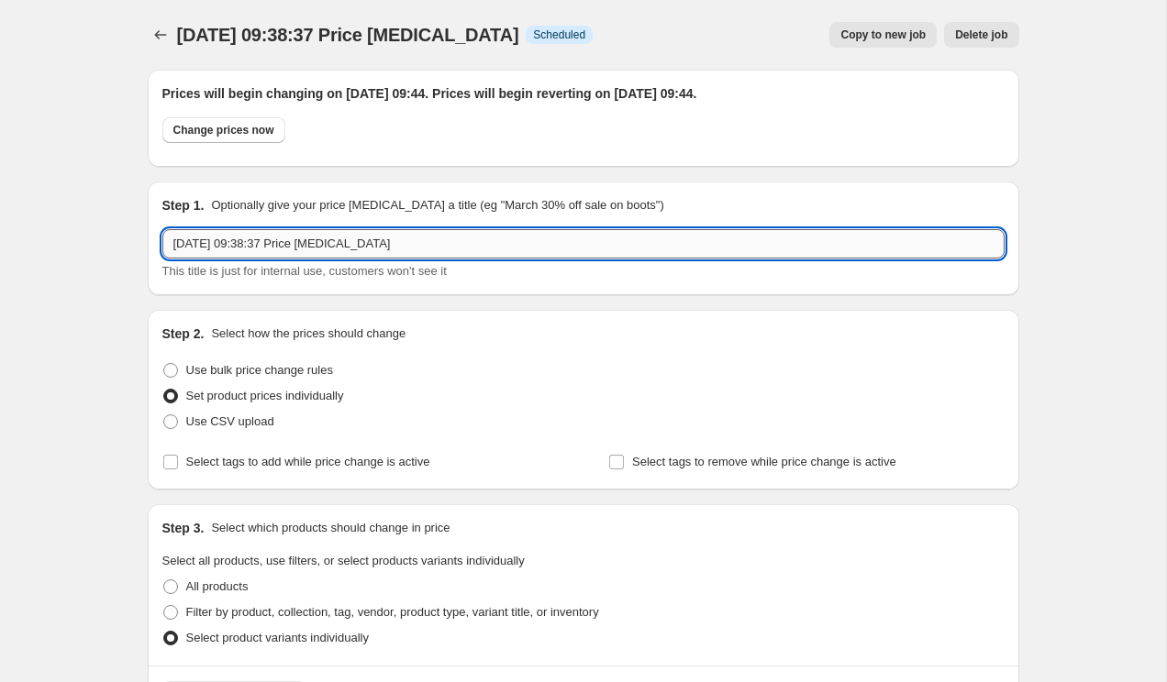
click at [403, 243] on input "[DATE] 09:38:37 Price [MEDICAL_DATA]" at bounding box center [583, 243] width 842 height 29
drag, startPoint x: 413, startPoint y: 243, endPoint x: 97, endPoint y: 235, distance: 315.6
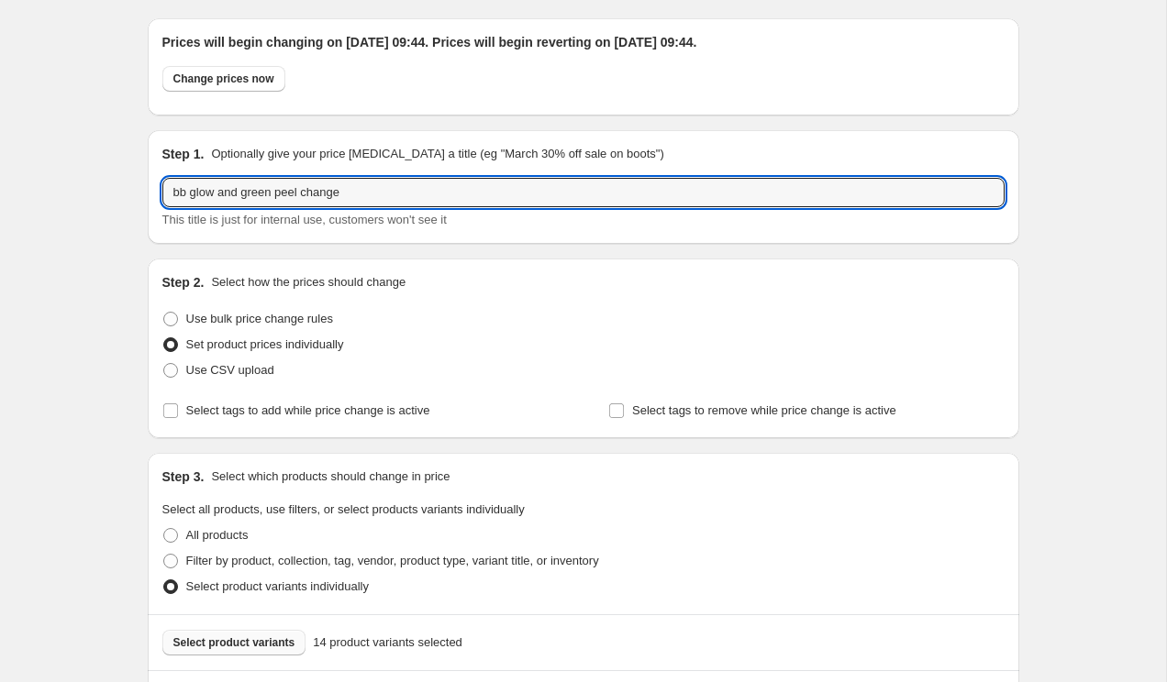
scroll to position [26, 0]
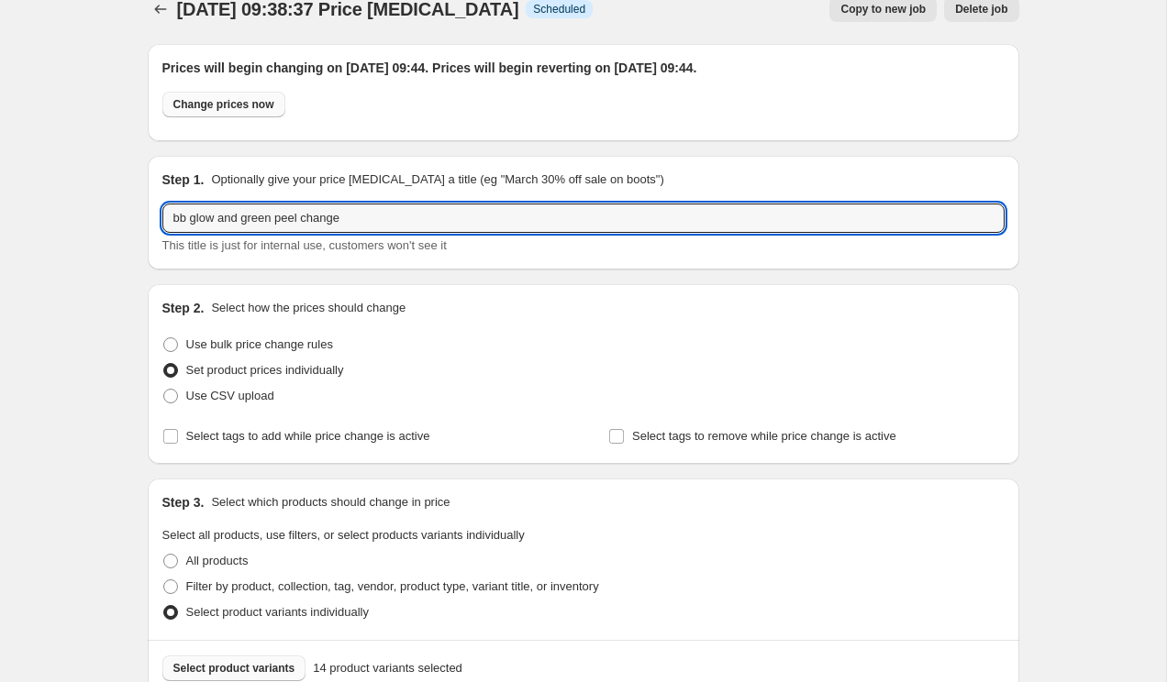
type input "bb glow and green peel change"
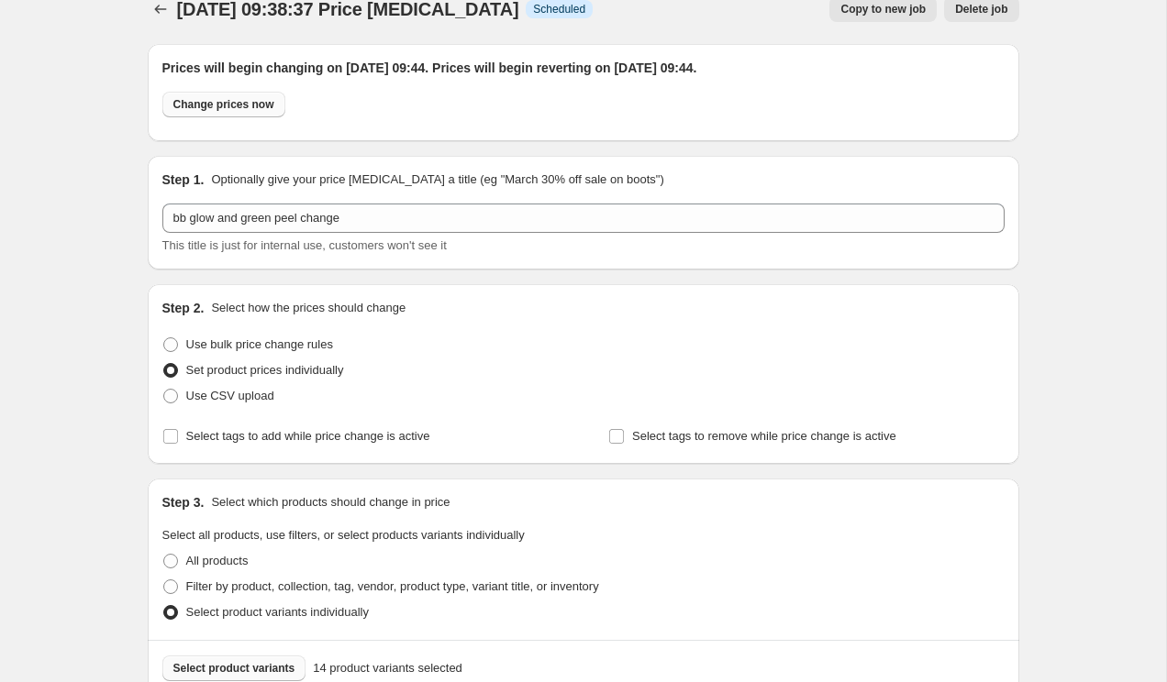
click at [261, 102] on span "Change prices now" at bounding box center [223, 104] width 101 height 15
radio input "true"
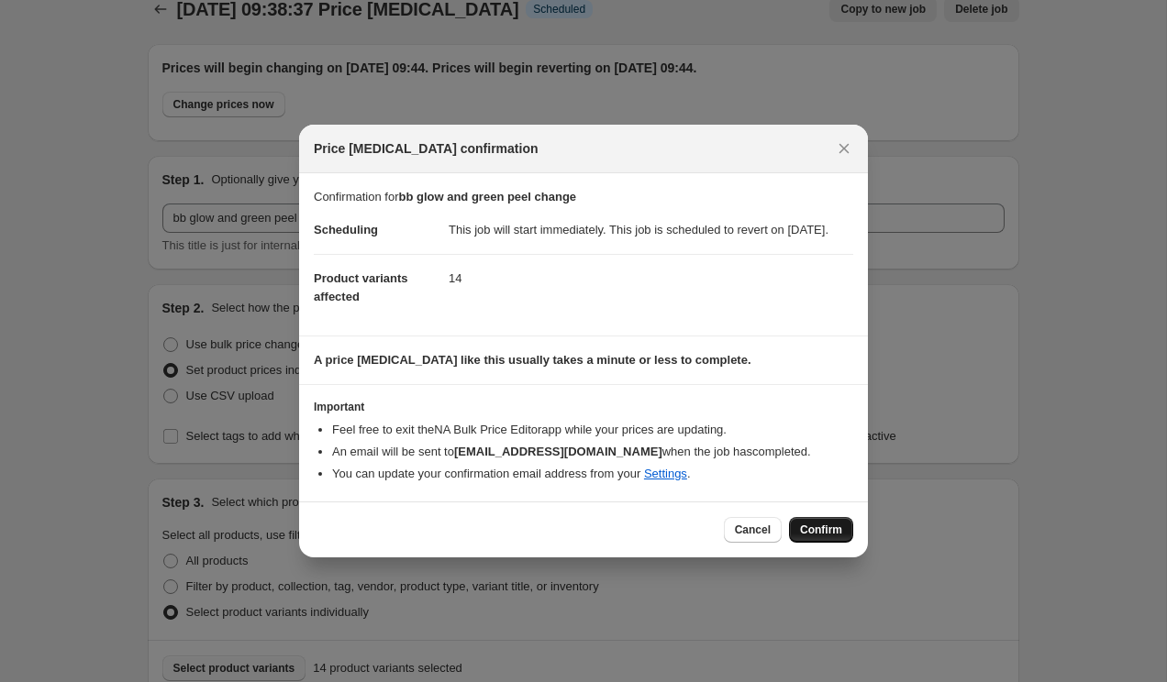
click at [809, 537] on span "Confirm" at bounding box center [821, 530] width 42 height 15
